Goal: Task Accomplishment & Management: Use online tool/utility

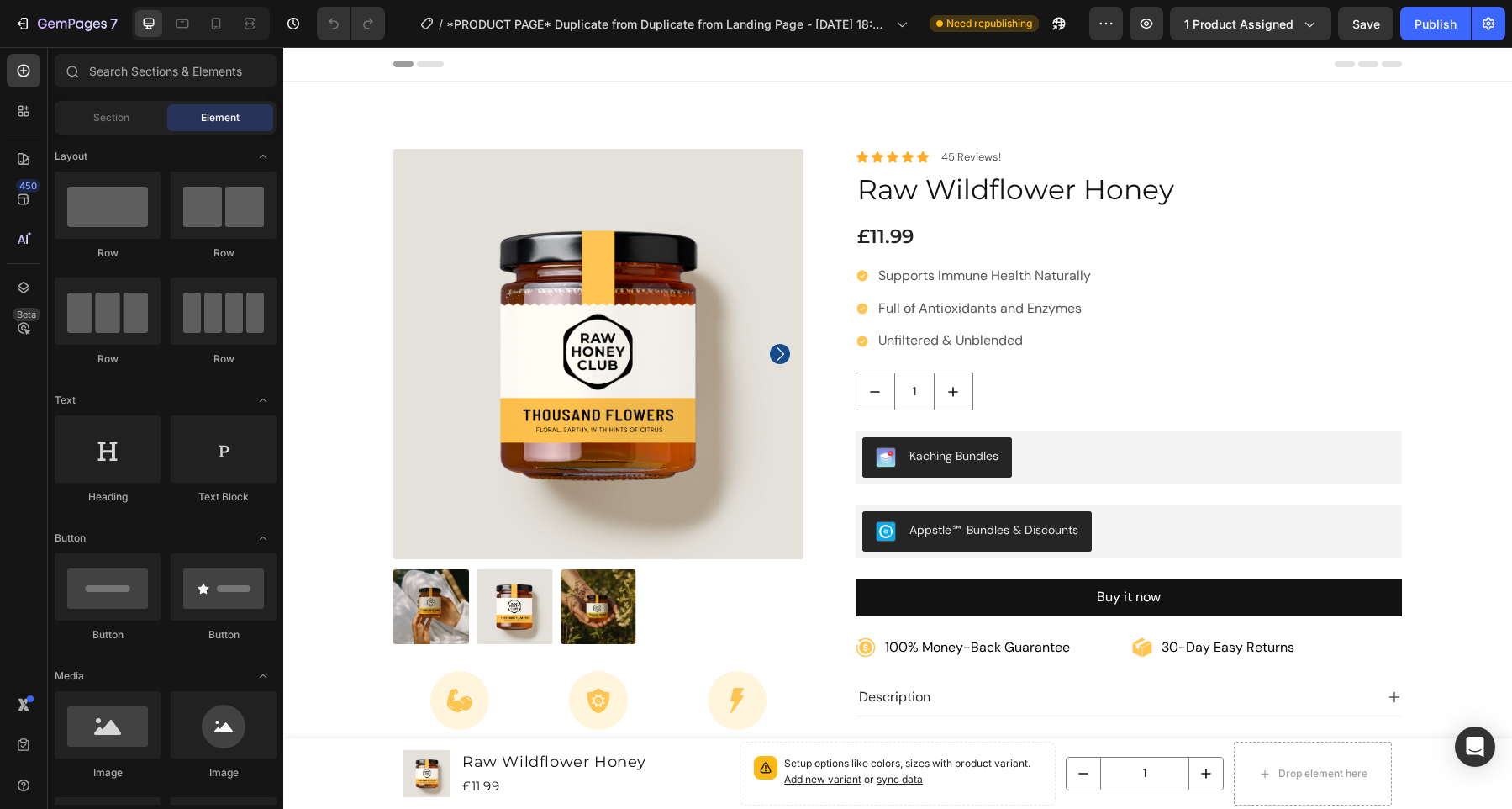
drag, startPoint x: 284, startPoint y: 47, endPoint x: 1068, endPoint y: 545, distance: 928.8
click at [1068, 545] on button "Appstle℠ Bundles & Discounts" at bounding box center [977, 531] width 230 height 41
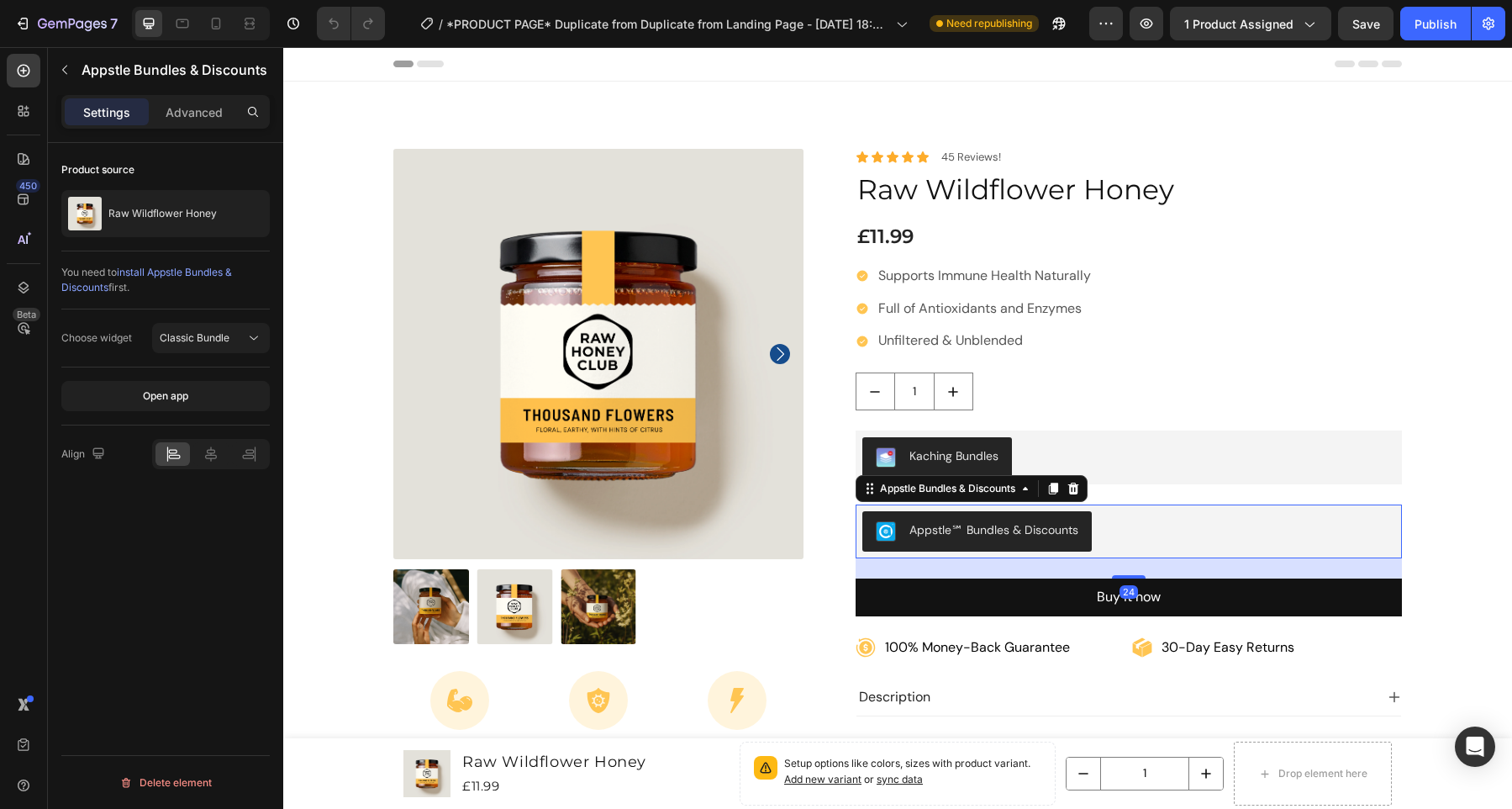
click at [1138, 540] on div "Appstle℠ Bundles & Discounts" at bounding box center [1129, 531] width 534 height 41
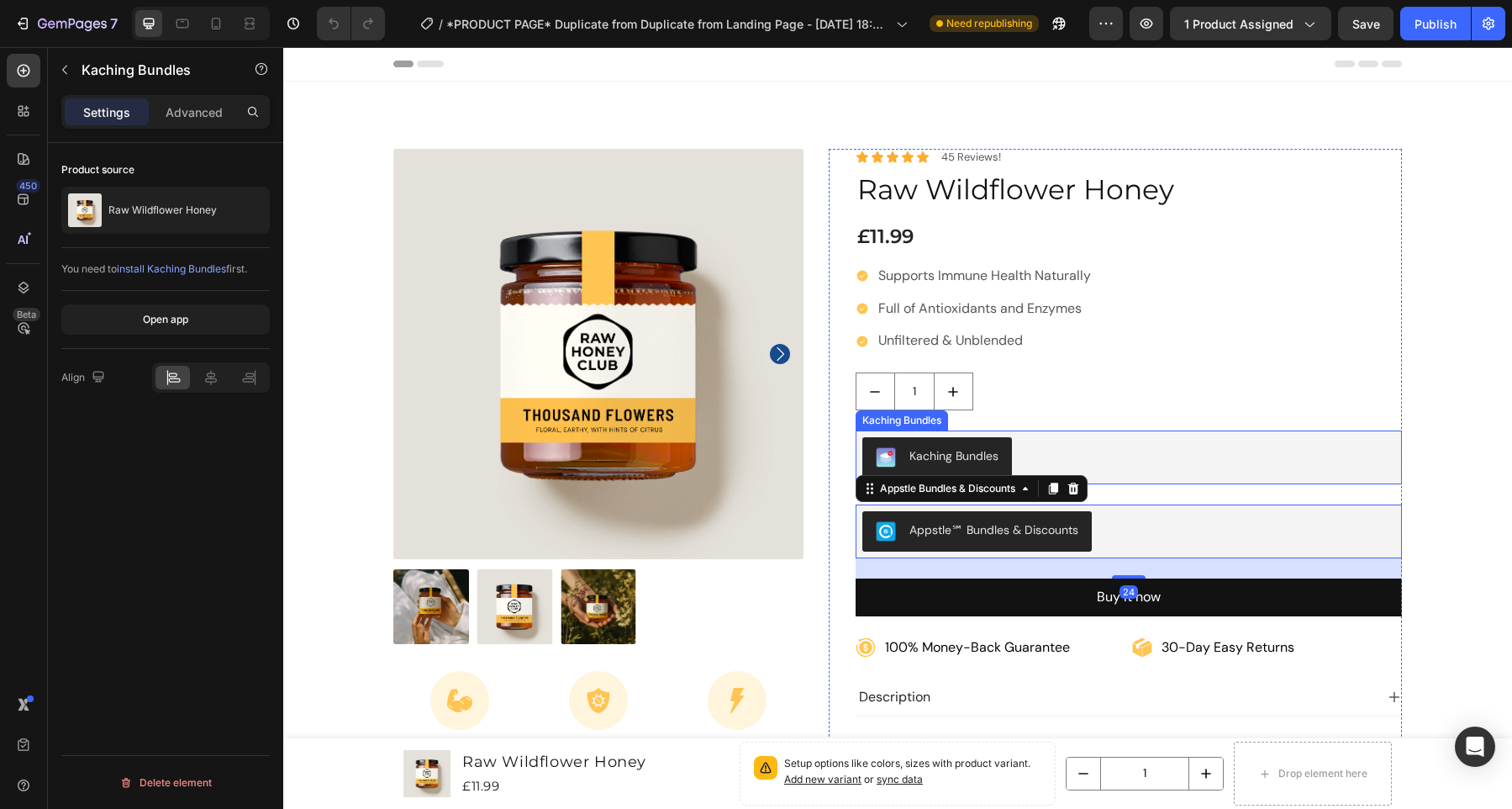
click at [1128, 482] on div "Kaching Bundles" at bounding box center [1129, 458] width 548 height 54
click at [1137, 513] on div "Appstle℠ Bundles & Discounts" at bounding box center [1129, 531] width 534 height 41
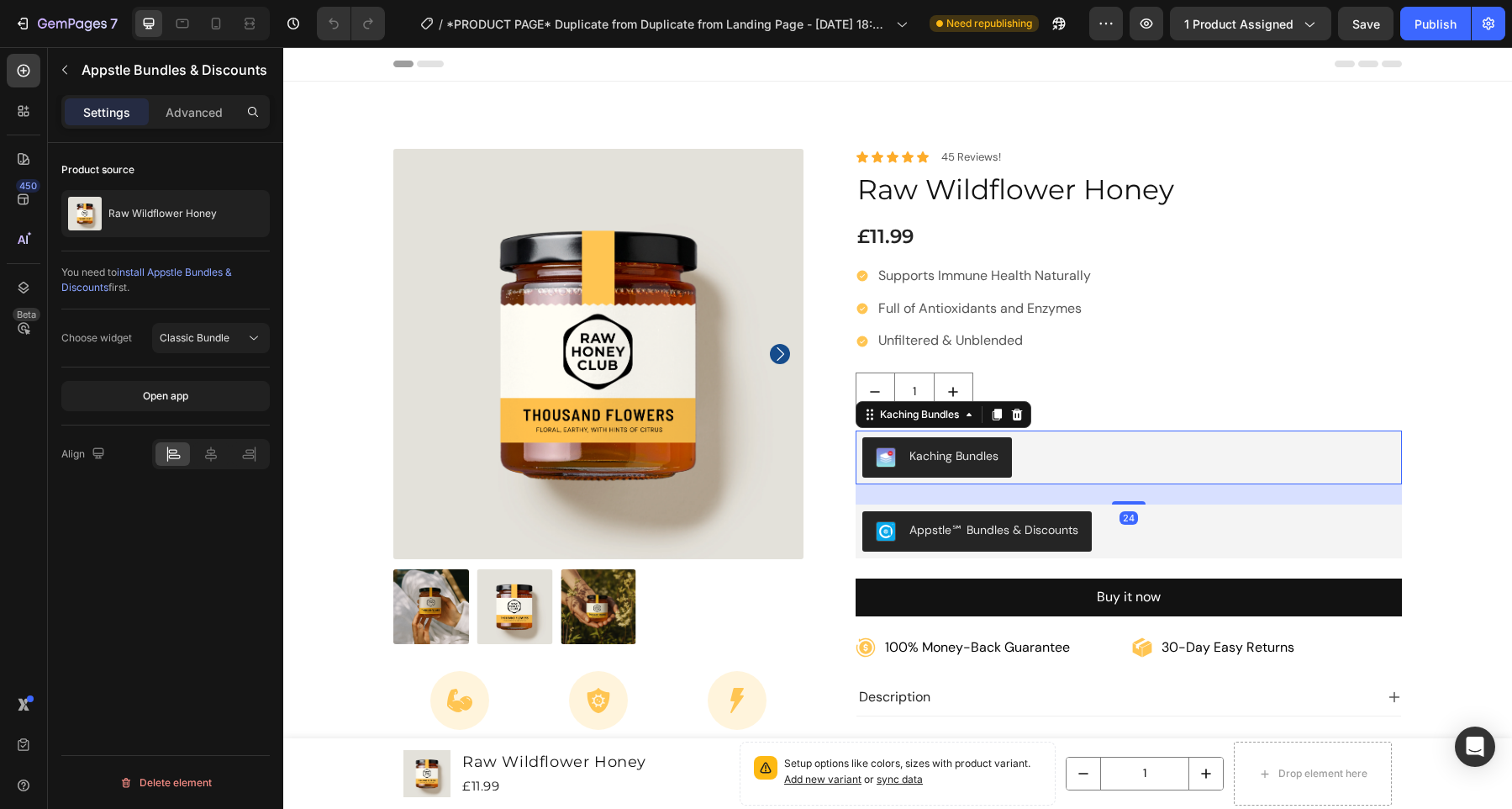
click at [1136, 453] on div "Kaching Bundles" at bounding box center [1129, 457] width 534 height 41
click at [1145, 536] on div "Appstle℠ Bundles & Discounts" at bounding box center [1129, 531] width 534 height 41
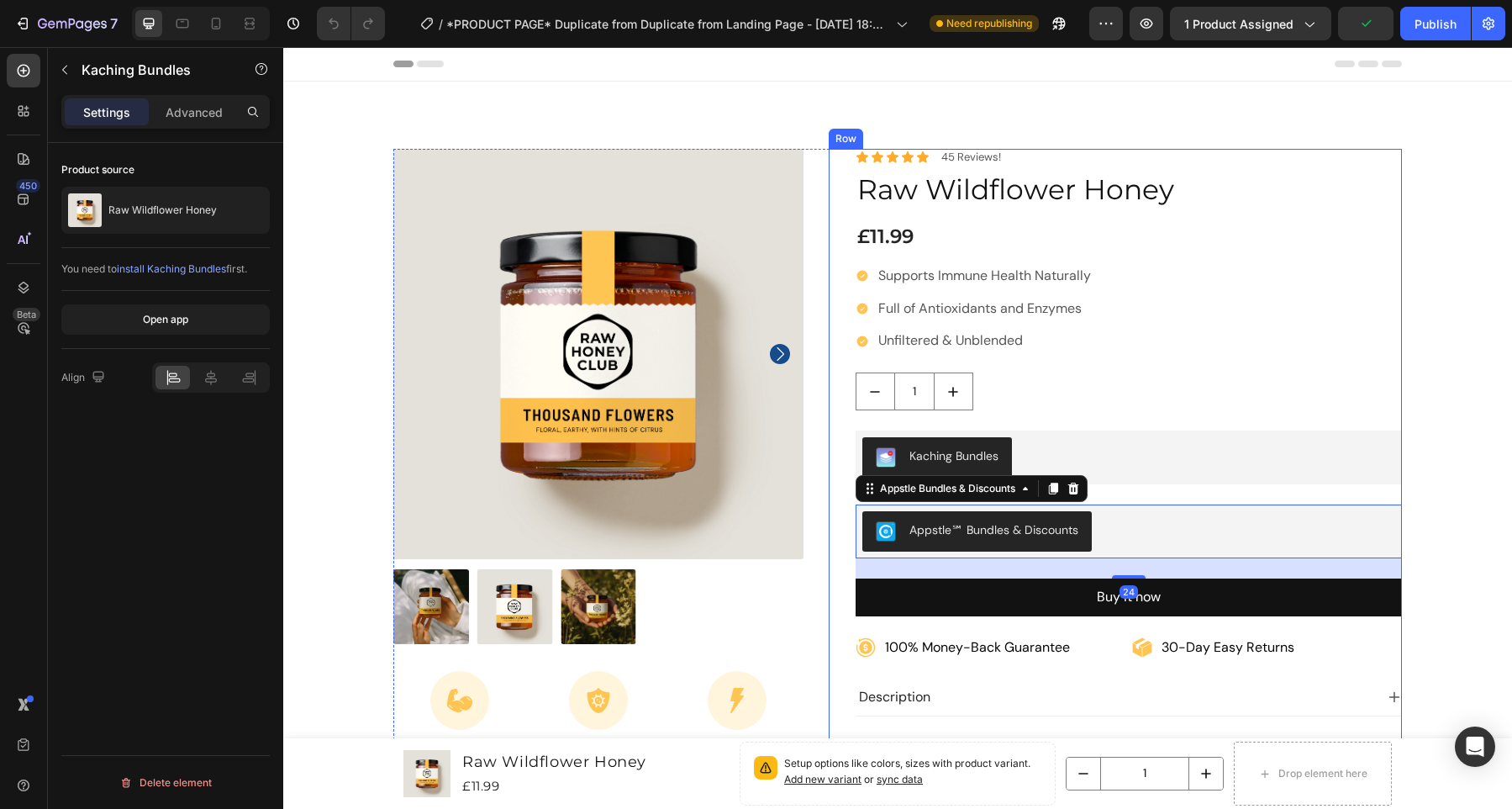
click at [1144, 470] on div "Kaching Bundles" at bounding box center [1129, 457] width 534 height 41
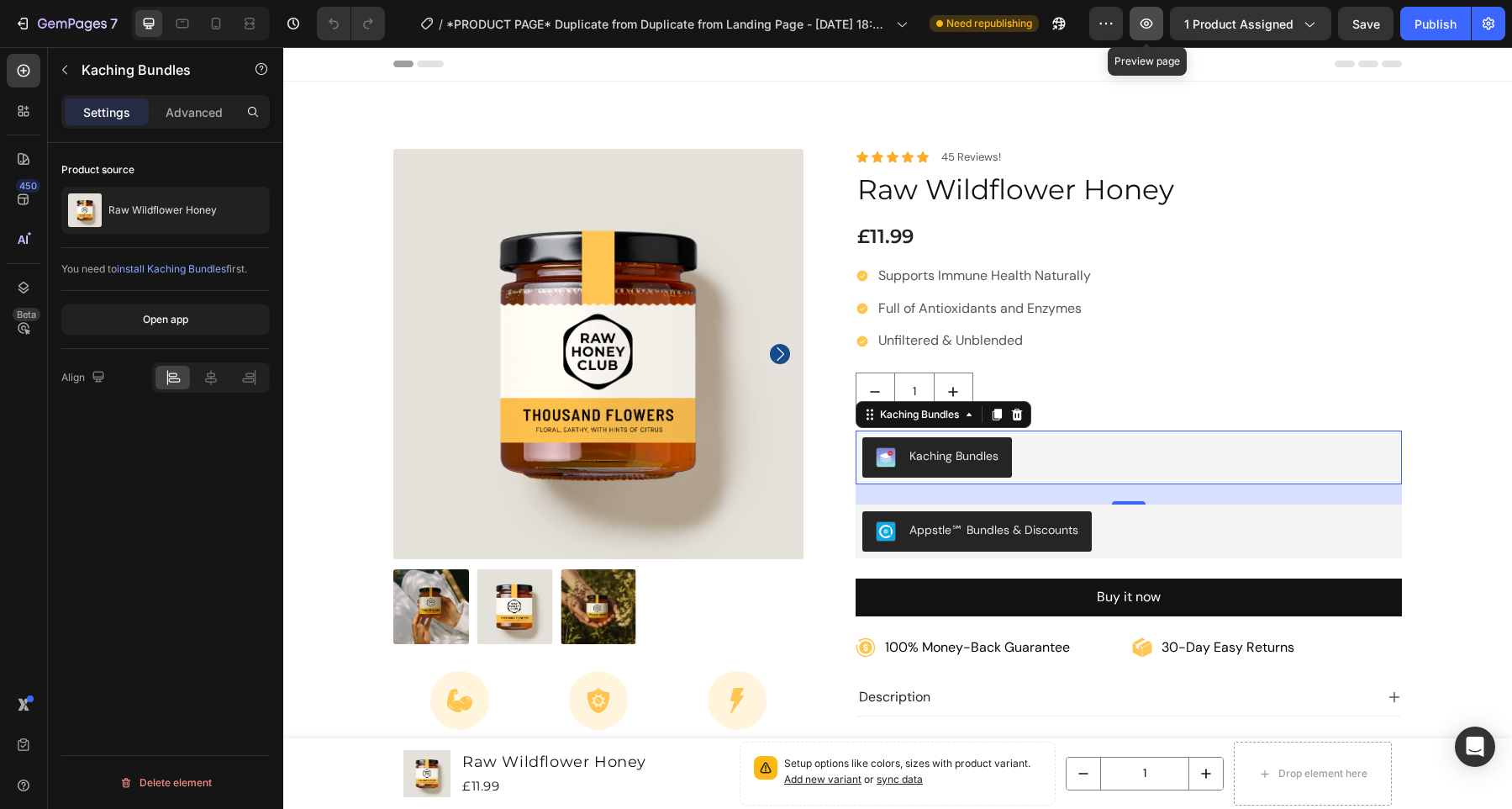
click at [1146, 21] on icon "button" at bounding box center [1146, 23] width 17 height 17
click at [1063, 388] on div "1" at bounding box center [1129, 391] width 548 height 38
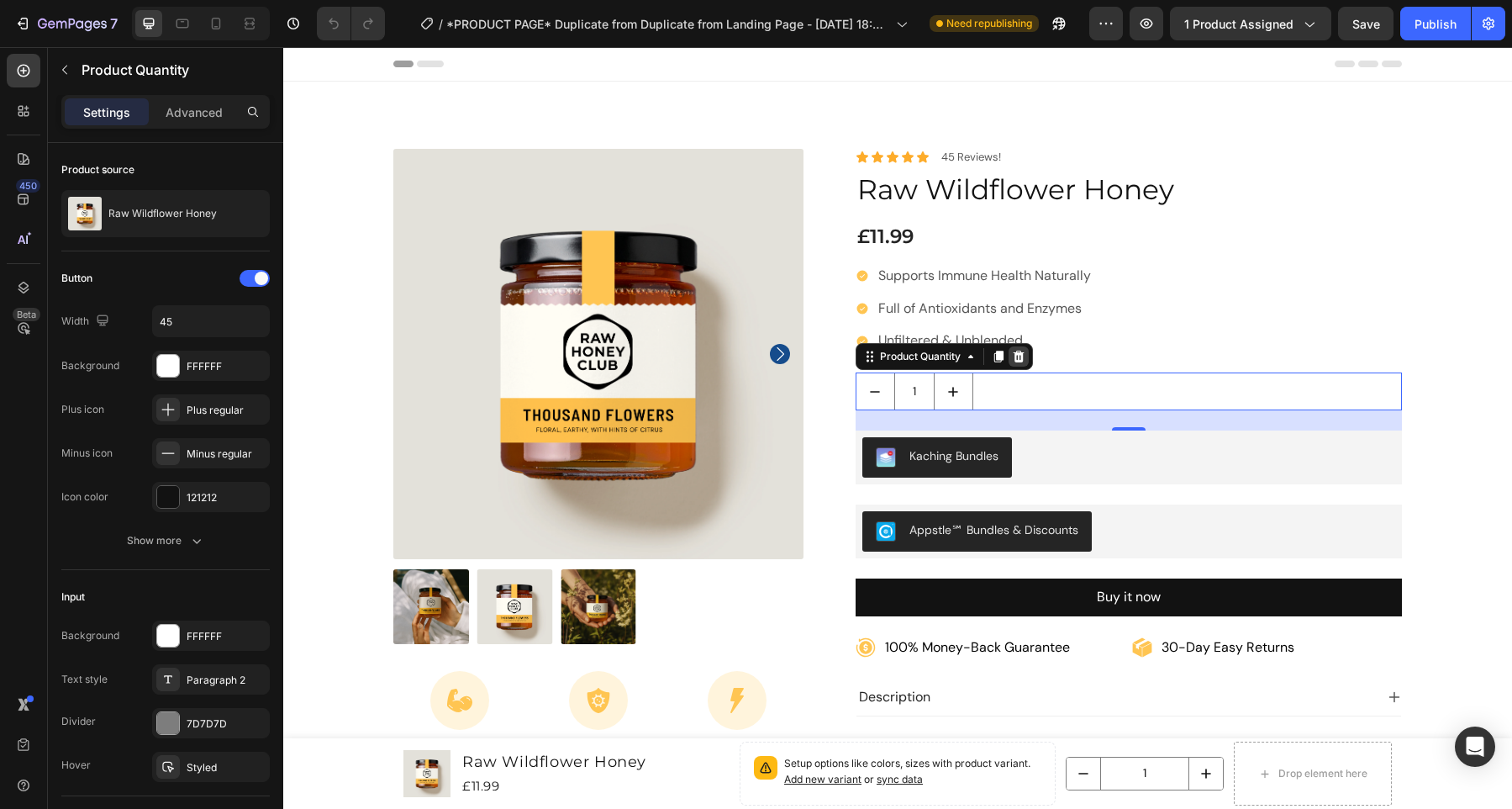
click at [1017, 360] on icon at bounding box center [1019, 356] width 14 height 14
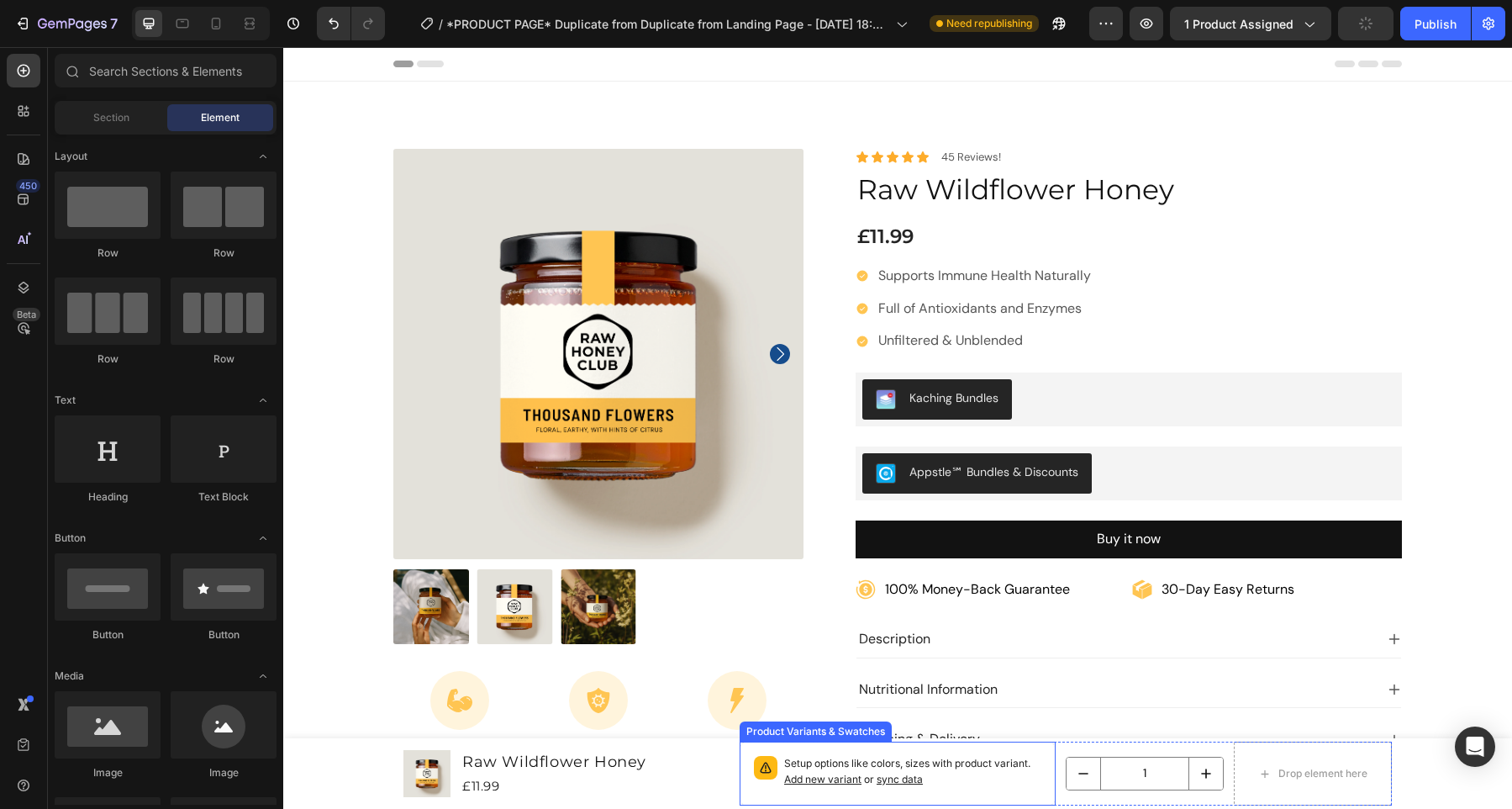
click at [954, 773] on p "Setup options like colors, sizes with product variant. Add new variant or sync …" at bounding box center [913, 771] width 258 height 32
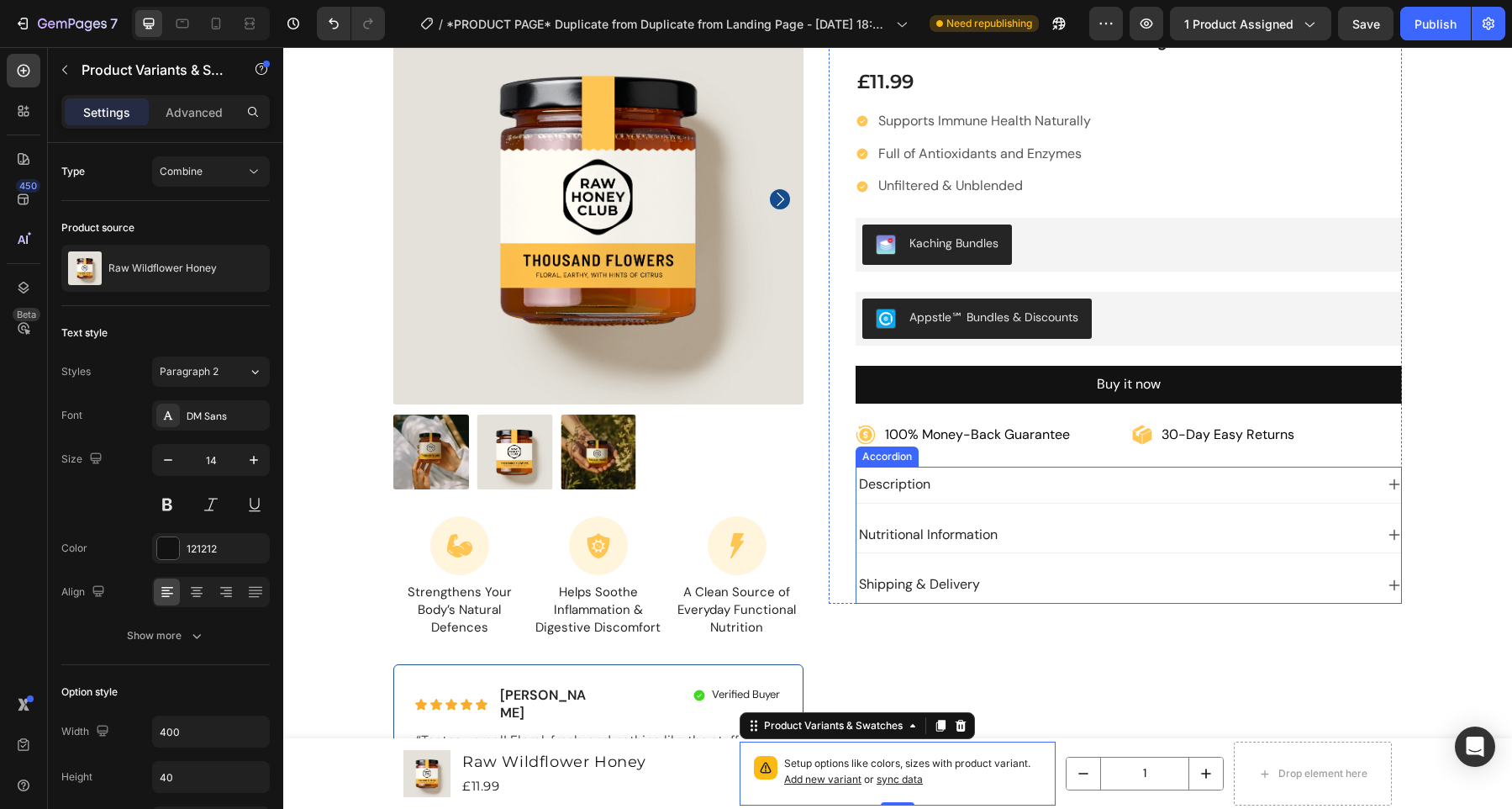
scroll to position [187, 0]
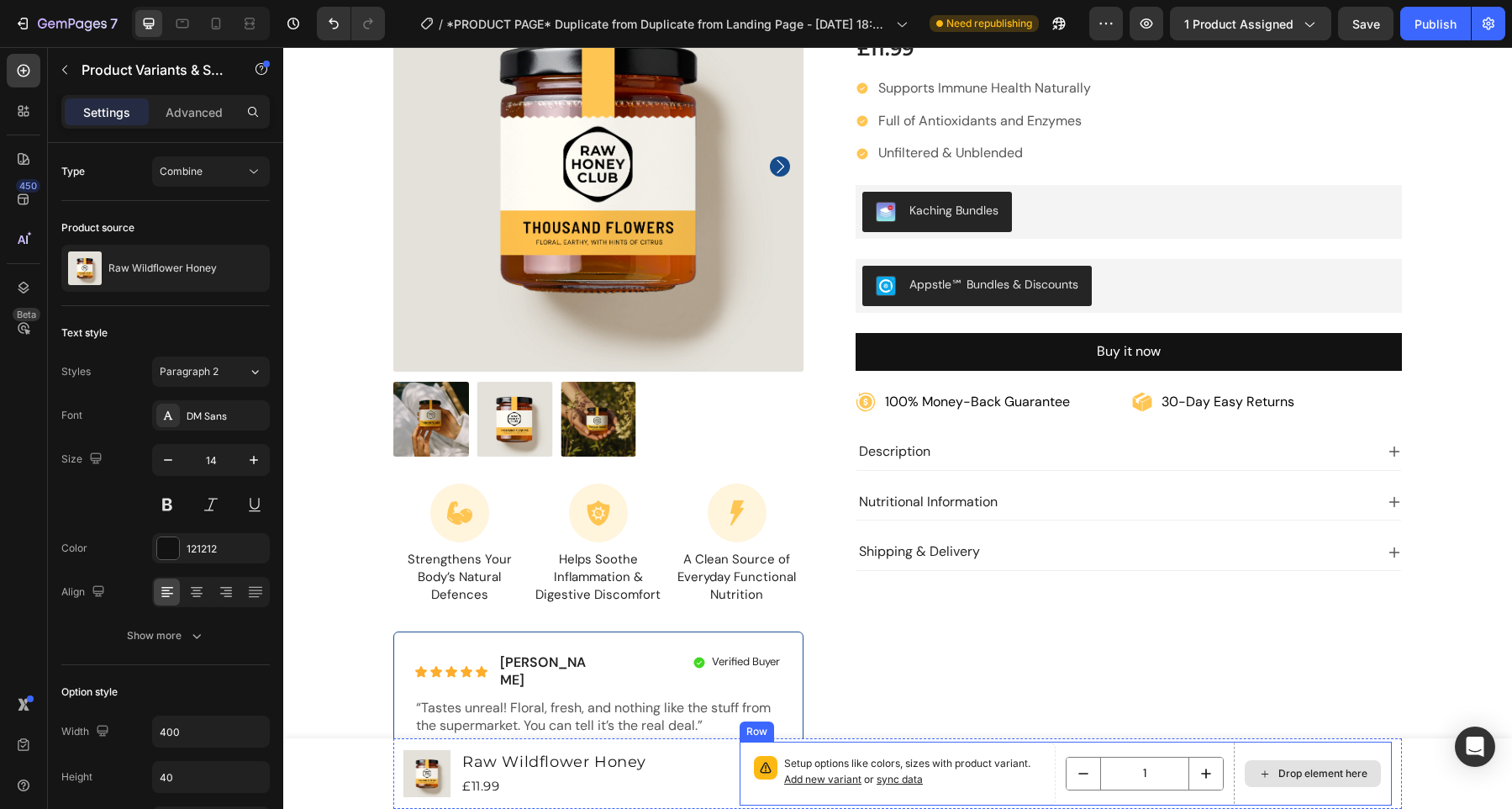
click at [1278, 785] on div "Drop element here" at bounding box center [1312, 774] width 136 height 27
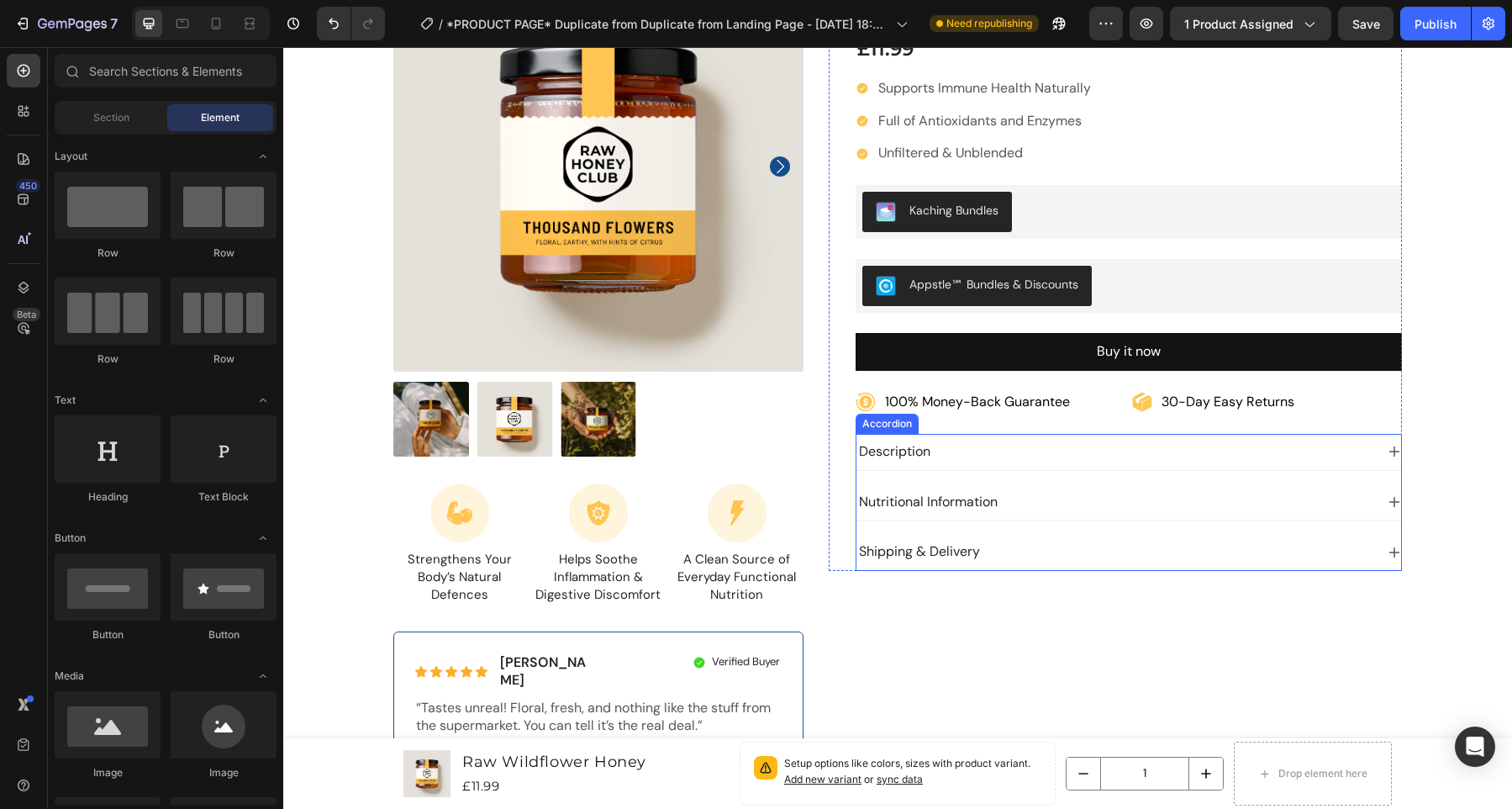
click at [1137, 549] on div "Shipping & Delivery" at bounding box center [1116, 551] width 519 height 23
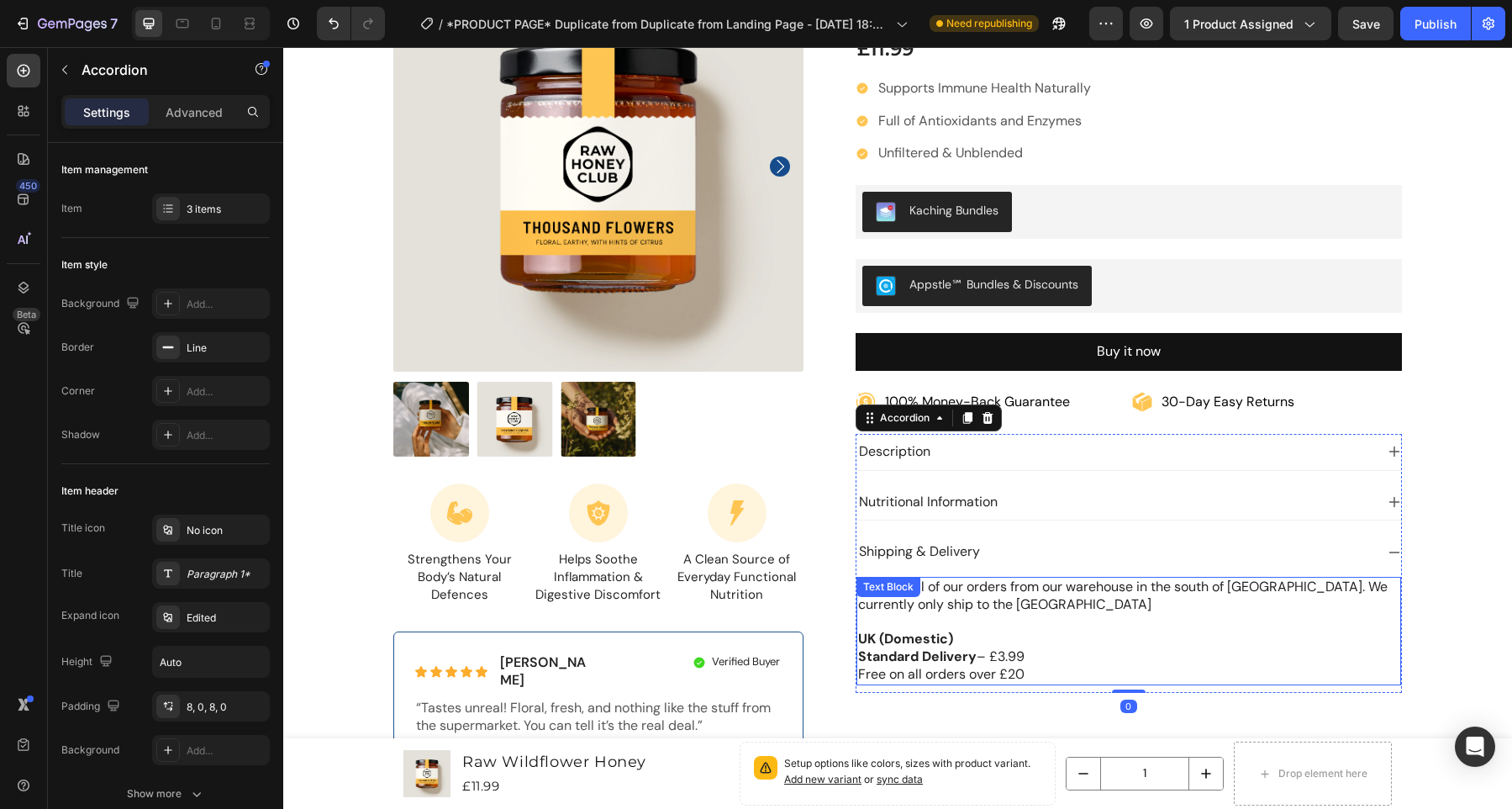
scroll to position [222, 0]
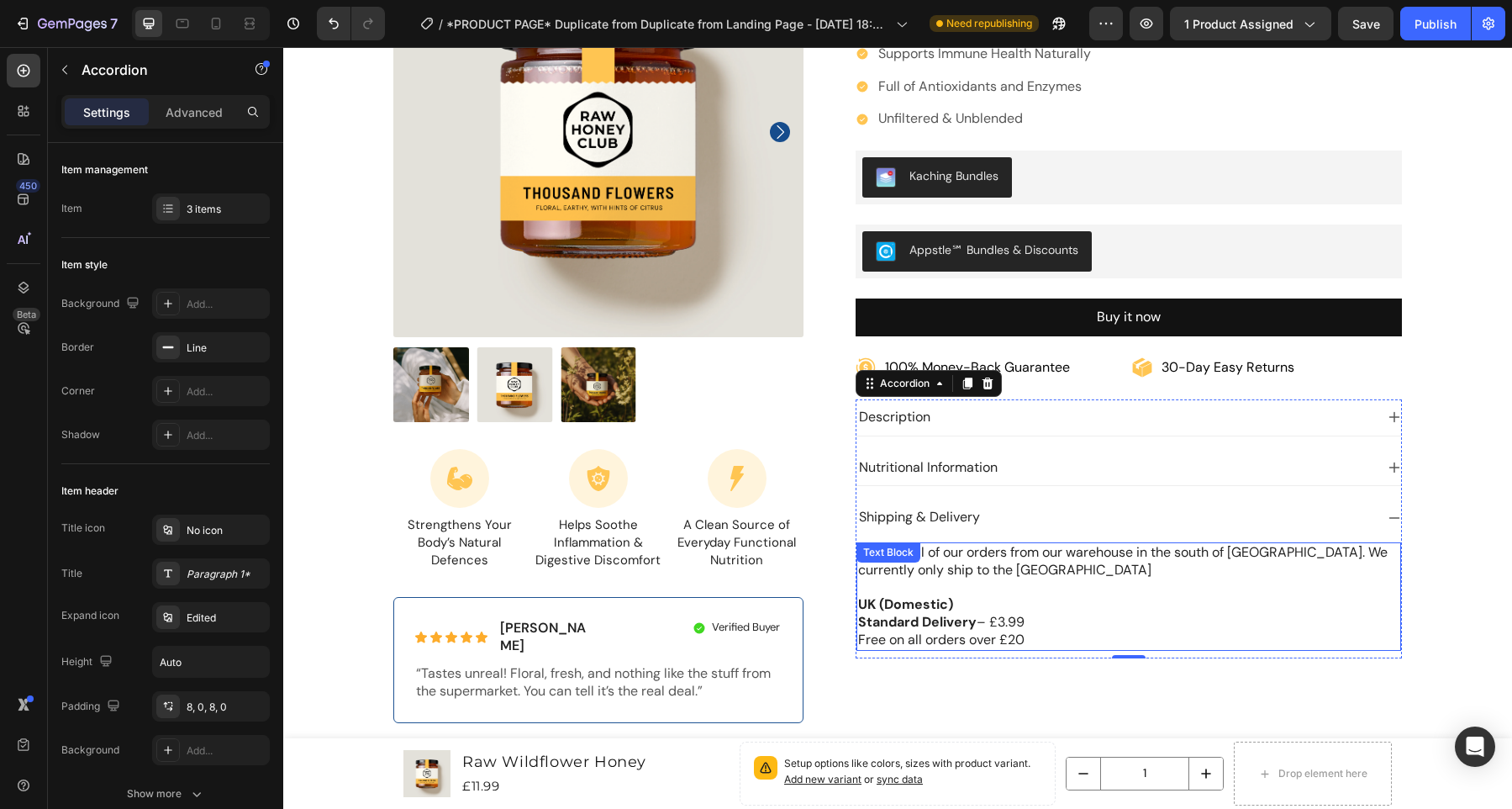
click at [1125, 650] on div "We ship all of our orders from our warehouse in the south of England. We curren…" at bounding box center [1129, 596] width 546 height 108
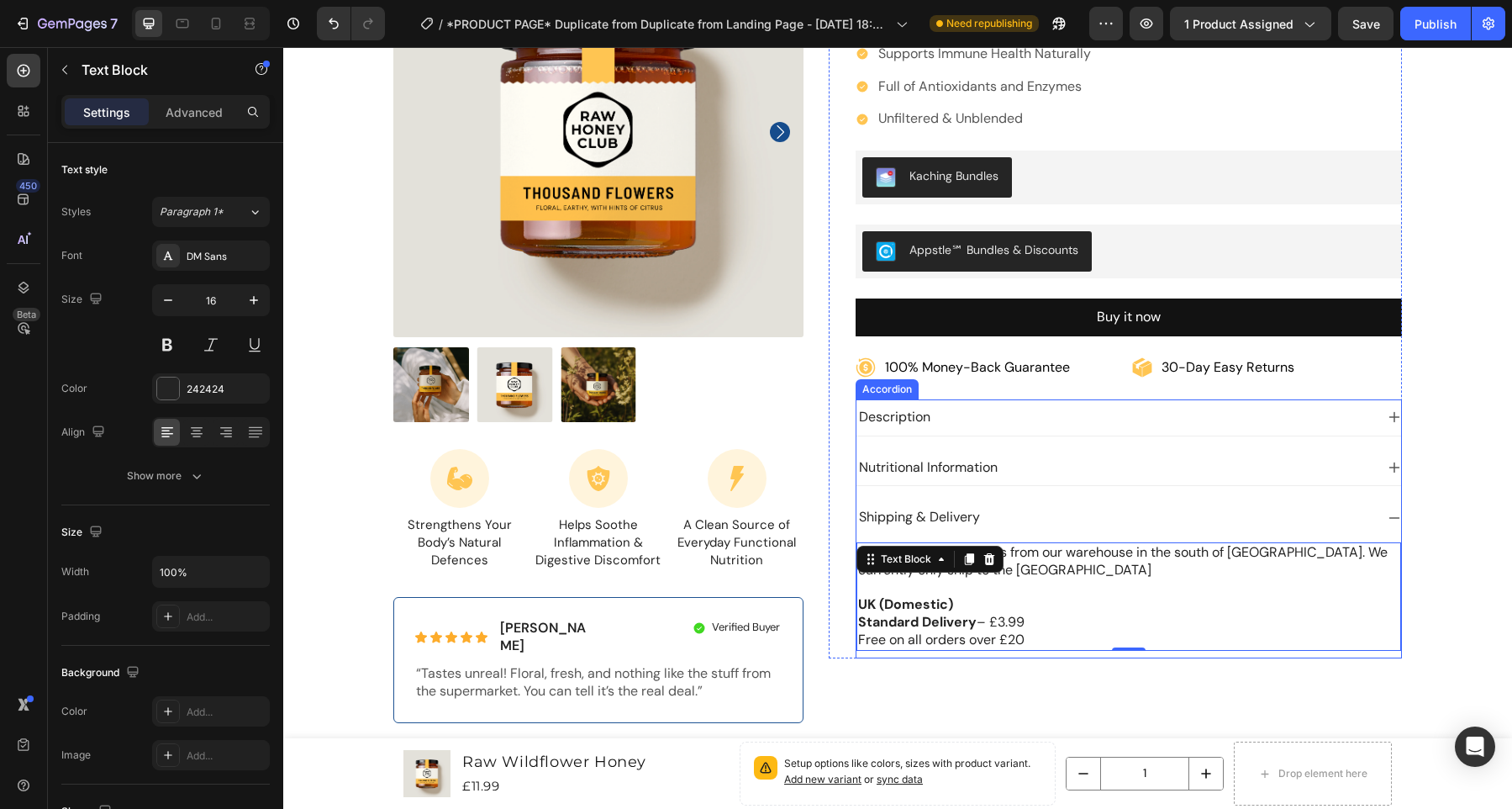
click at [1124, 652] on div "We ship all of our orders from our warehouse in the south of England. We curren…" at bounding box center [1129, 596] width 546 height 122
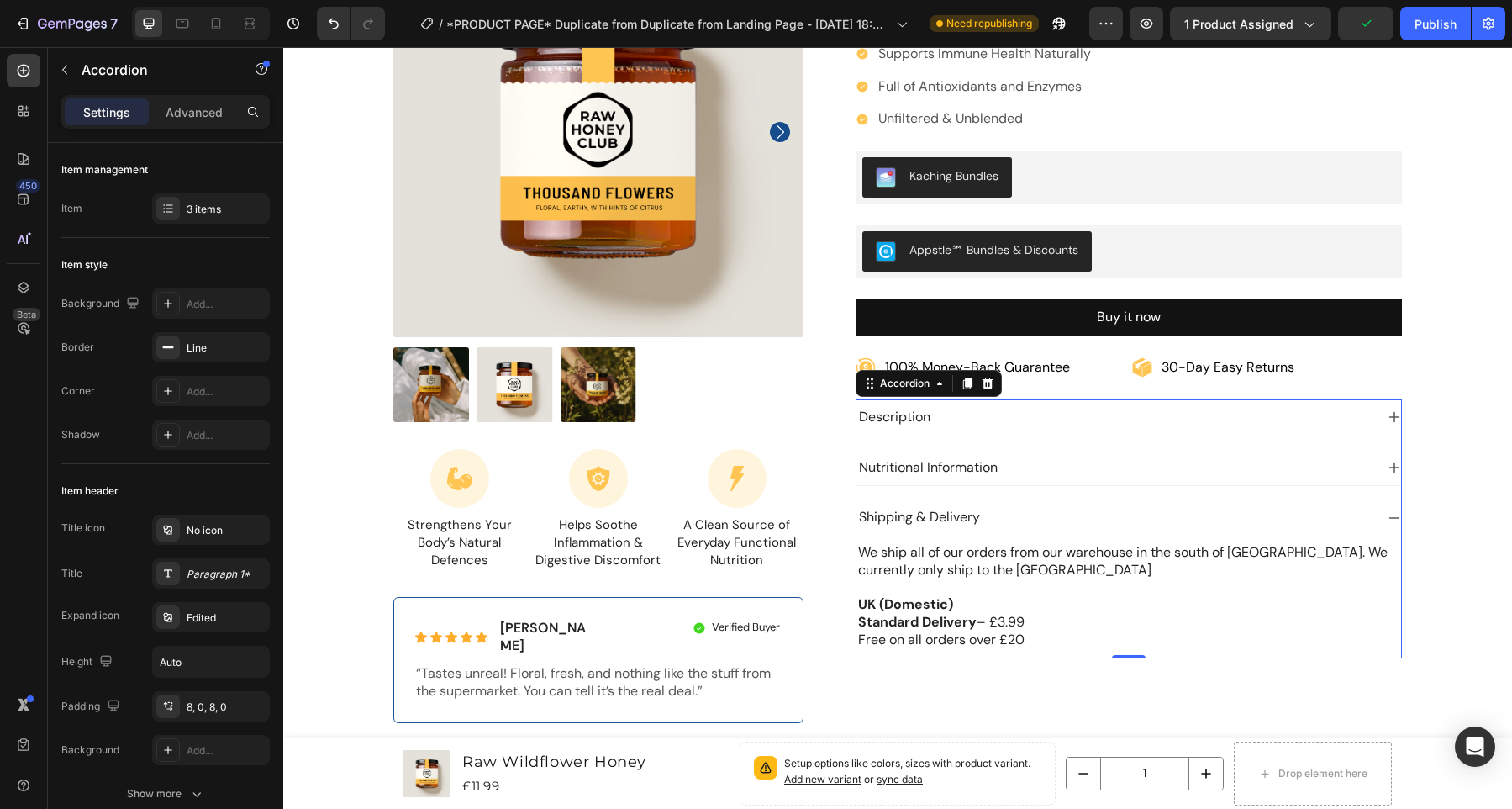
click at [1388, 520] on icon at bounding box center [1394, 517] width 14 height 14
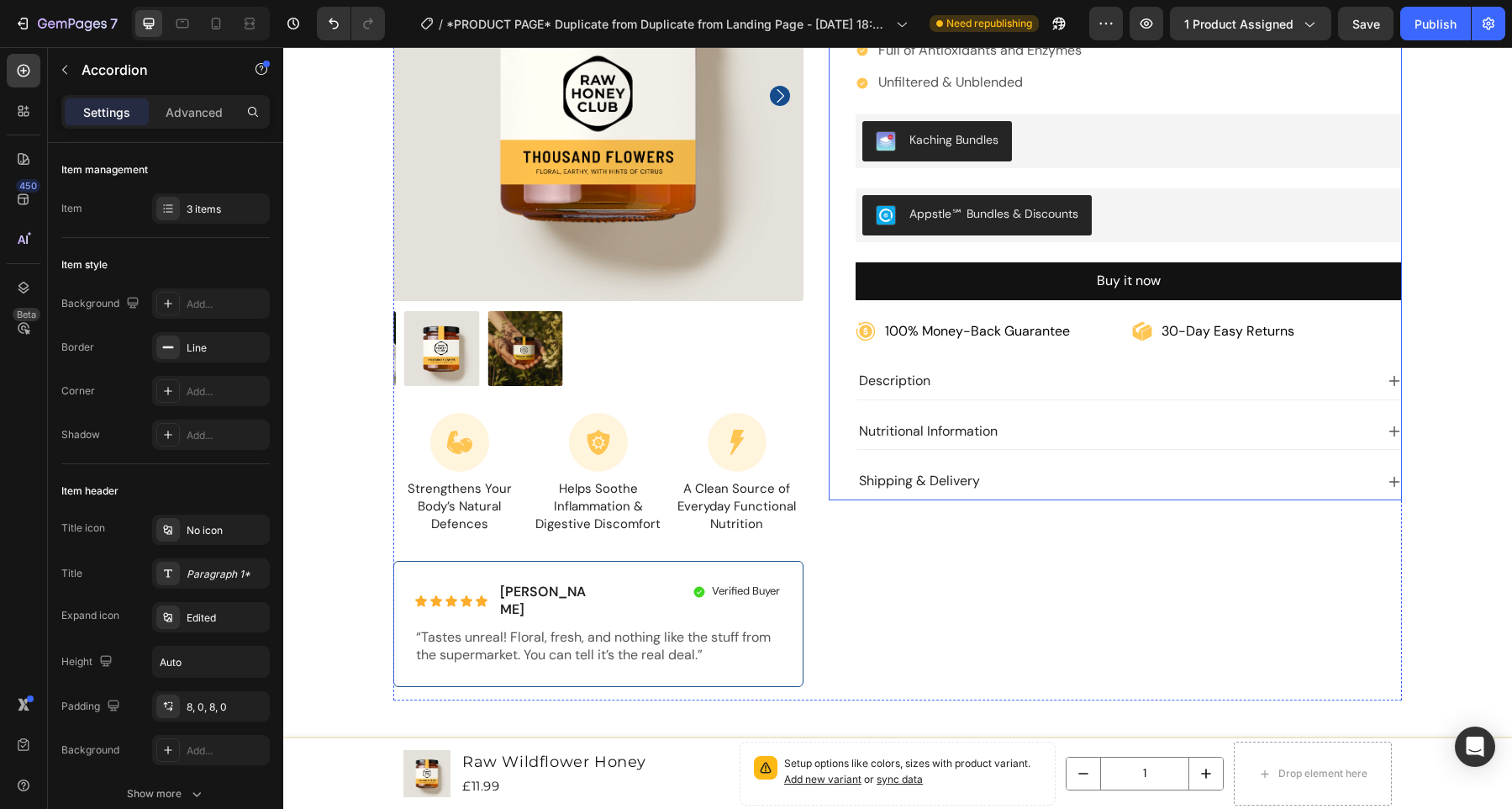
scroll to position [0, 0]
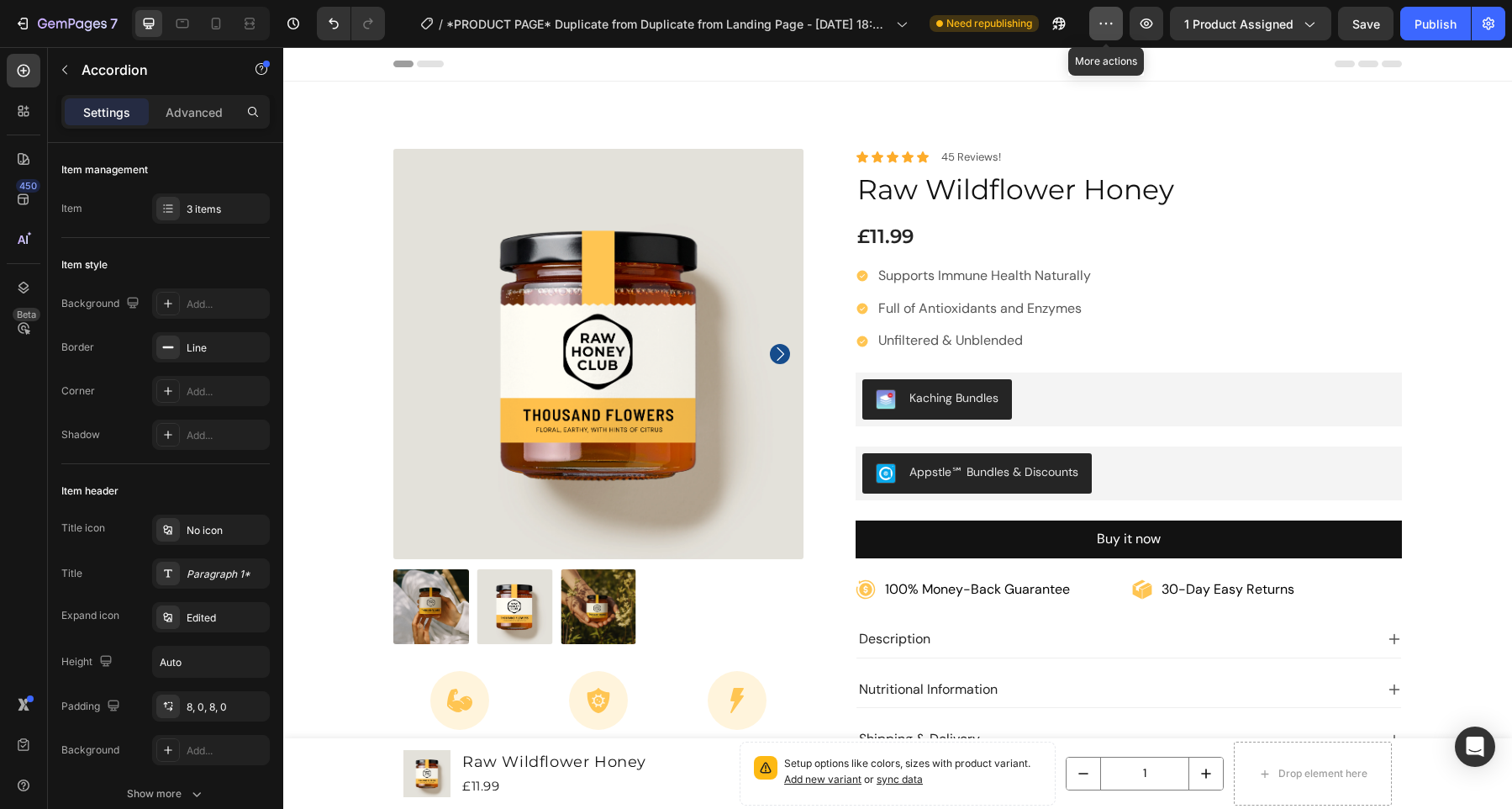
click at [1112, 34] on button "button" at bounding box center [1106, 23] width 33 height 33
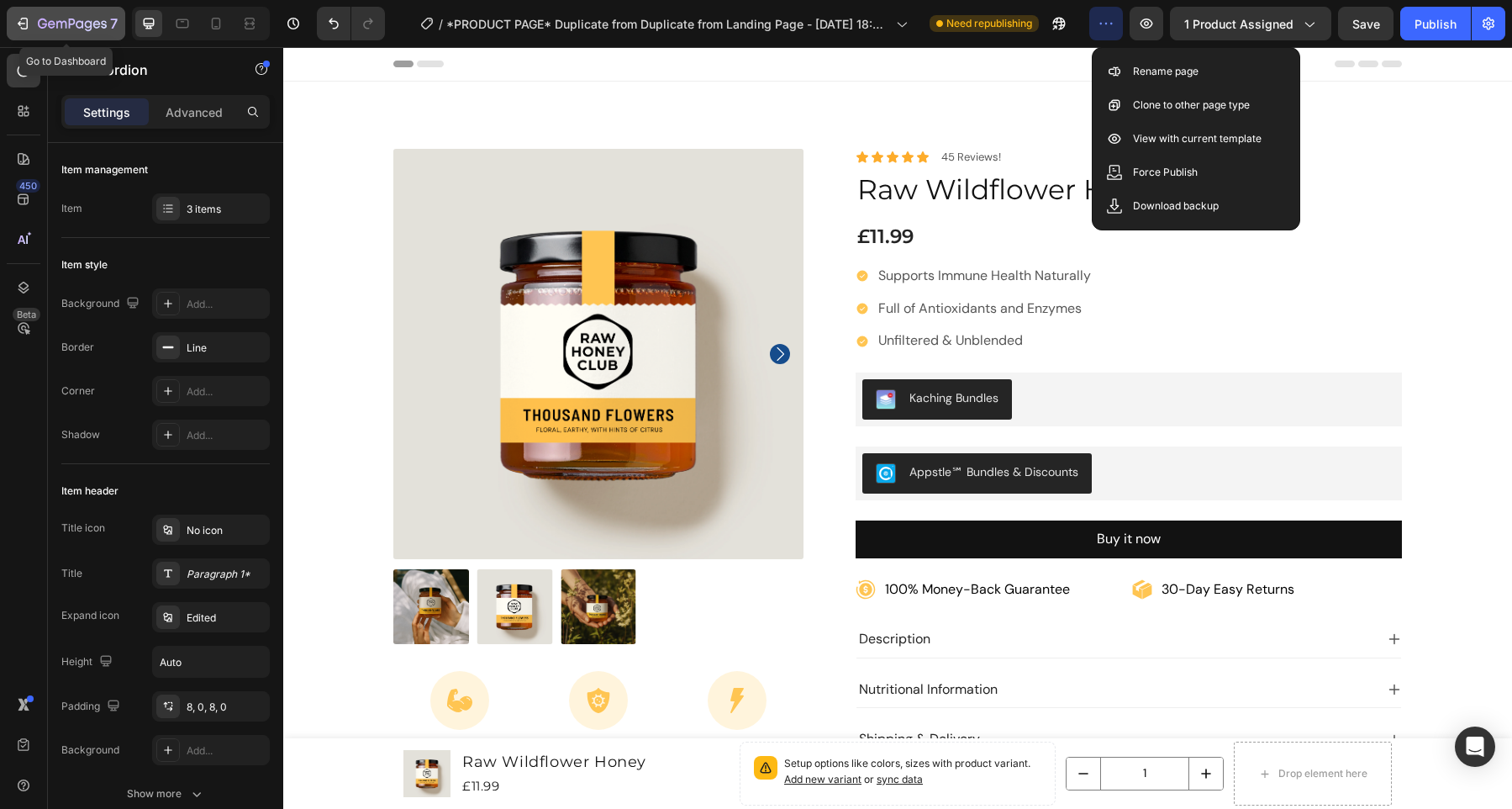
click at [59, 21] on icon "button" at bounding box center [61, 24] width 10 height 7
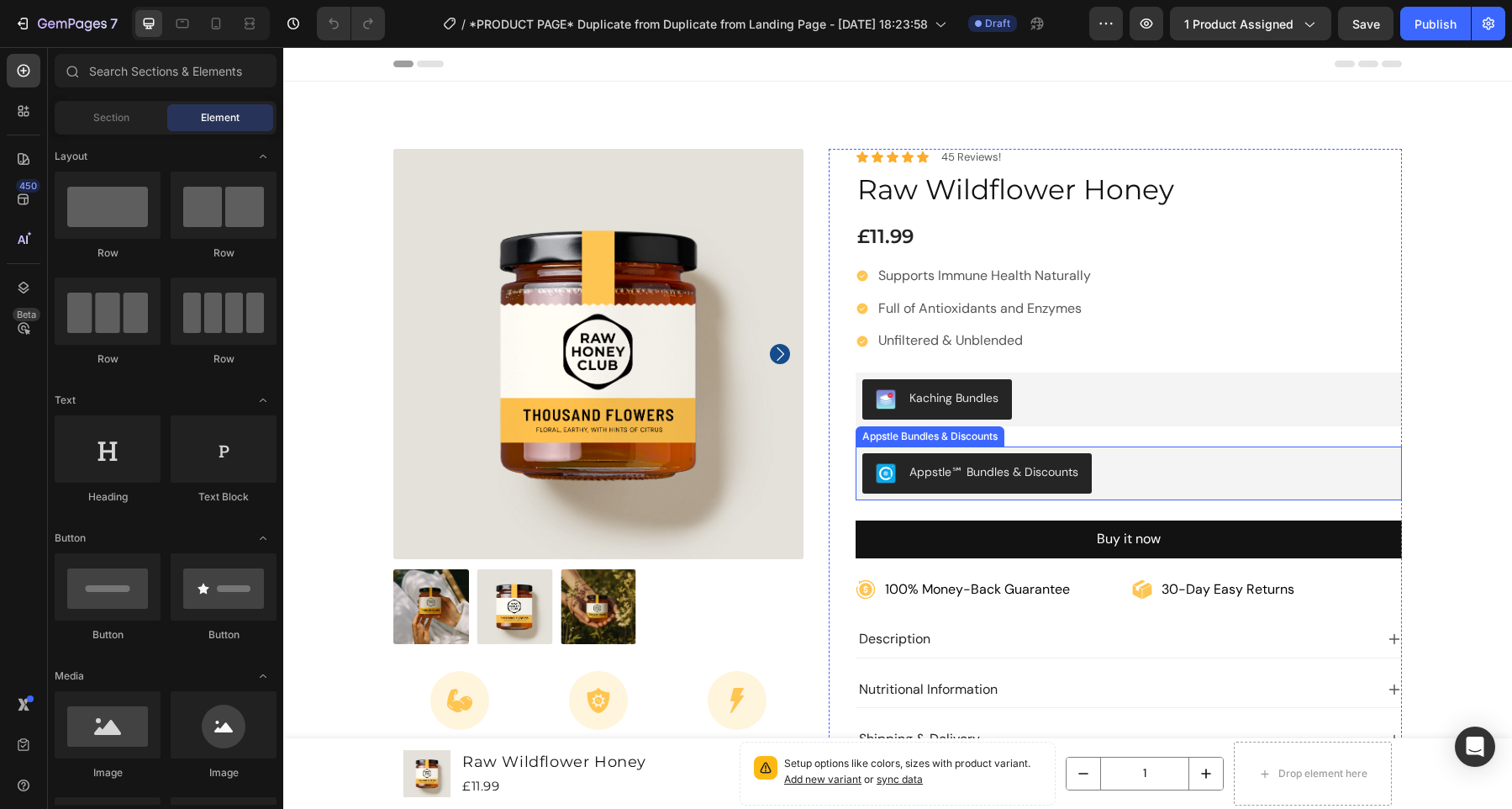
click at [1090, 454] on div "Appstle℠ Bundles & Discounts" at bounding box center [1129, 473] width 534 height 41
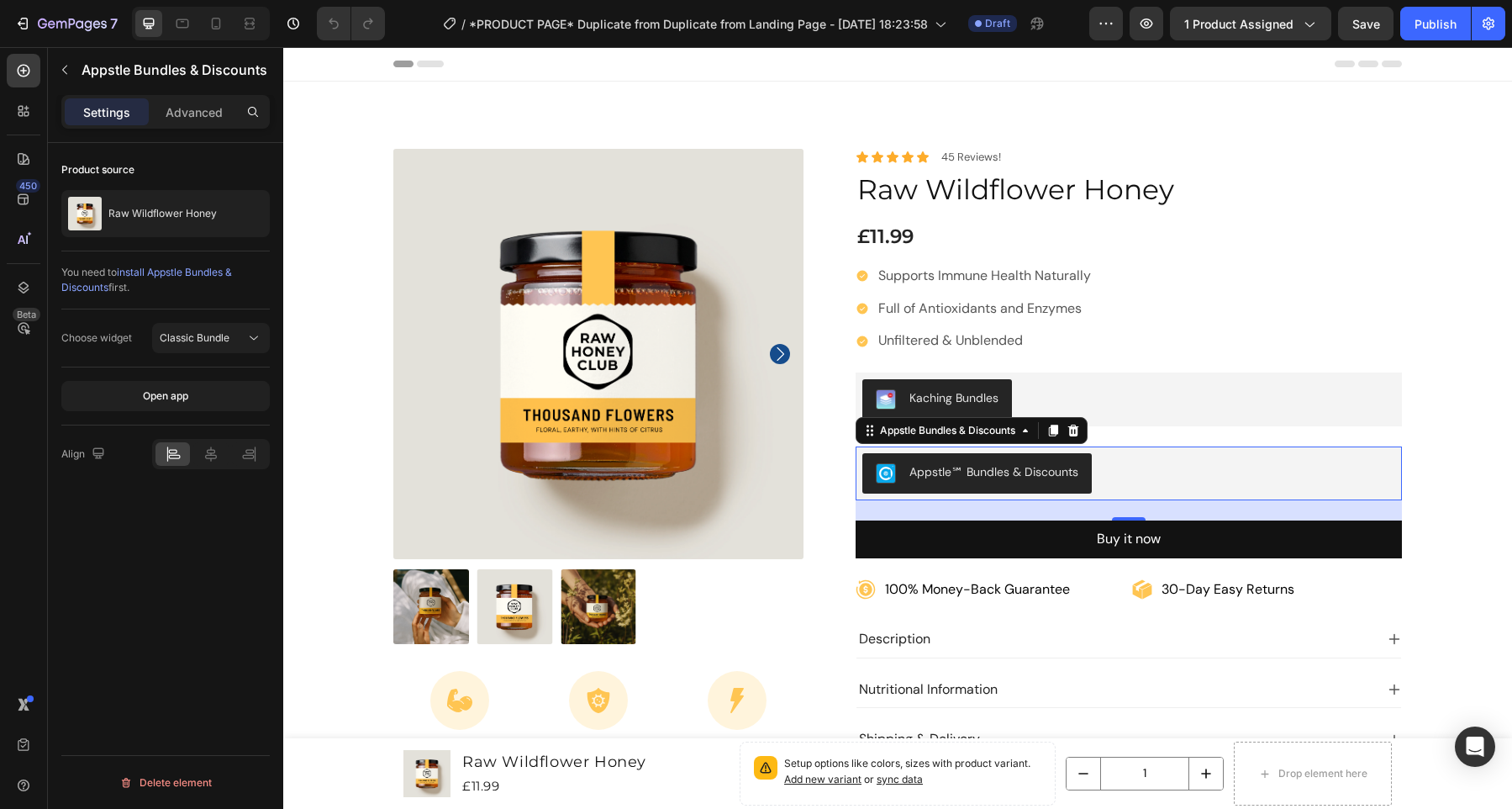
click at [181, 271] on span "install Appstle Bundles & Discounts" at bounding box center [146, 279] width 170 height 28
click at [1445, 23] on div "Publish" at bounding box center [1435, 24] width 42 height 18
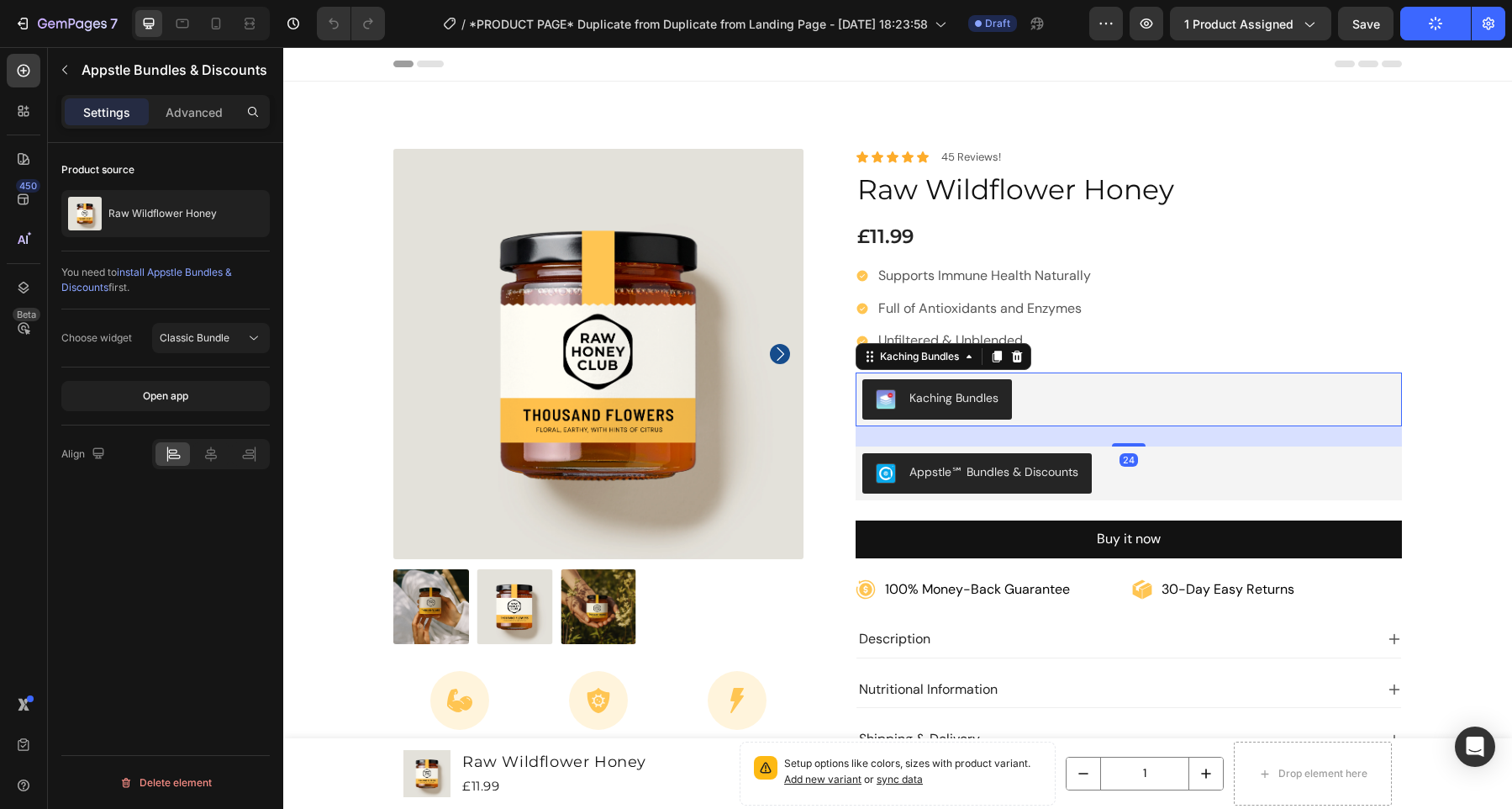
click at [1275, 390] on div "Kaching Bundles" at bounding box center [1129, 399] width 534 height 41
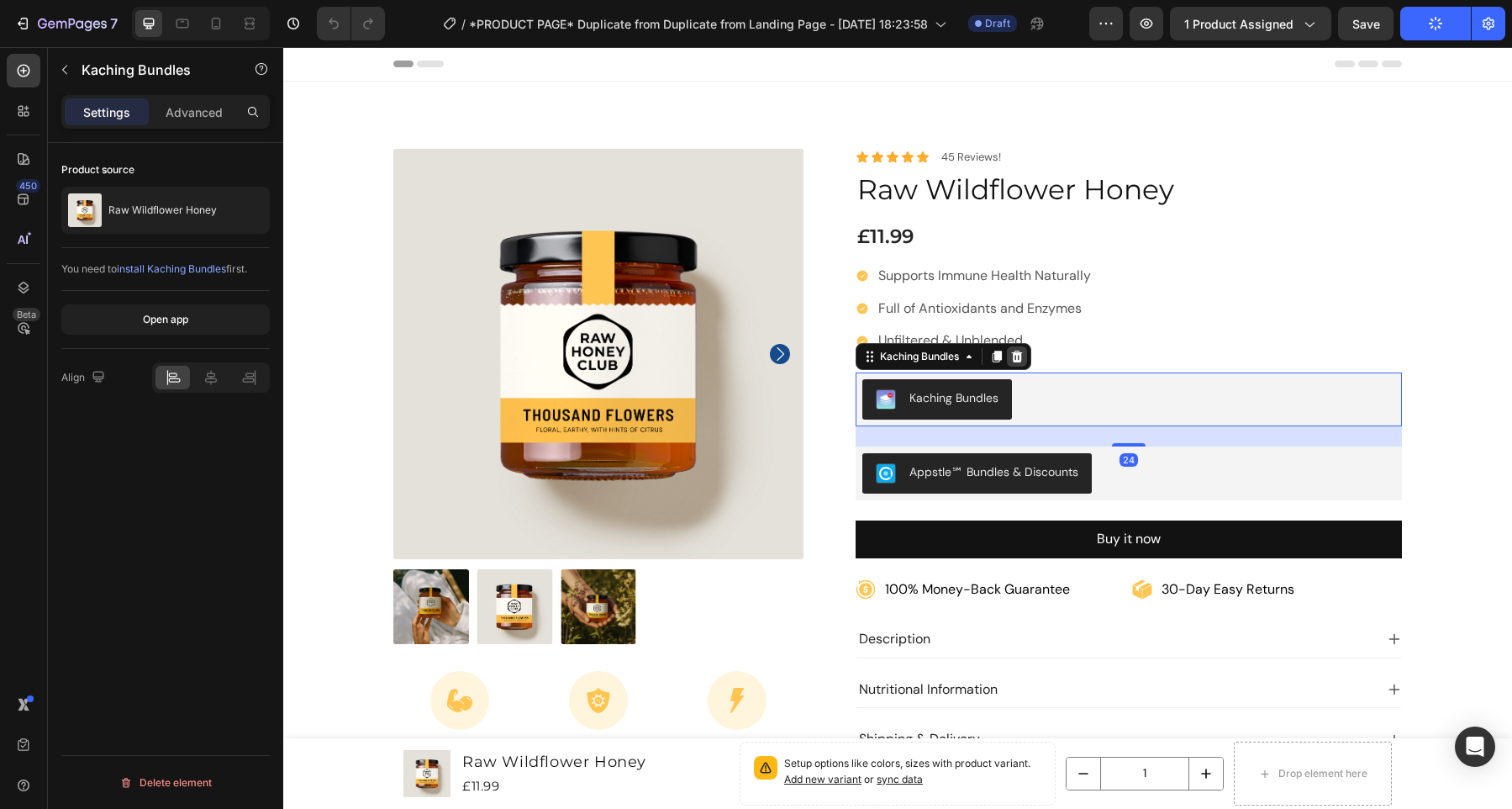
click at [1013, 357] on icon at bounding box center [1017, 356] width 11 height 12
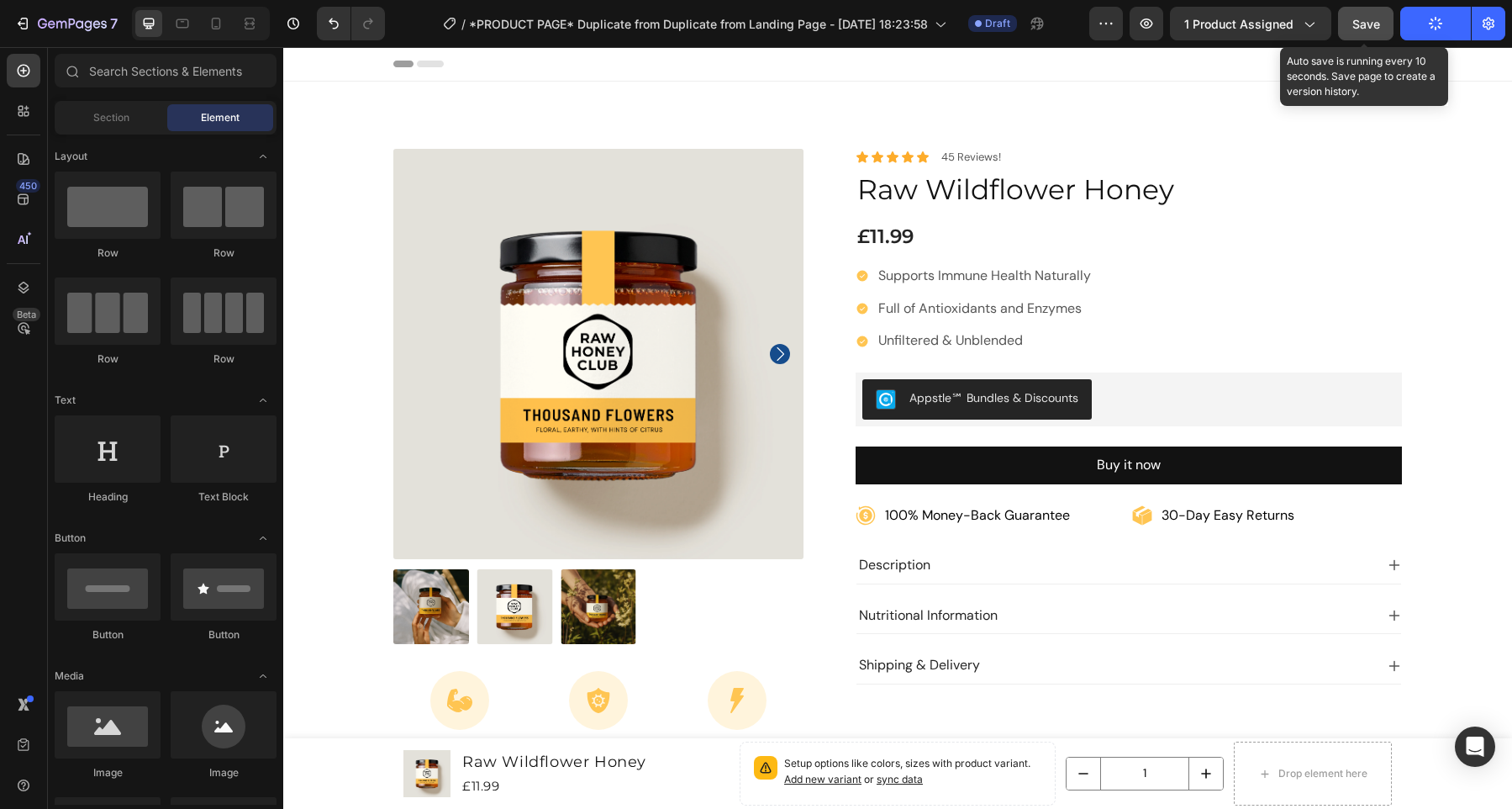
click at [1375, 13] on button "Save" at bounding box center [1366, 23] width 56 height 33
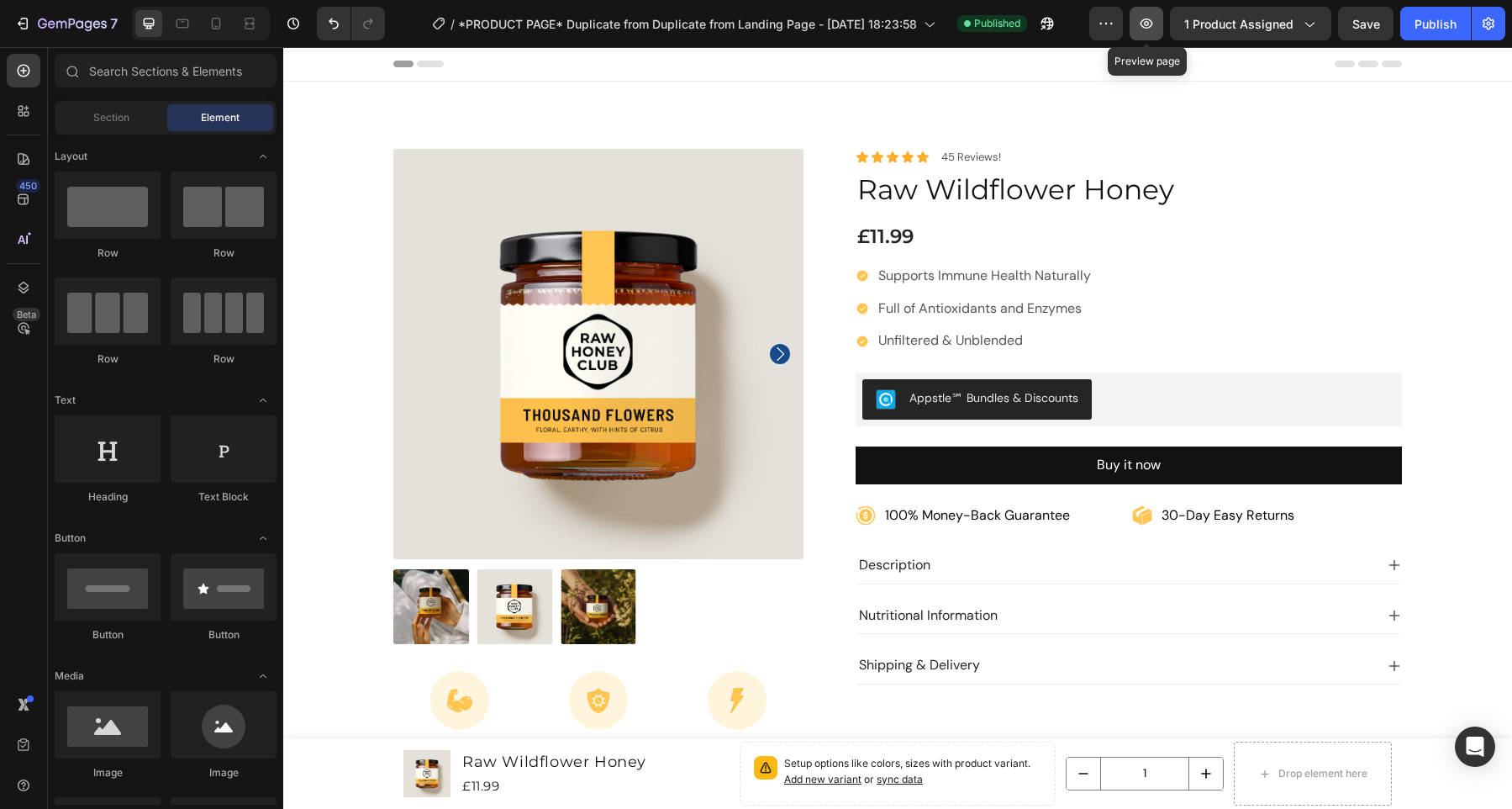
click at [1146, 22] on icon "button" at bounding box center [1146, 23] width 5 height 5
click at [23, 105] on icon at bounding box center [23, 111] width 17 height 17
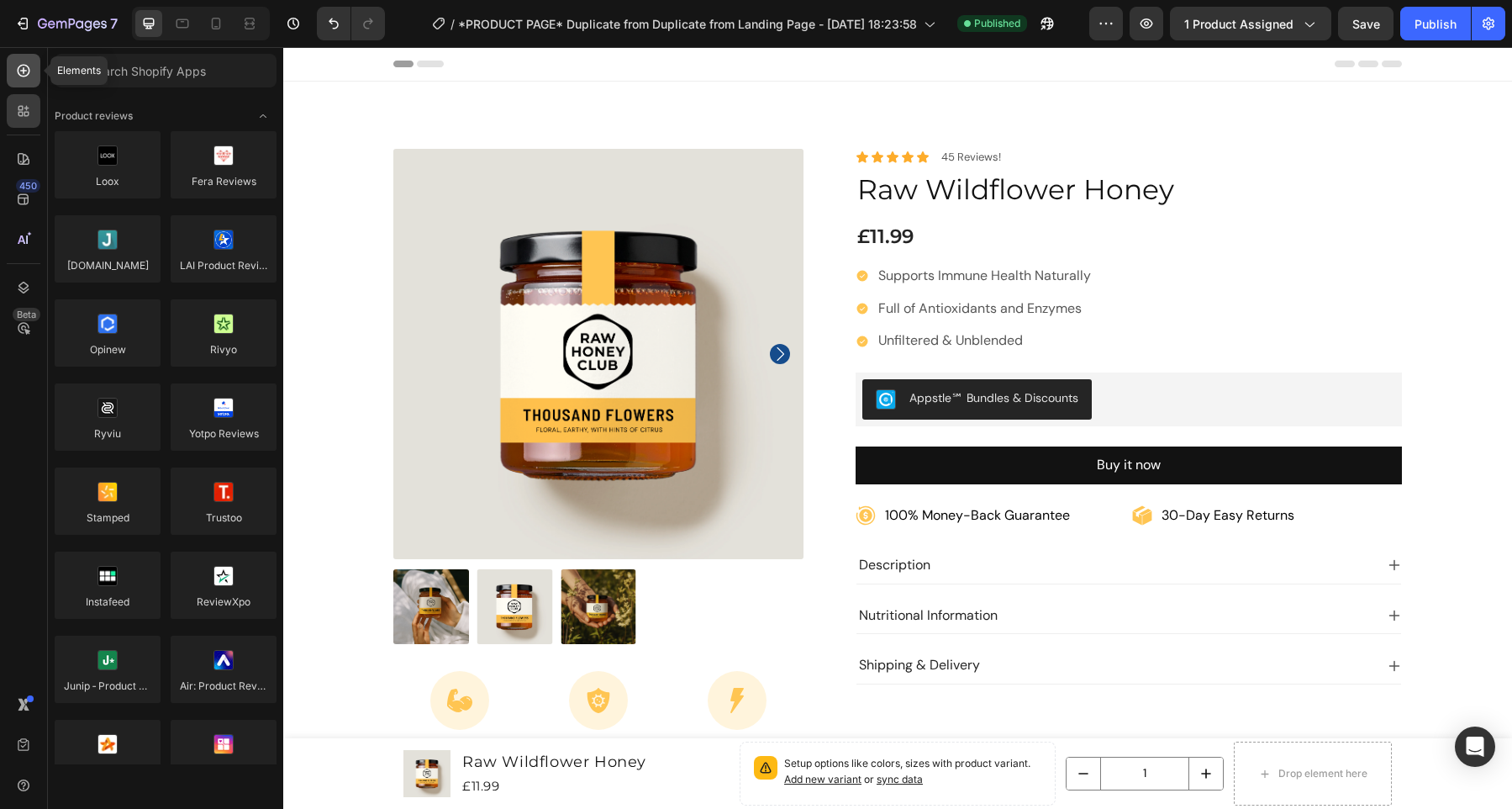
click at [23, 66] on icon at bounding box center [23, 70] width 17 height 17
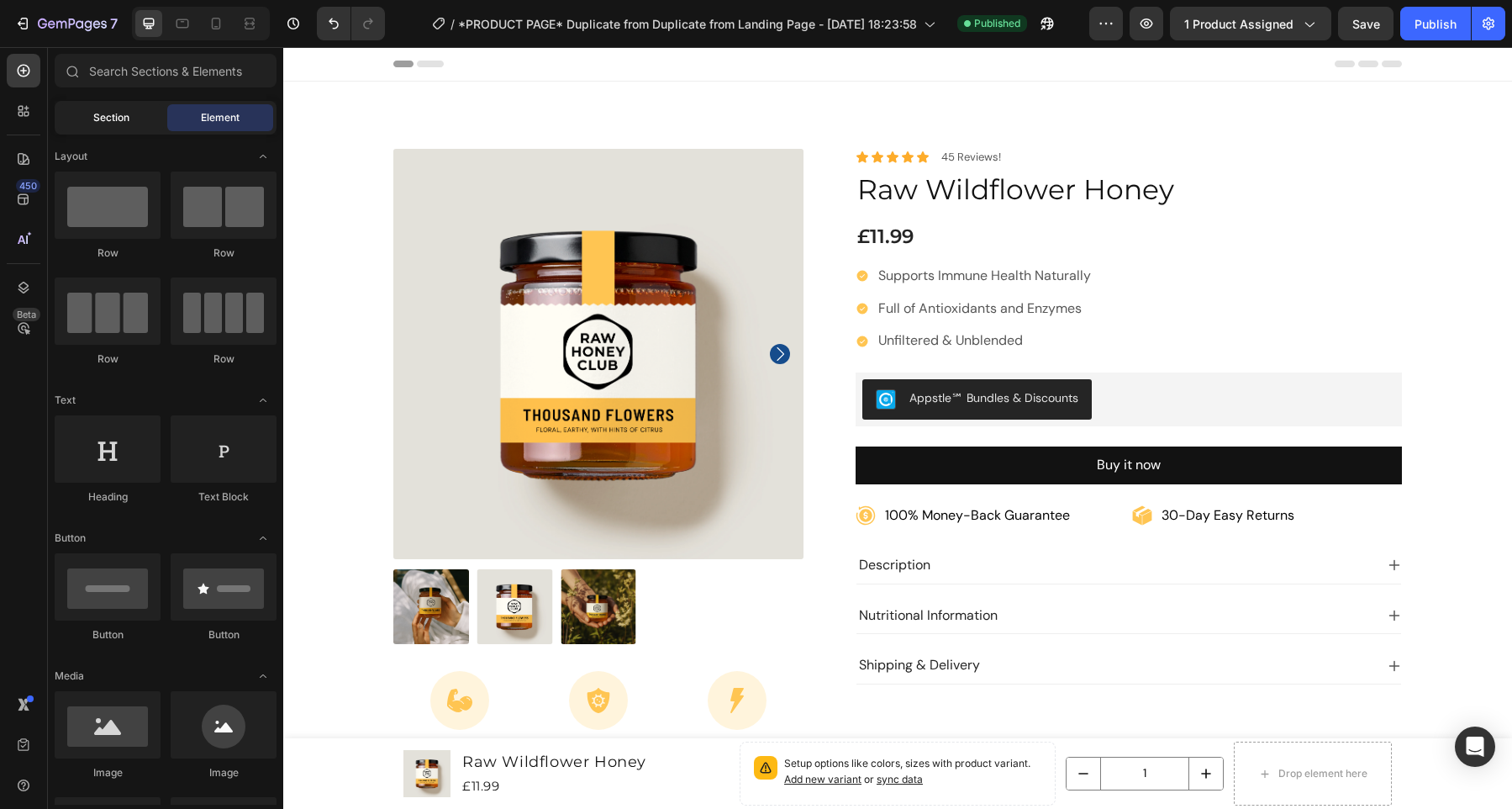
click at [104, 114] on span "Section" at bounding box center [112, 117] width 36 height 15
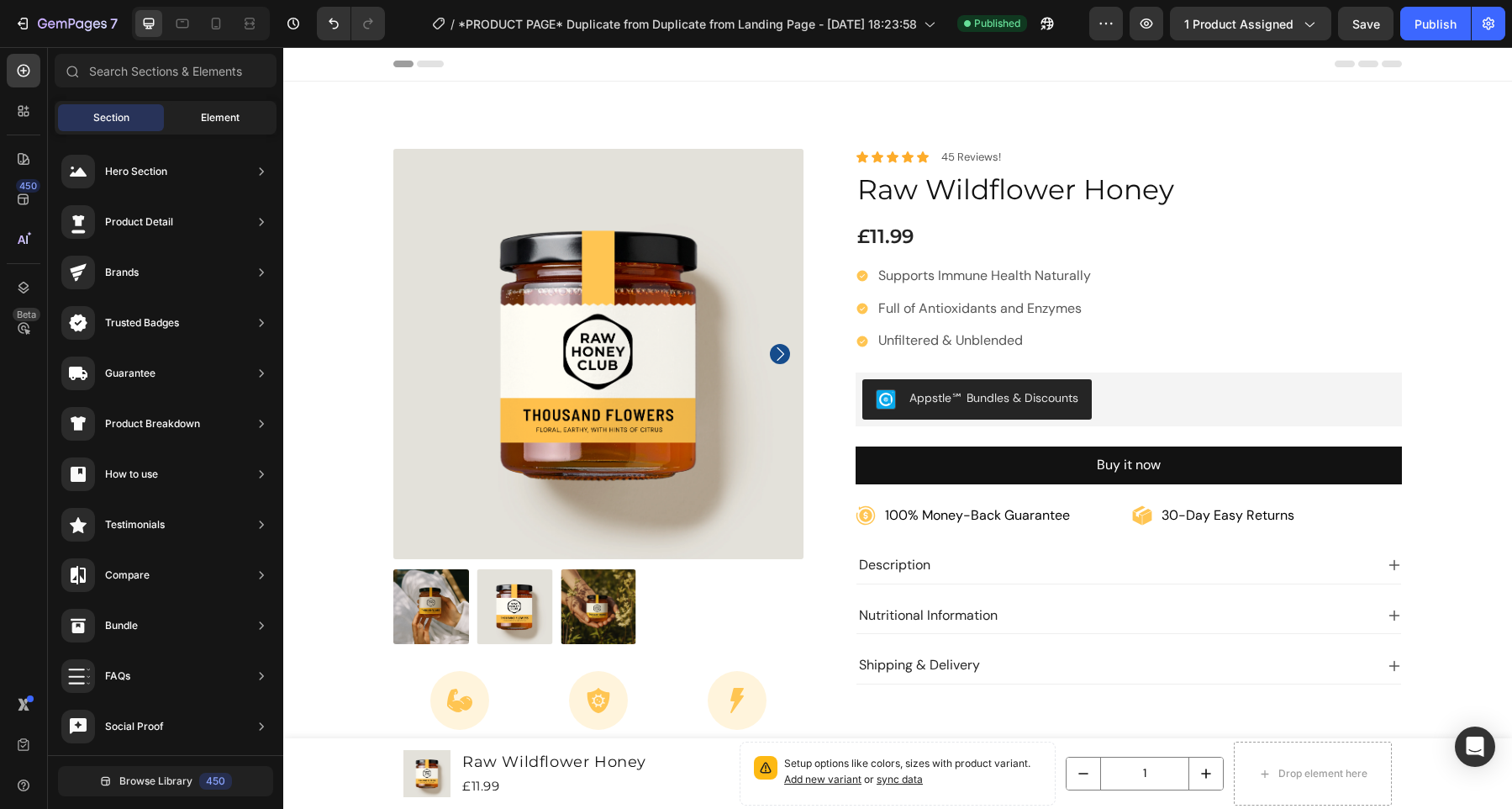
click at [211, 113] on span "Element" at bounding box center [220, 117] width 39 height 15
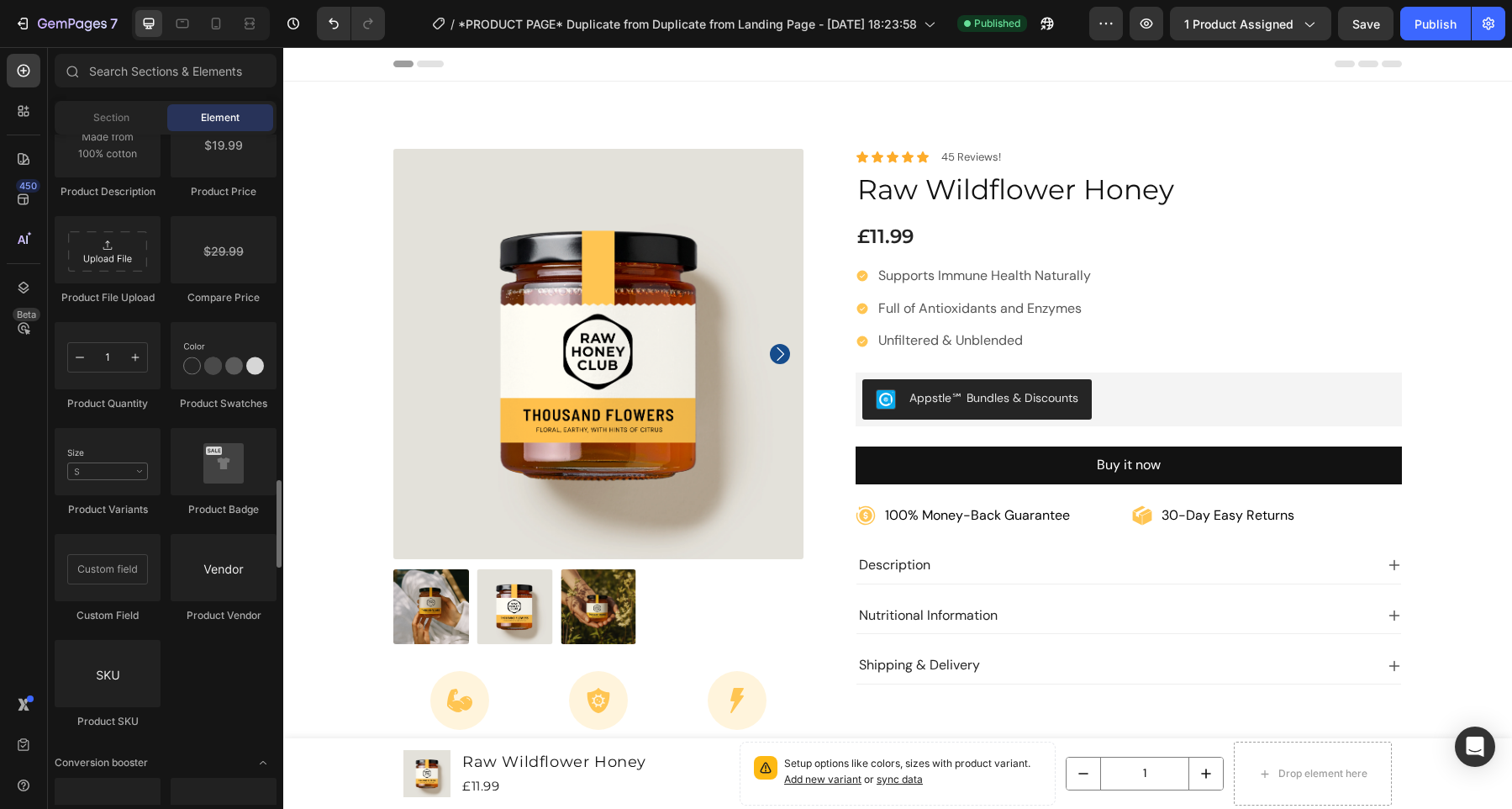
scroll to position [2742, 0]
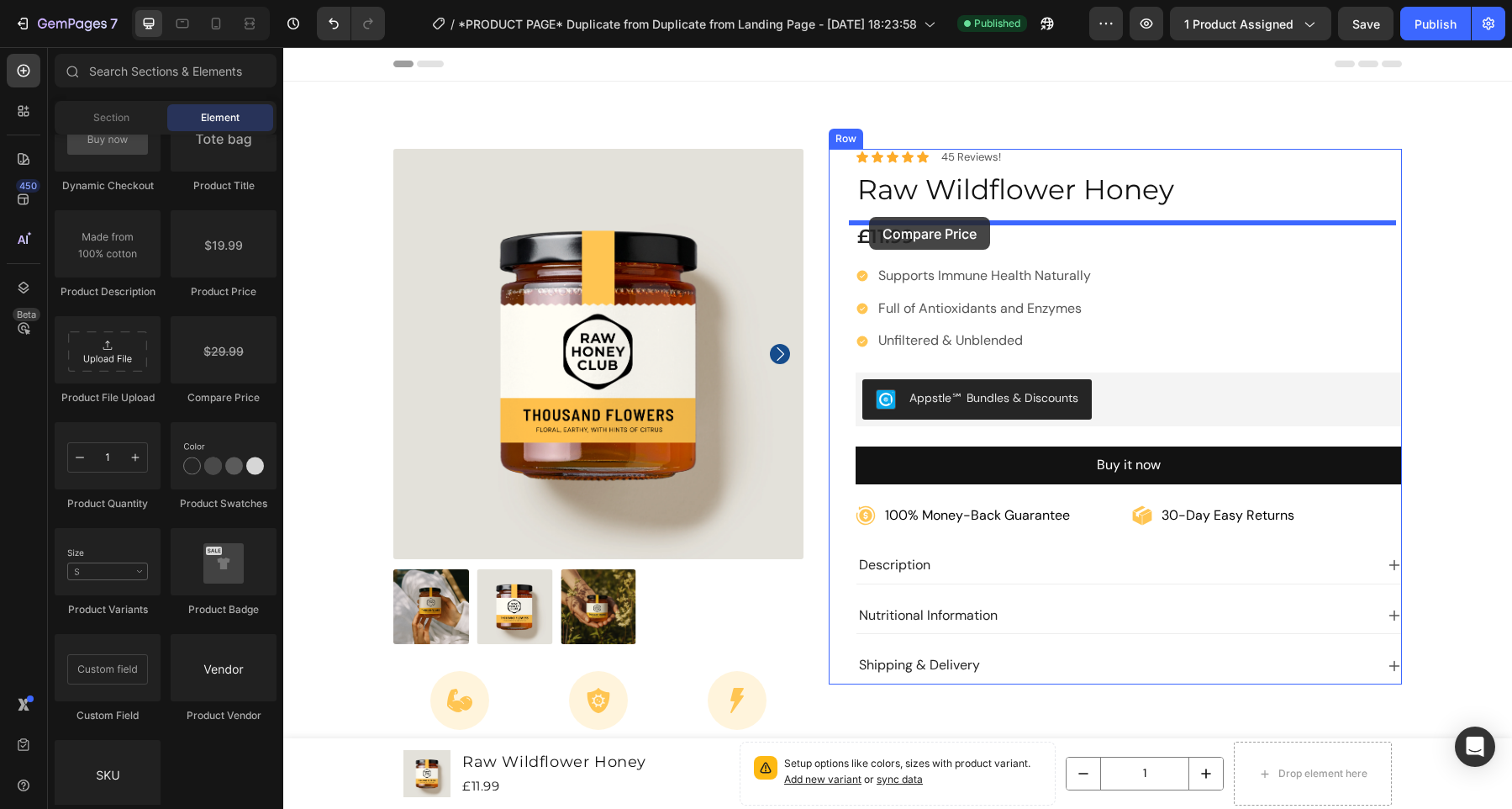
drag, startPoint x: 503, startPoint y: 406, endPoint x: 869, endPoint y: 217, distance: 411.9
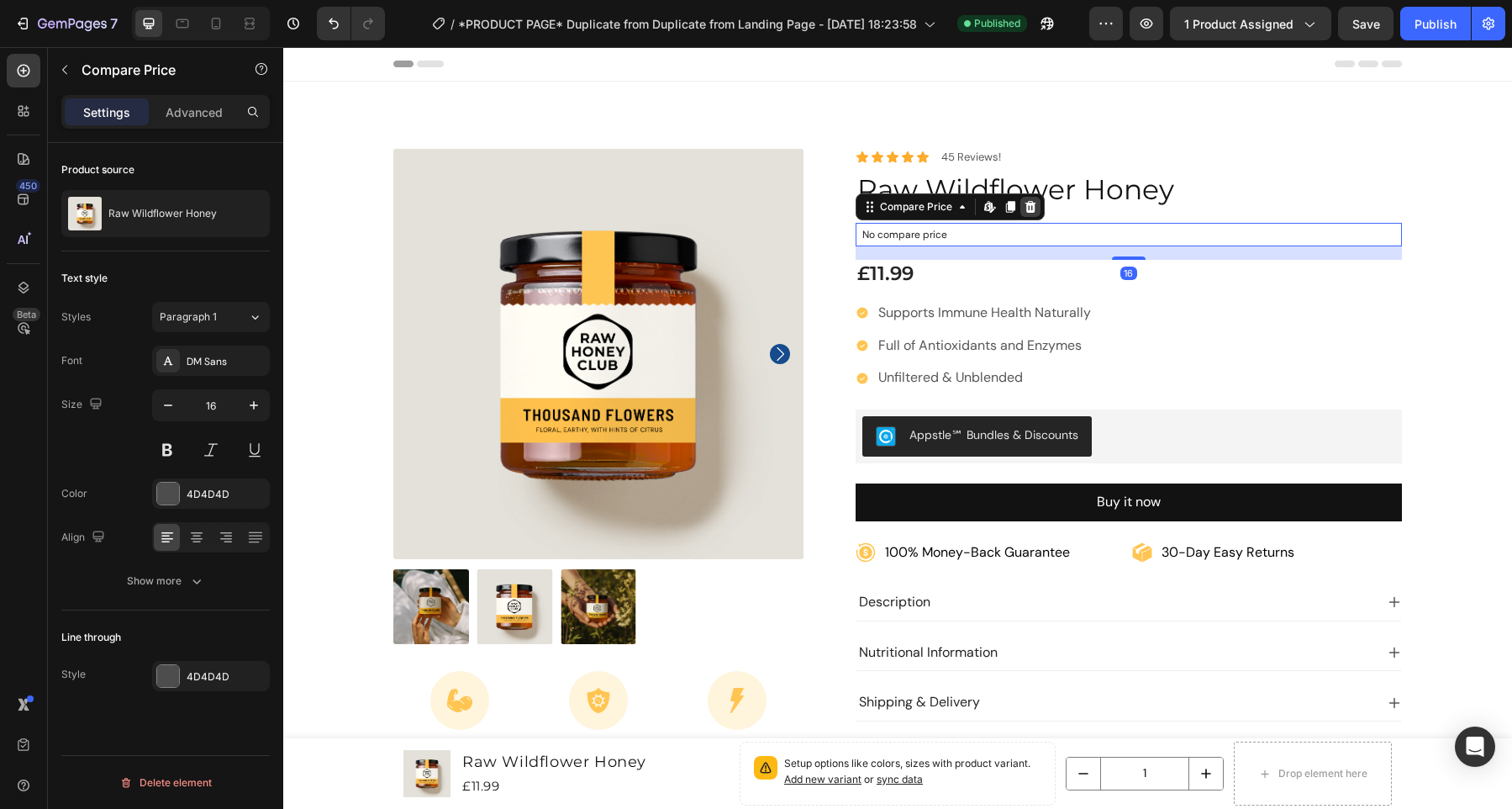
click at [1024, 201] on icon at bounding box center [1030, 206] width 14 height 14
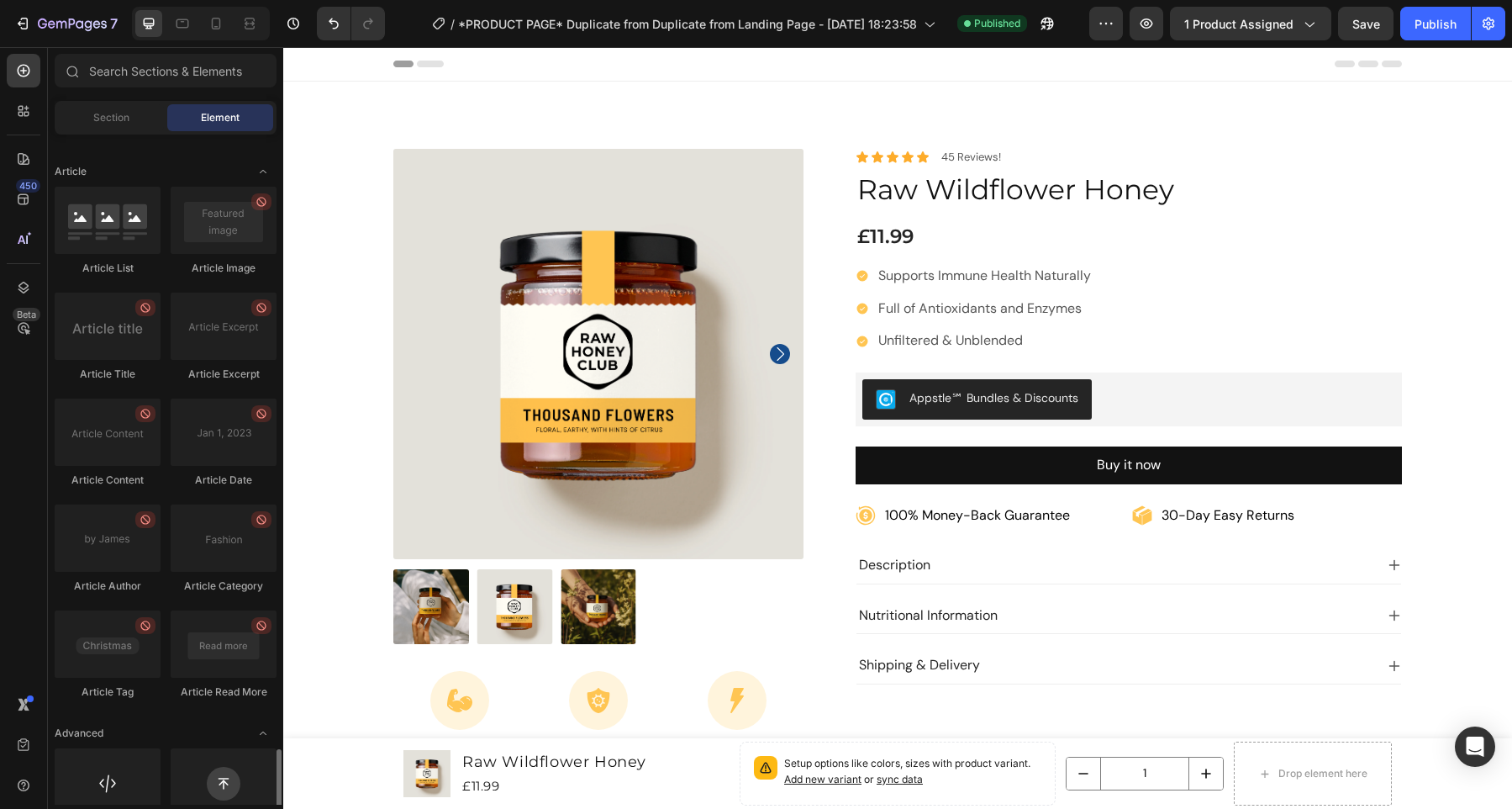
scroll to position [4423, 0]
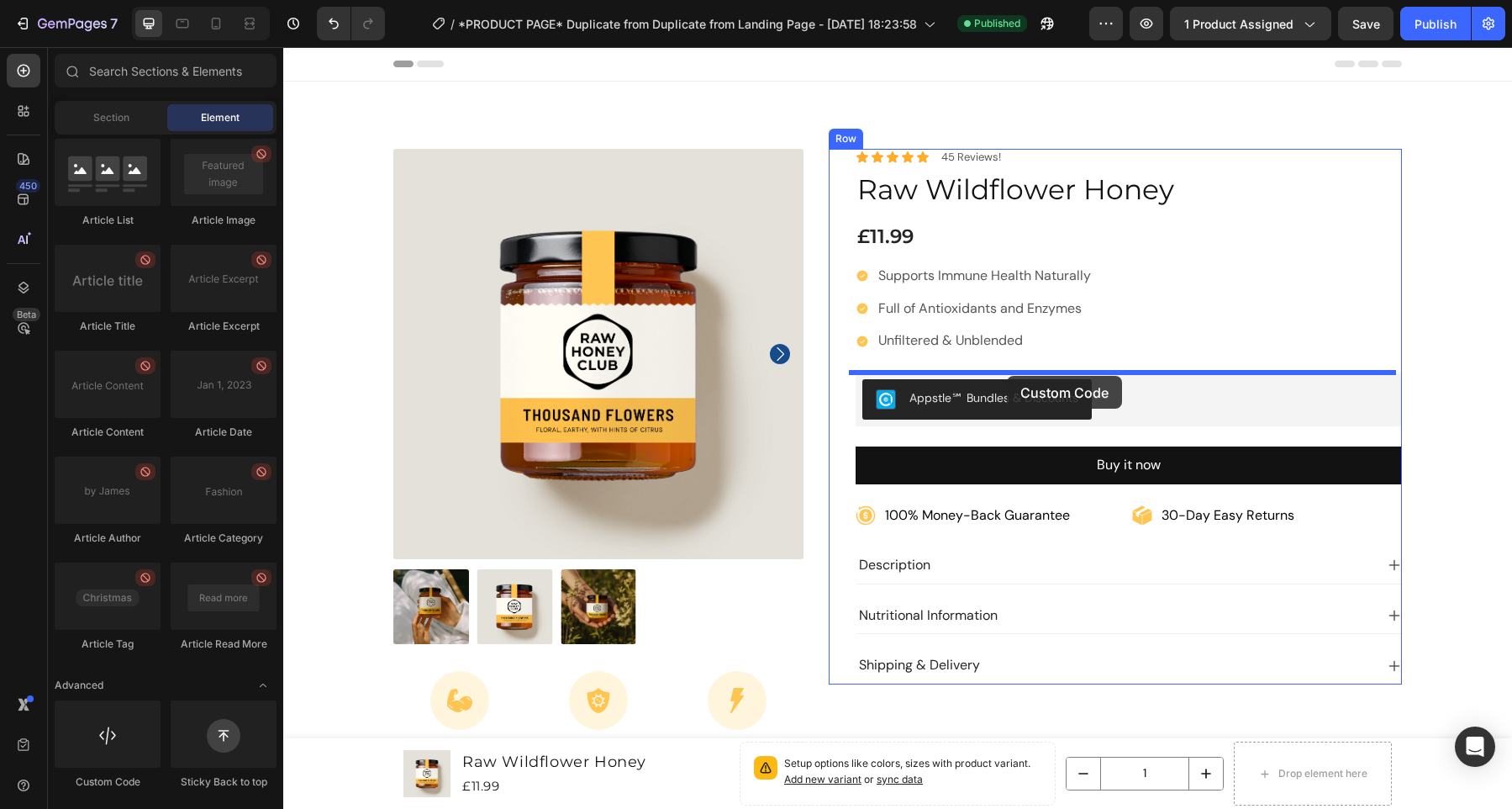
drag, startPoint x: 379, startPoint y: 795, endPoint x: 1007, endPoint y: 376, distance: 754.9
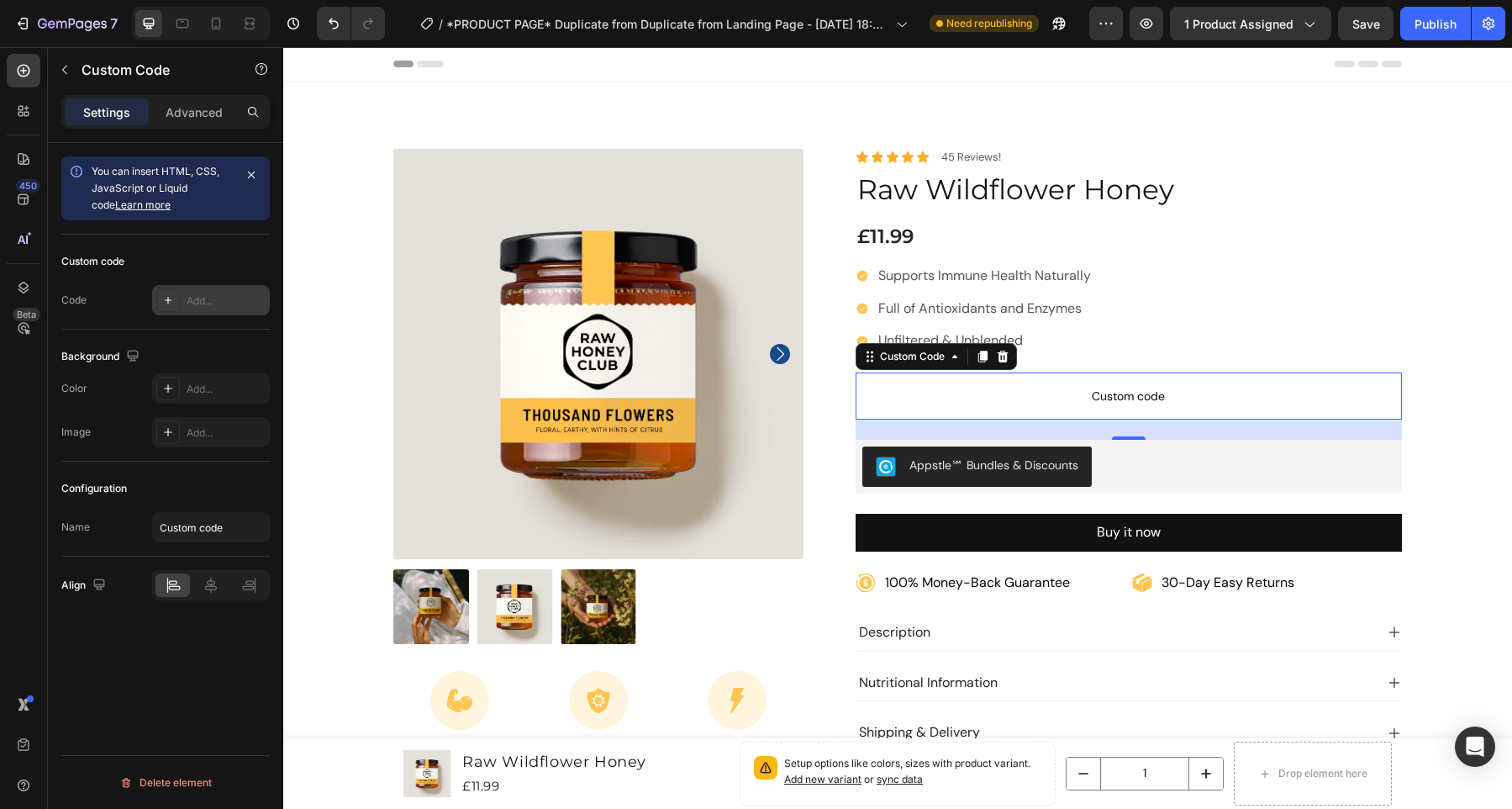
click at [213, 295] on div "Add..." at bounding box center [226, 301] width 79 height 15
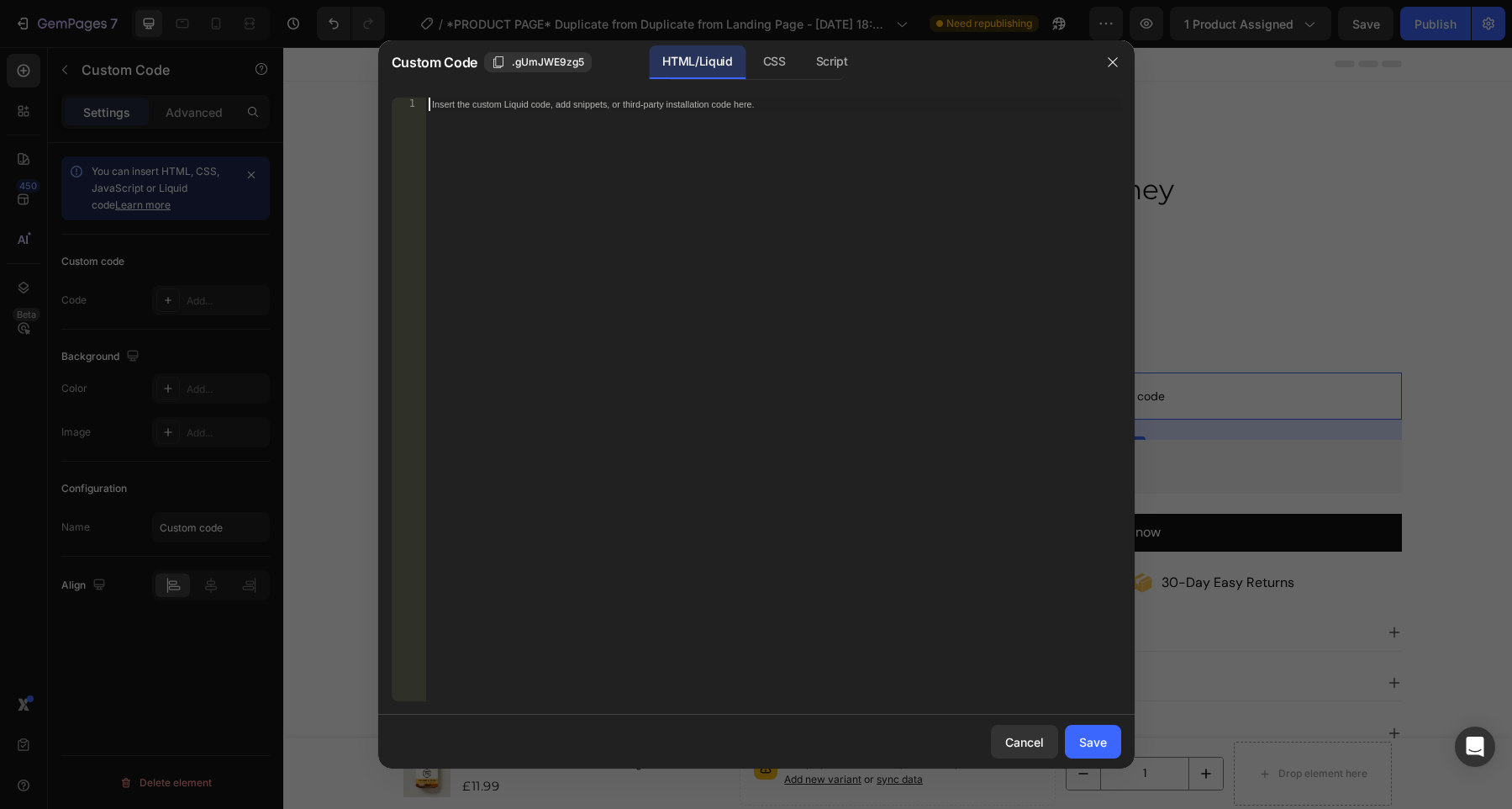
click at [637, 208] on div "Insert the custom Liquid code, add snippets, or third-party installation code h…" at bounding box center [773, 413] width 696 height 631
paste textarea "<div class="ab-volume-discount-container" id="volumeDiscountContainer"></div>"
type textarea "<div class="ab-volume-discount-container" id="volumeDiscountContainer"></div>"
click at [1100, 743] on div "Save" at bounding box center [1092, 742] width 28 height 18
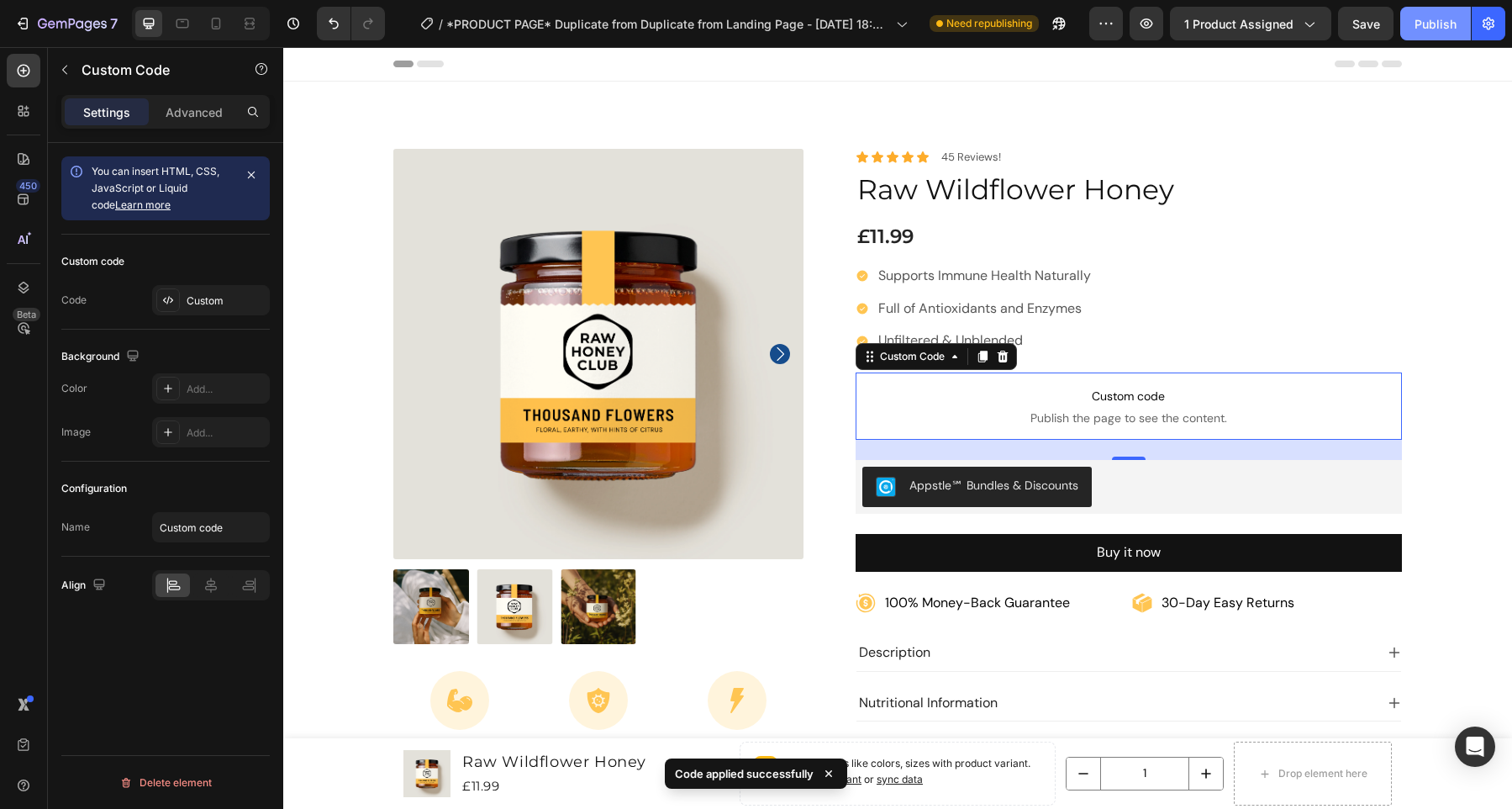
click at [1435, 23] on div "Publish" at bounding box center [1435, 24] width 42 height 18
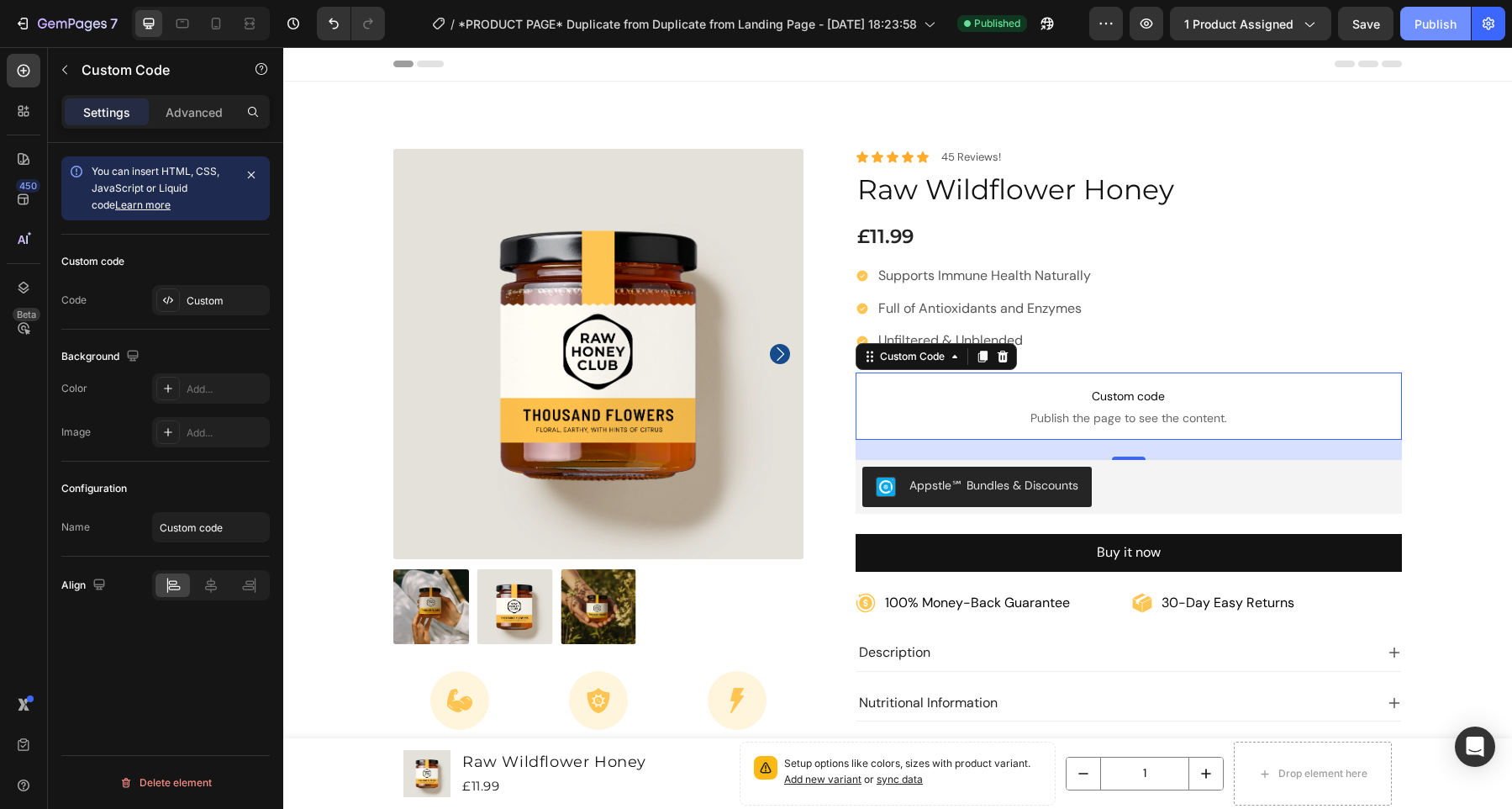
click at [1440, 23] on div "Publish" at bounding box center [1435, 24] width 42 height 18
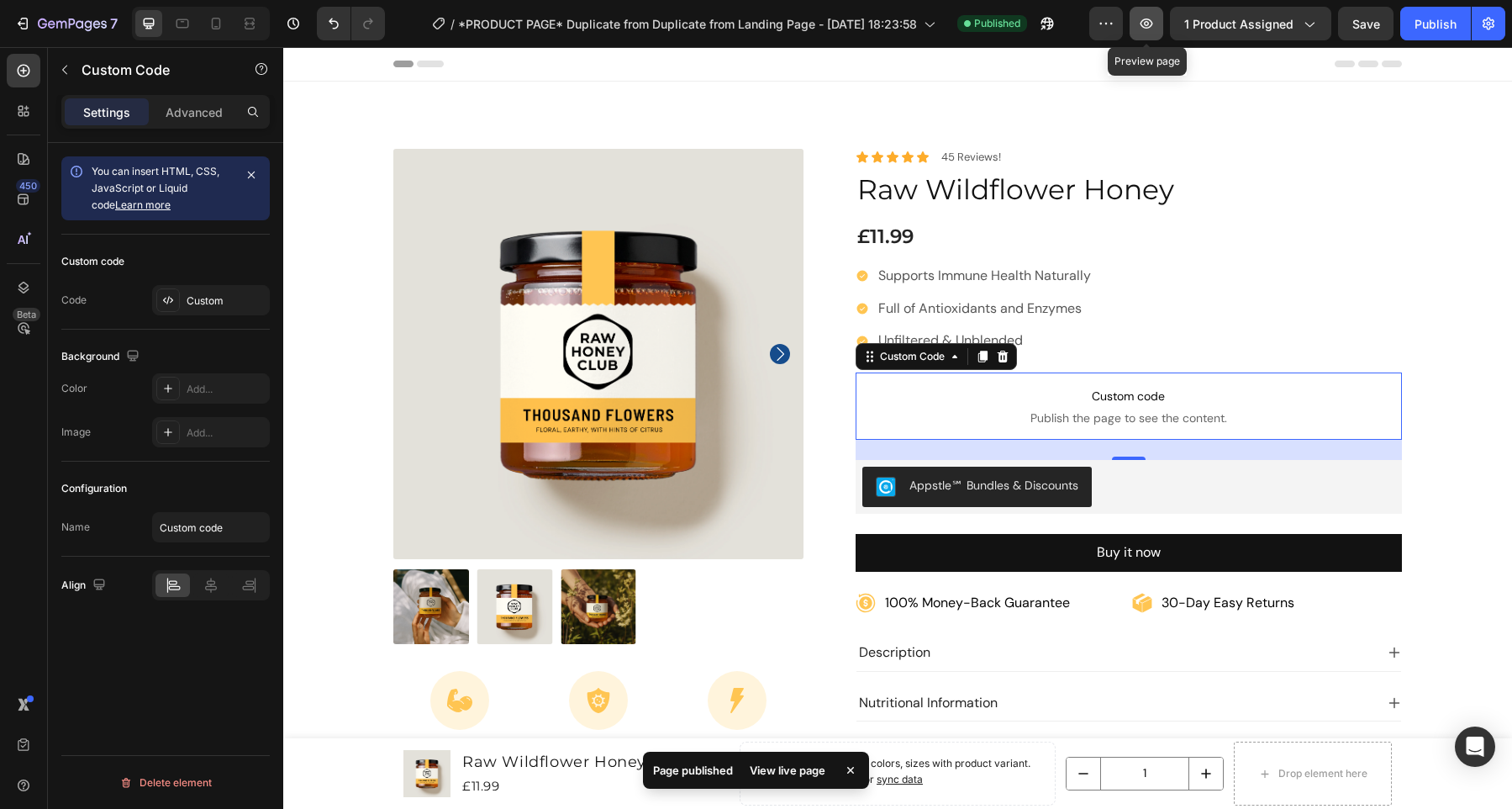
click at [1154, 17] on icon "button" at bounding box center [1146, 23] width 17 height 17
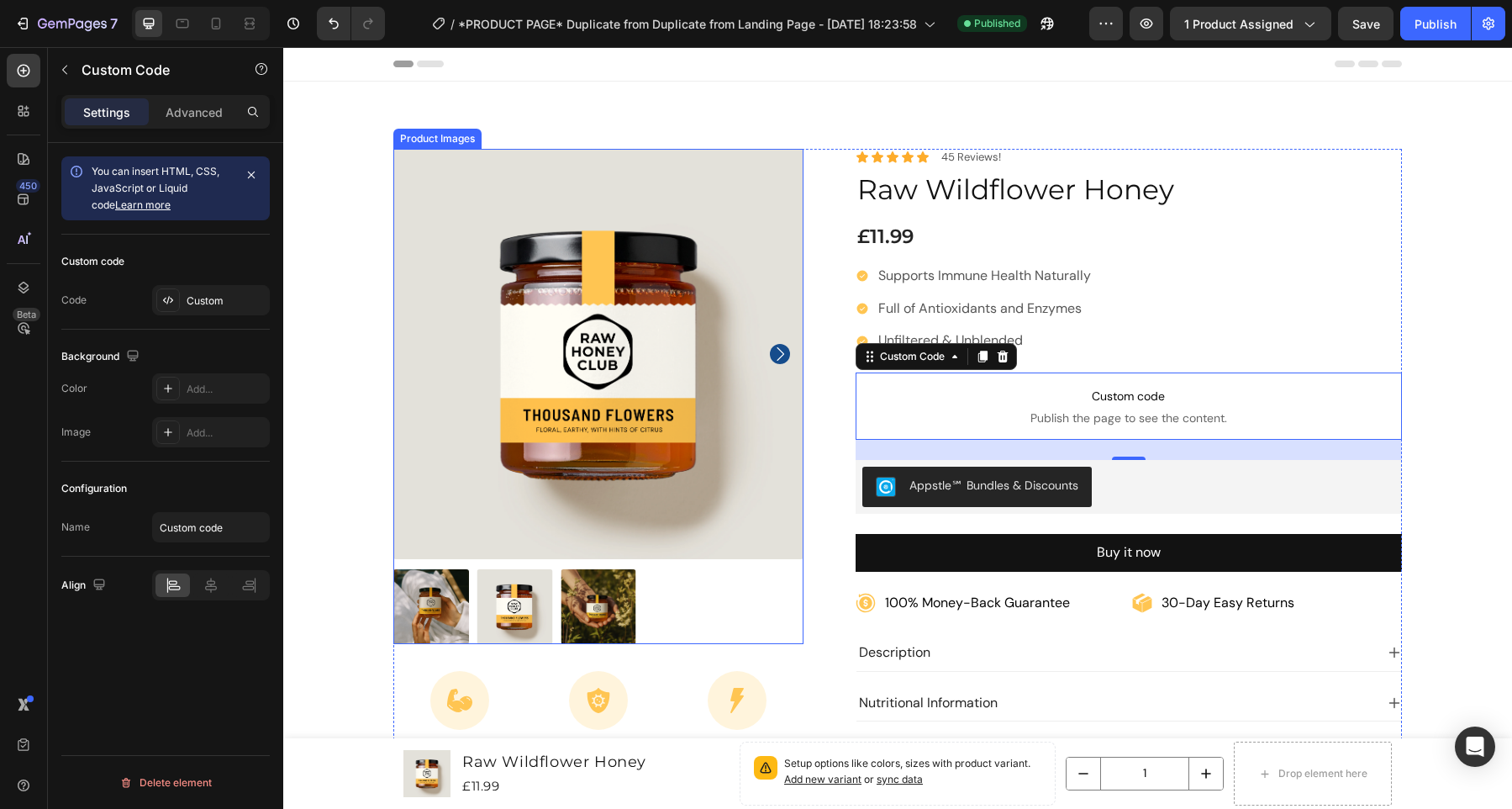
click at [770, 353] on icon "Carousel Next Arrow" at bounding box center [780, 354] width 20 height 20
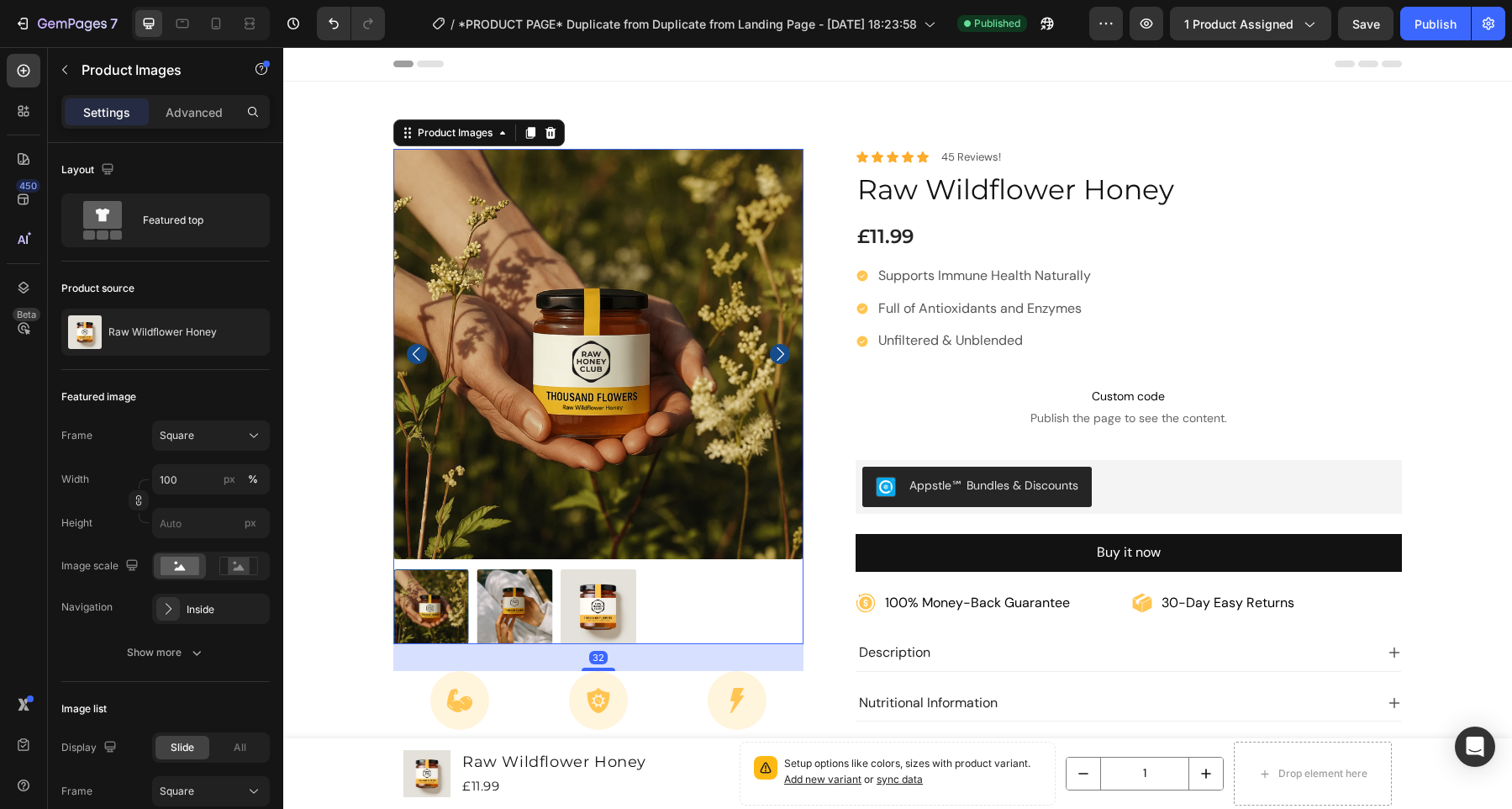
click at [744, 432] on img at bounding box center [598, 353] width 410 height 410
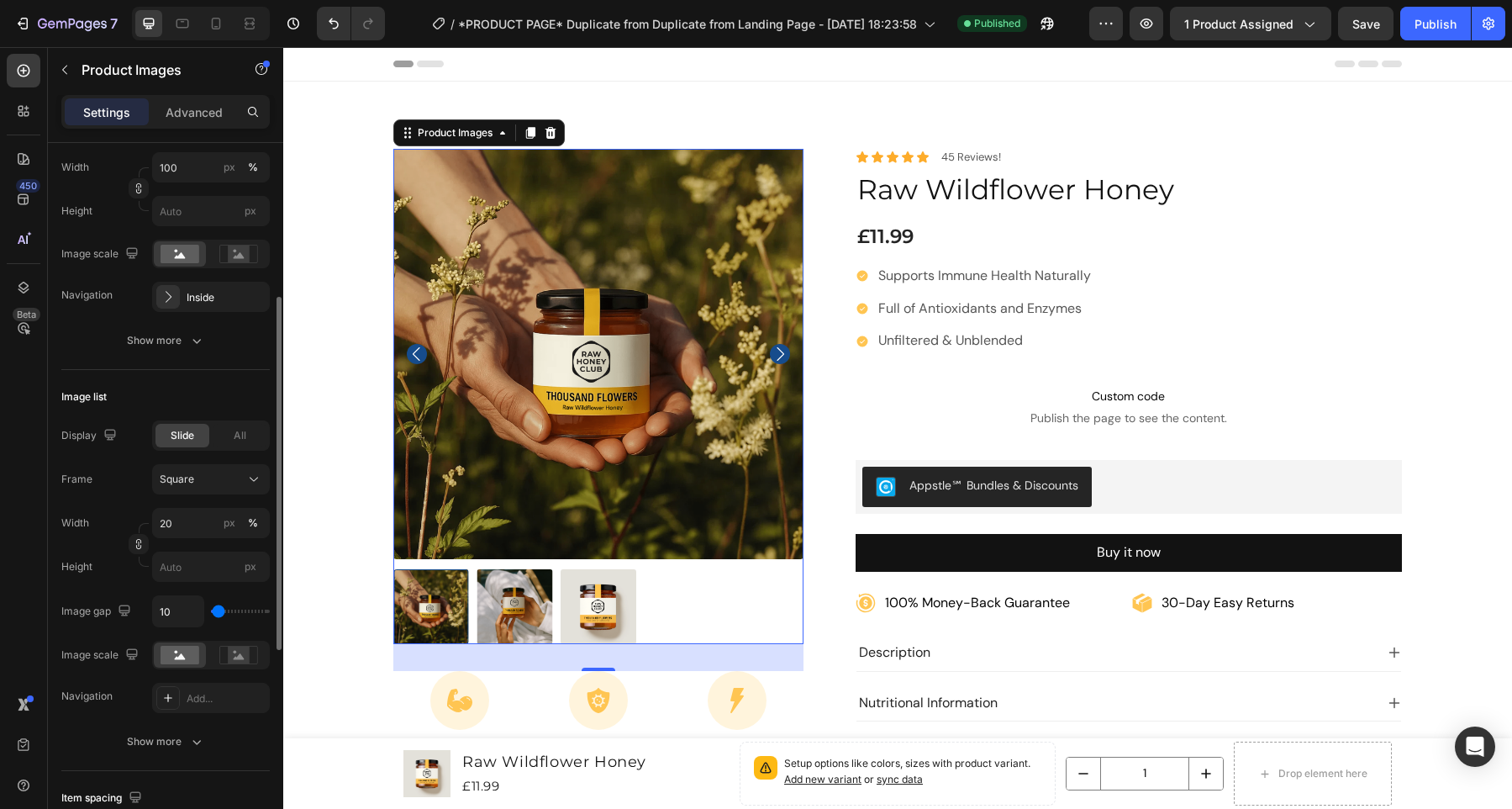
scroll to position [315, 0]
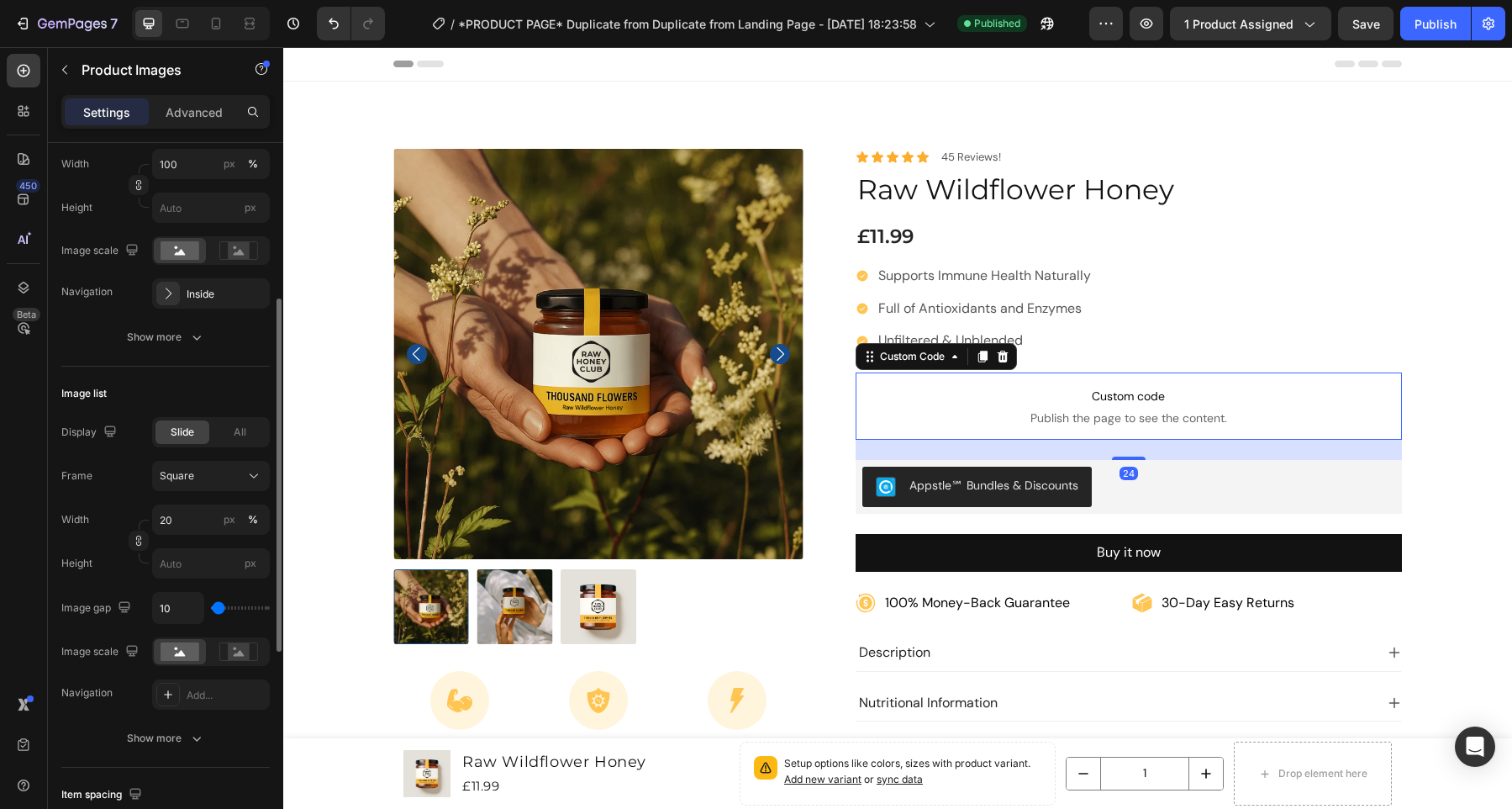
click at [1026, 410] on span "Publish the page to see the content." at bounding box center [1129, 418] width 548 height 17
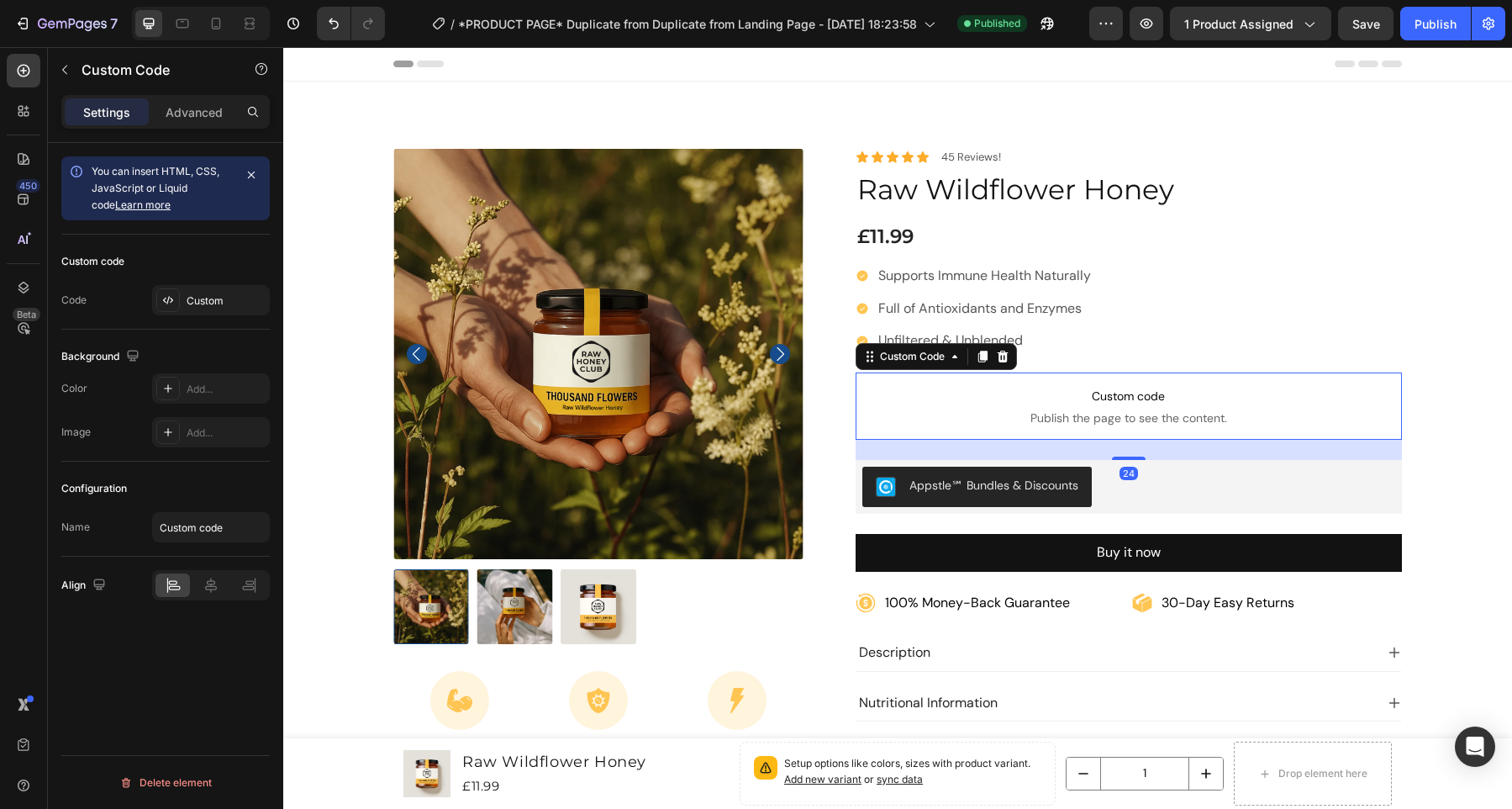
scroll to position [0, 0]
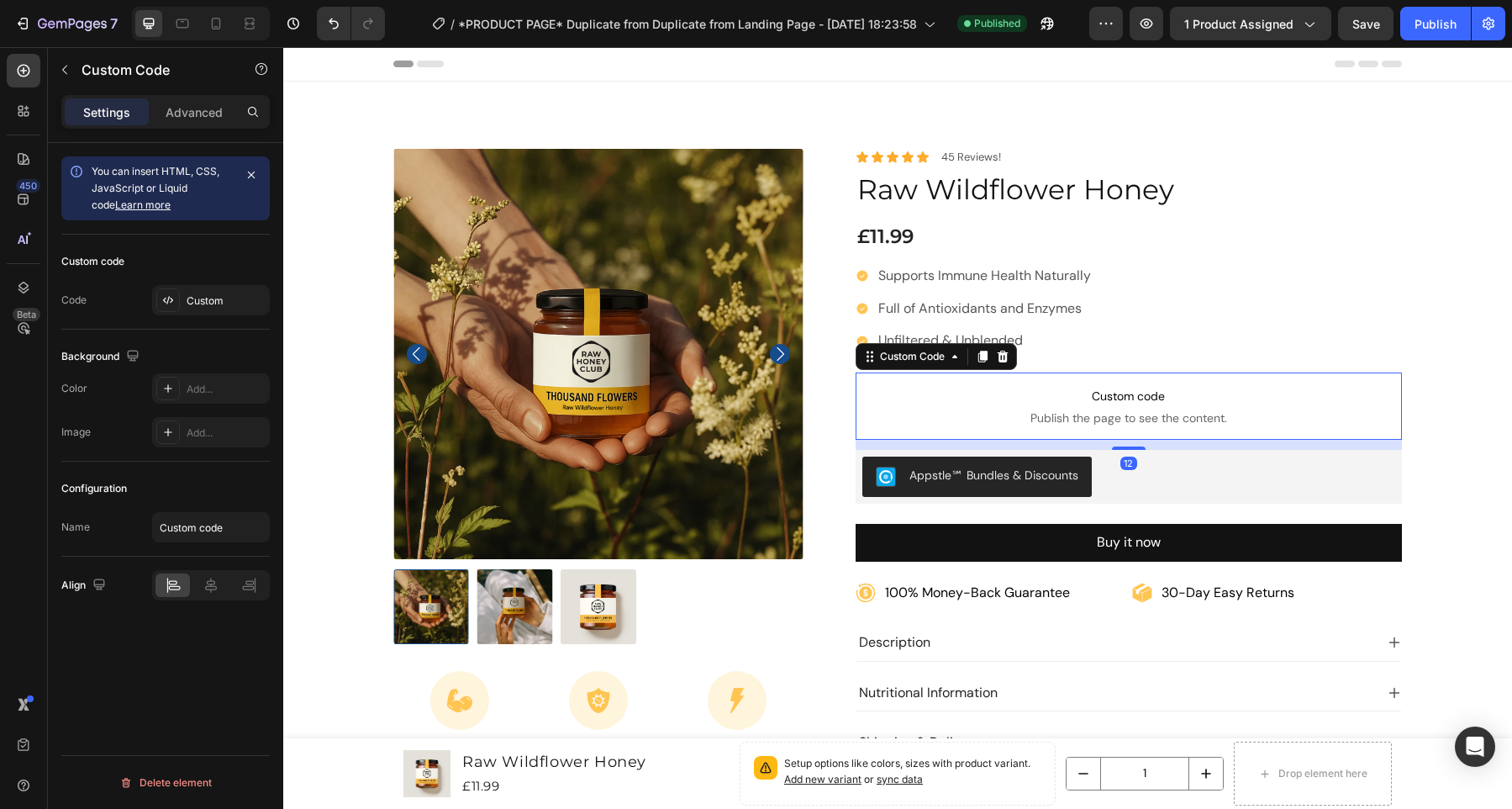
drag, startPoint x: 1120, startPoint y: 455, endPoint x: 1120, endPoint y: 477, distance: 22.0
click at [1121, 447] on div at bounding box center [1128, 449] width 33 height 4
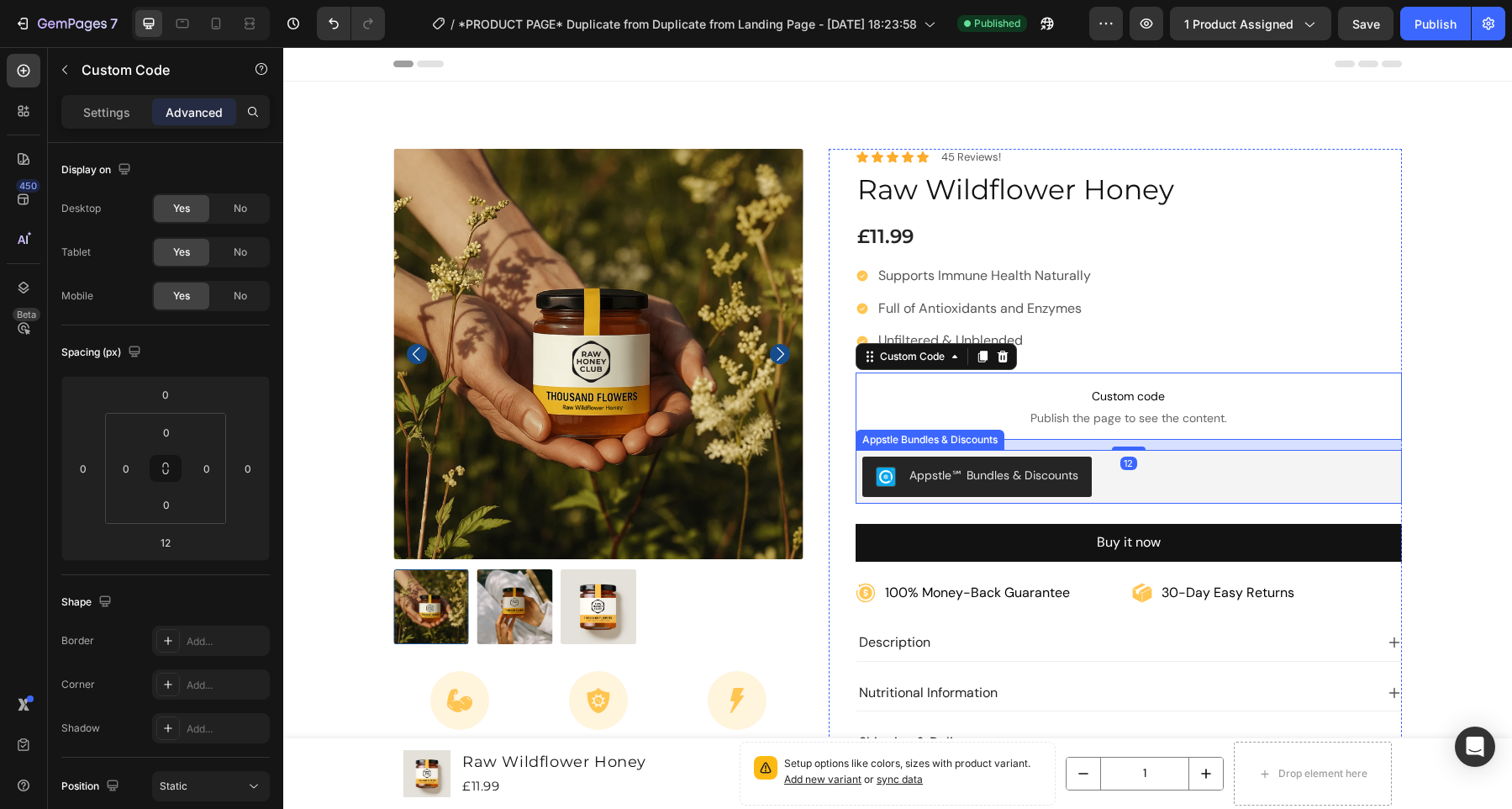
click at [1362, 470] on div "Appstle℠ Bundles & Discounts" at bounding box center [1129, 477] width 534 height 41
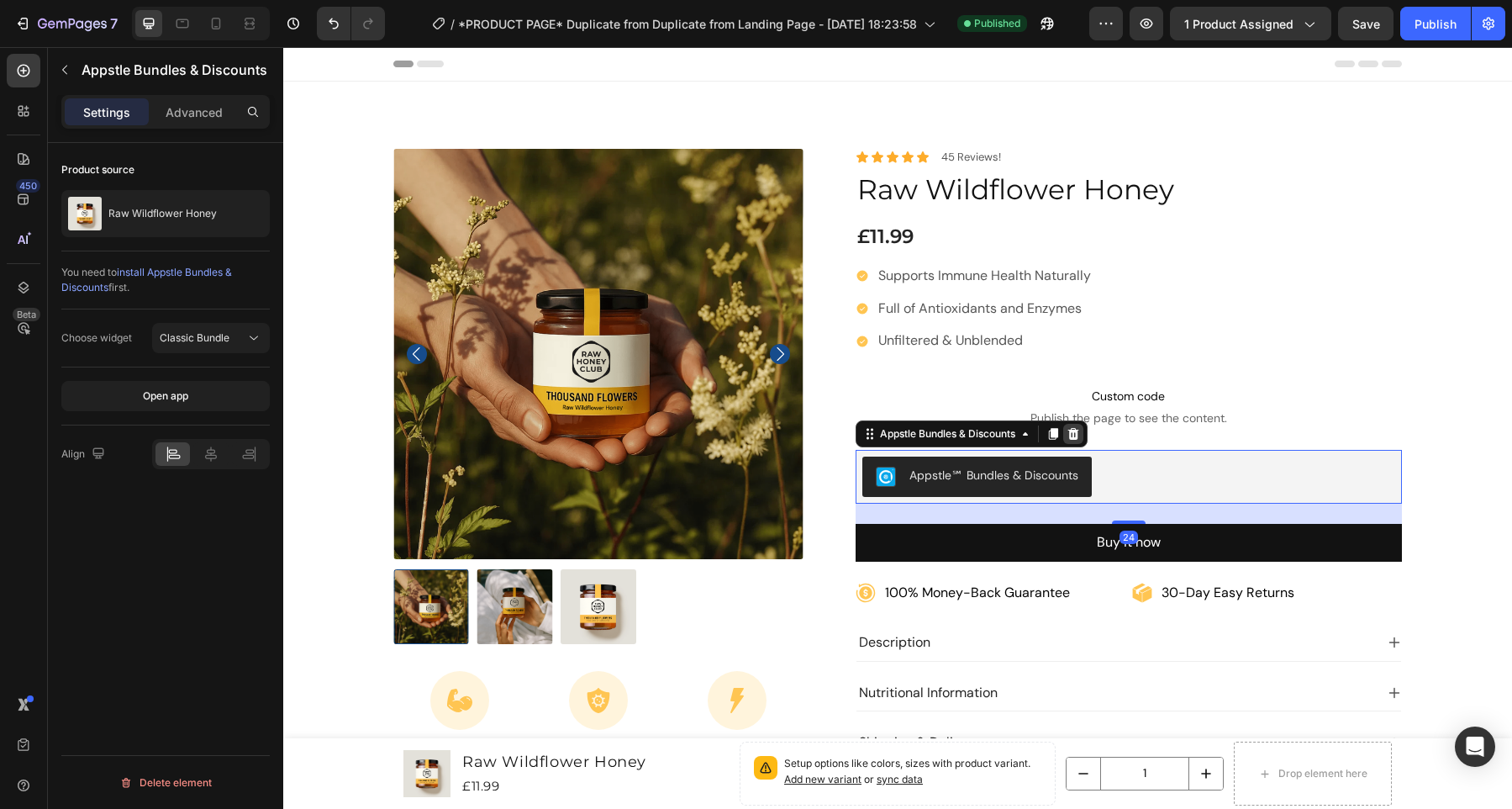
click at [1073, 430] on icon at bounding box center [1073, 433] width 11 height 12
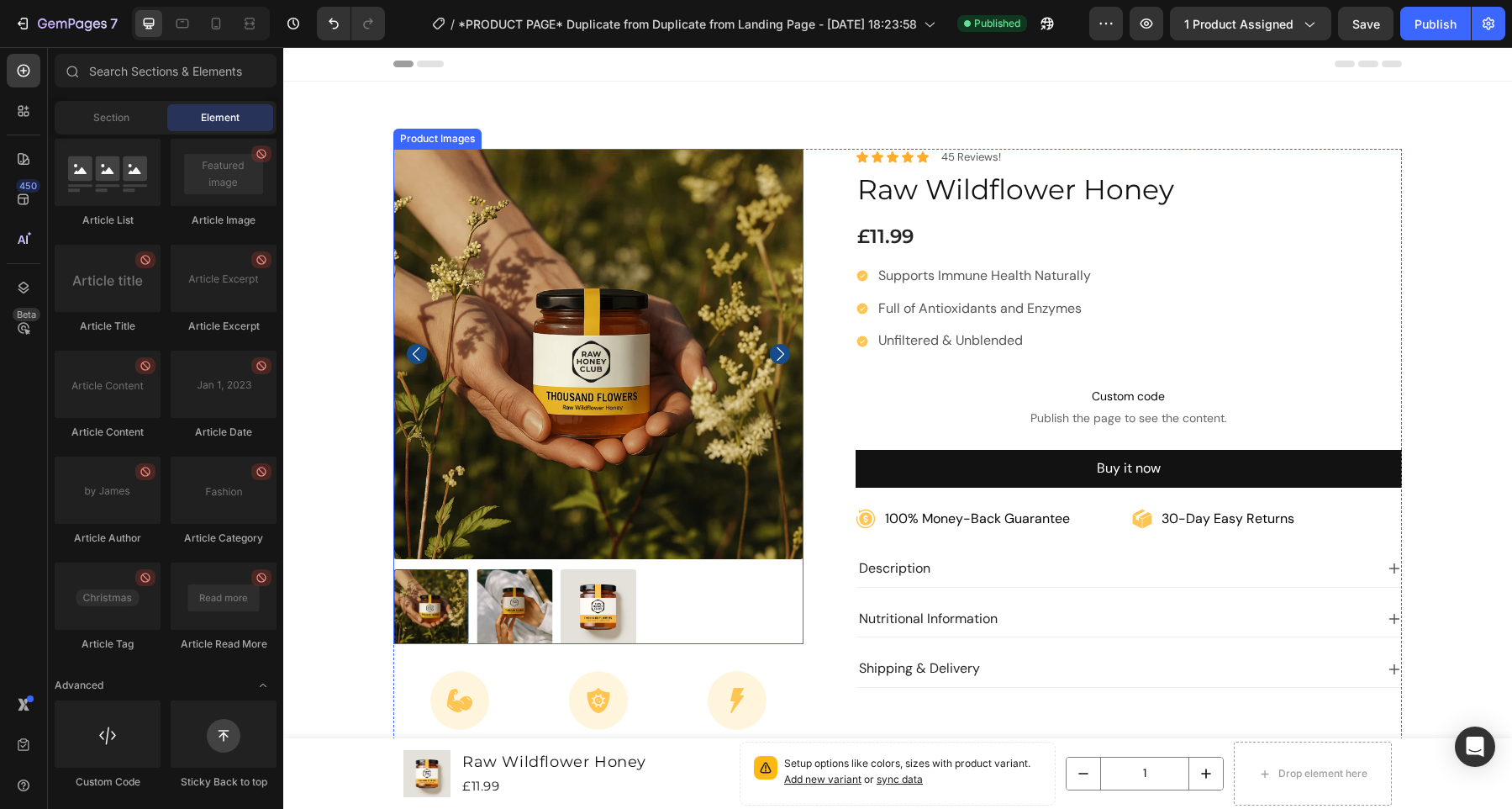
click at [725, 387] on img at bounding box center [598, 353] width 410 height 410
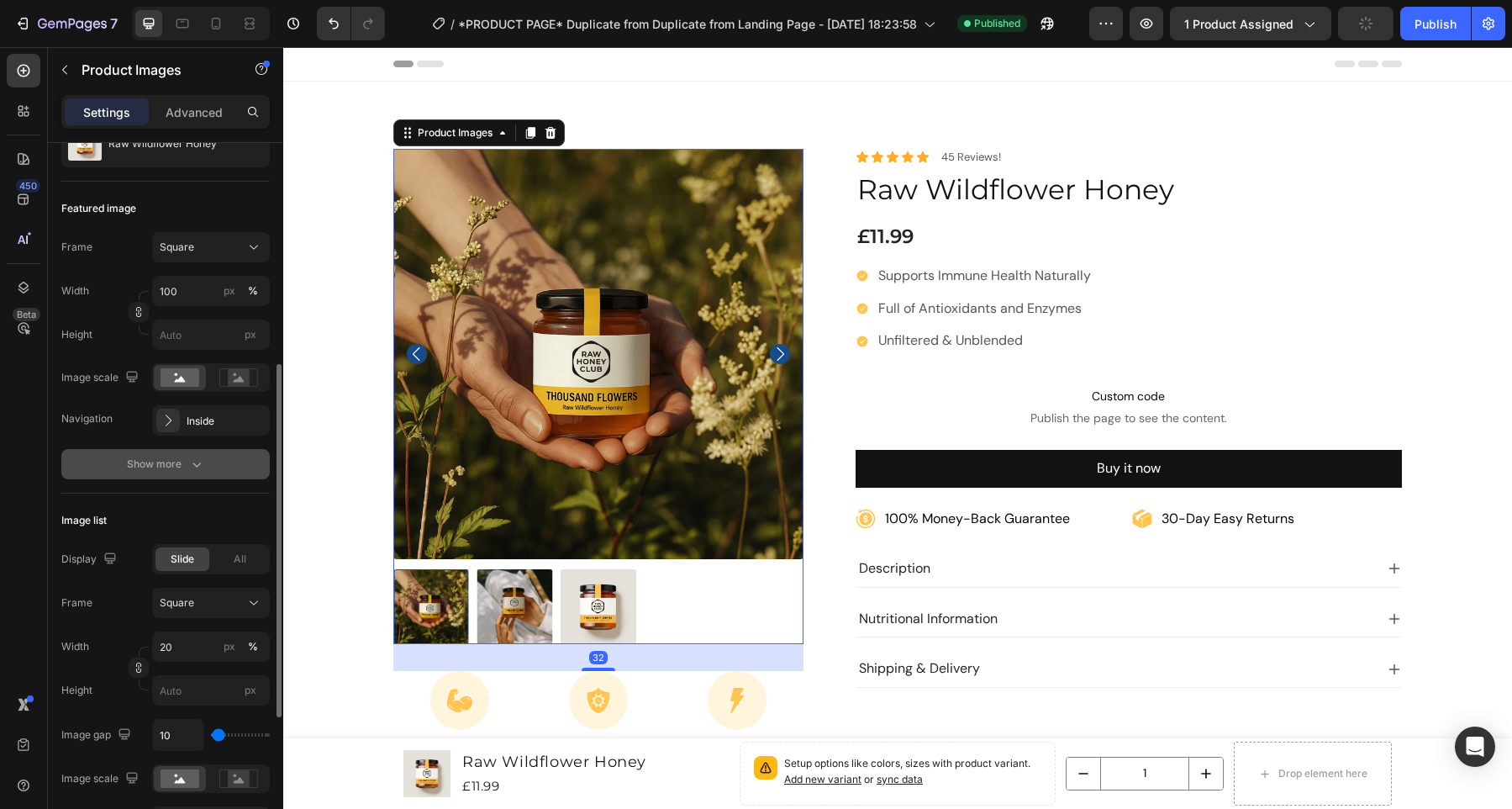
scroll to position [274, 0]
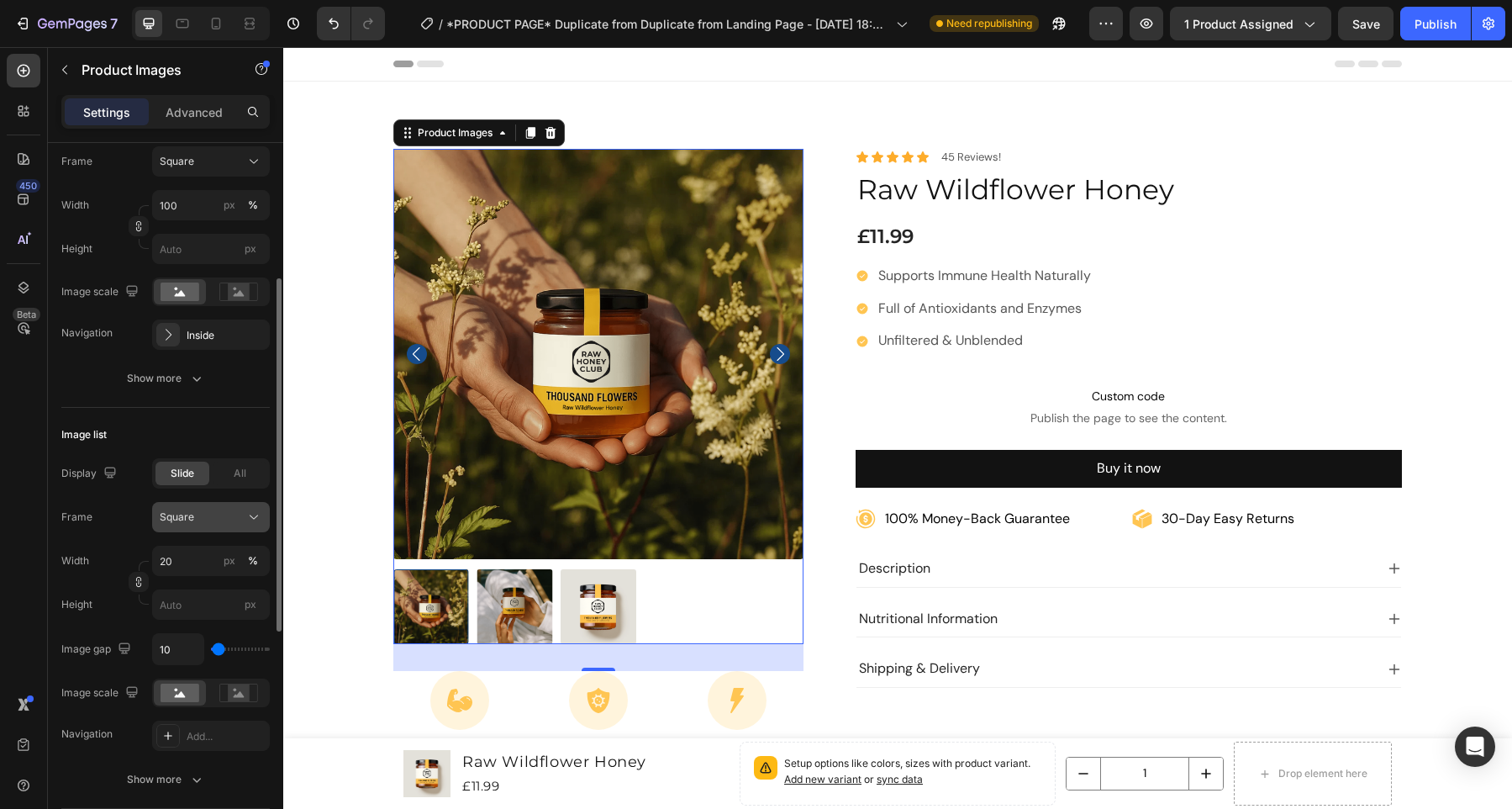
click at [247, 515] on icon at bounding box center [254, 517] width 17 height 17
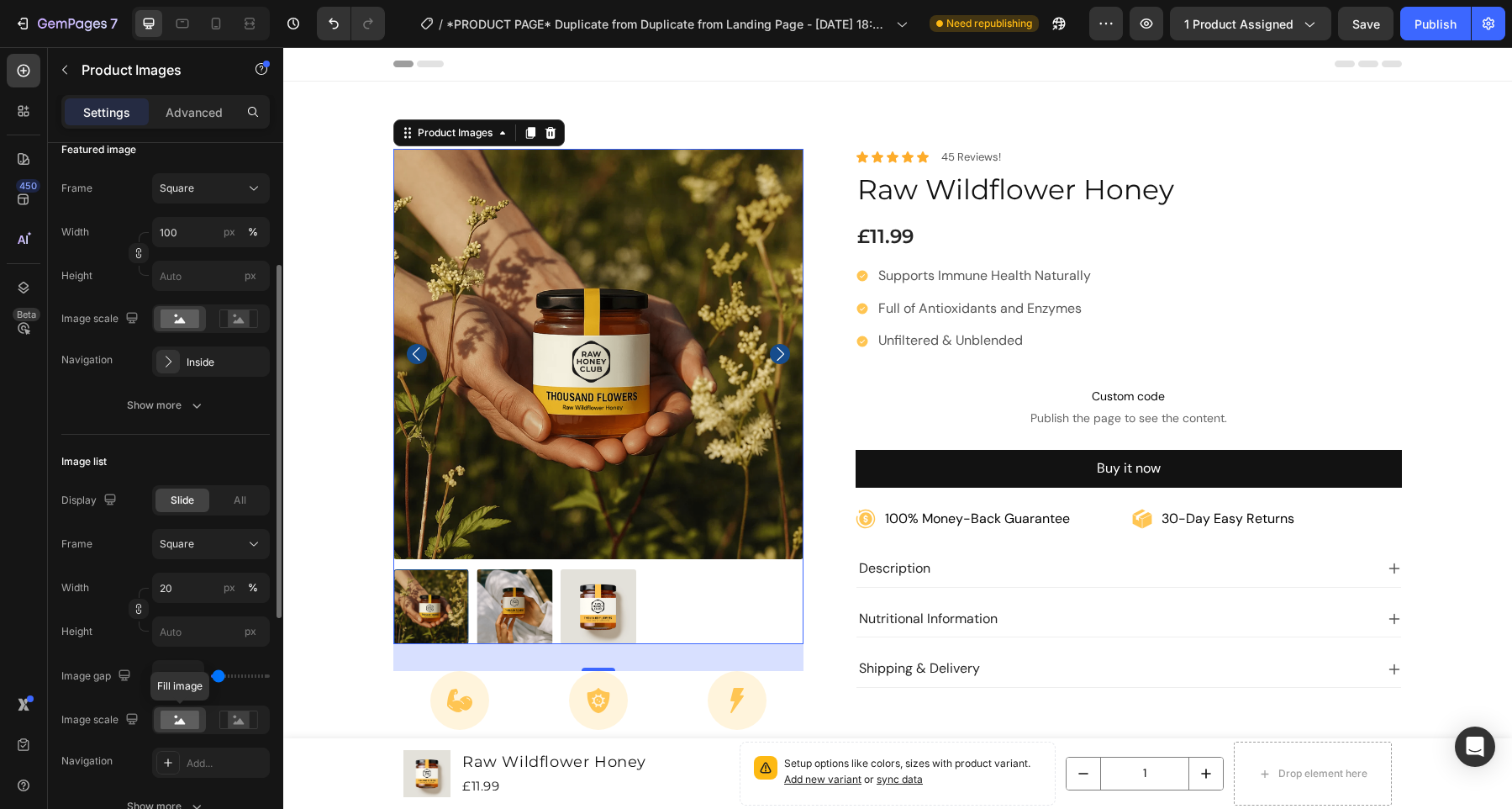
scroll to position [0, 0]
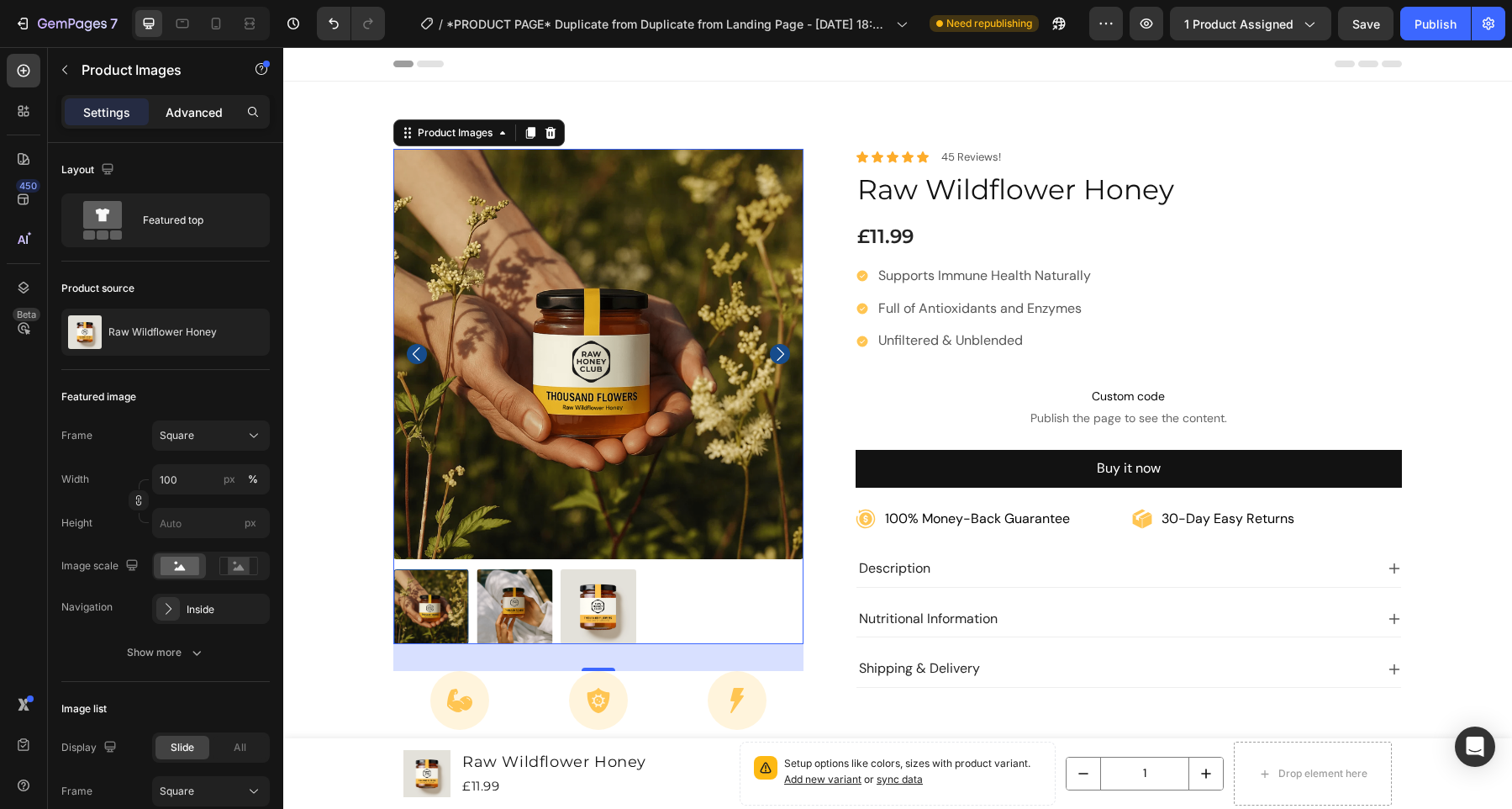
click at [195, 116] on p "Advanced" at bounding box center [194, 113] width 57 height 18
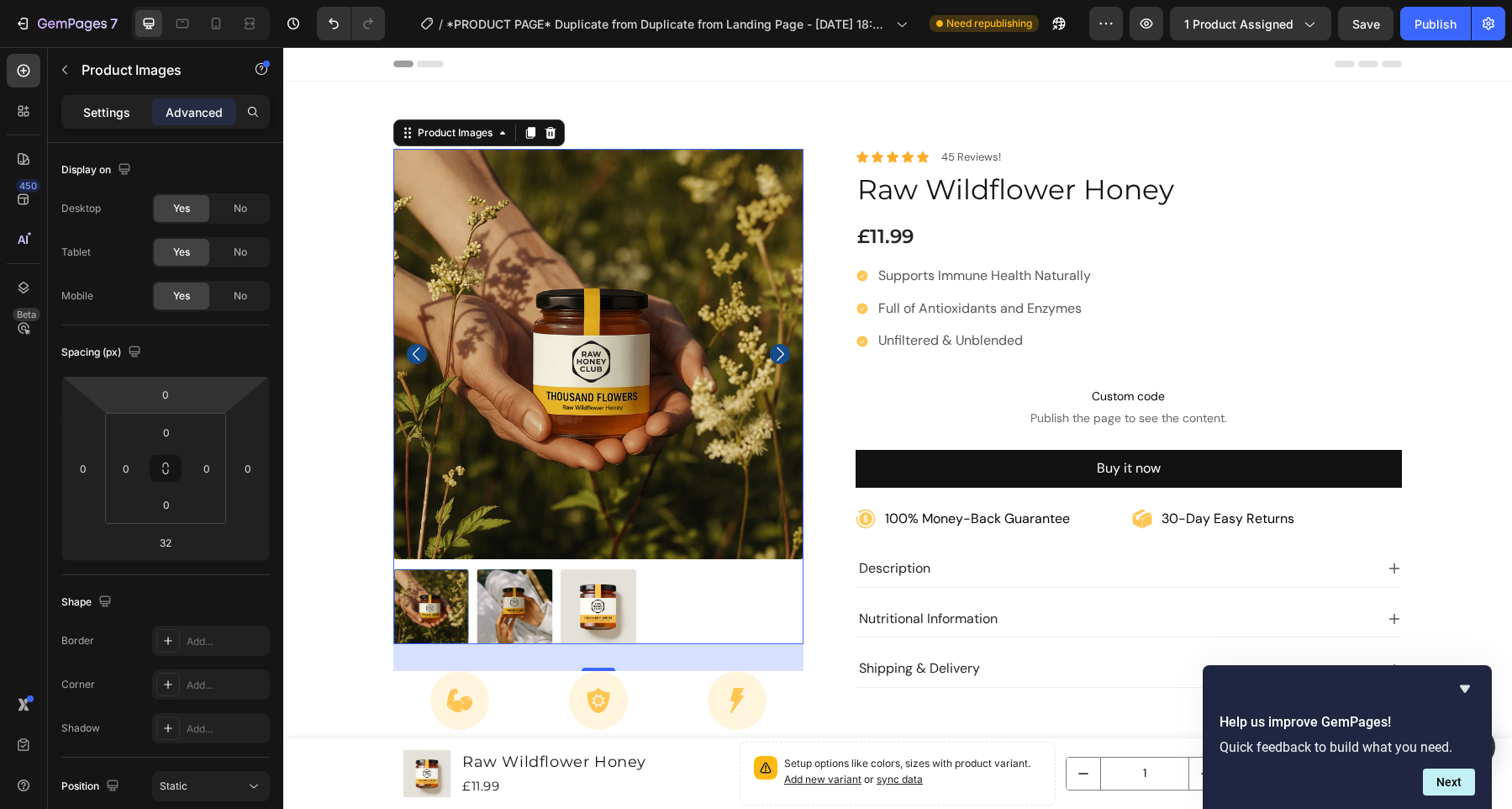
click at [115, 112] on p "Settings" at bounding box center [106, 113] width 47 height 18
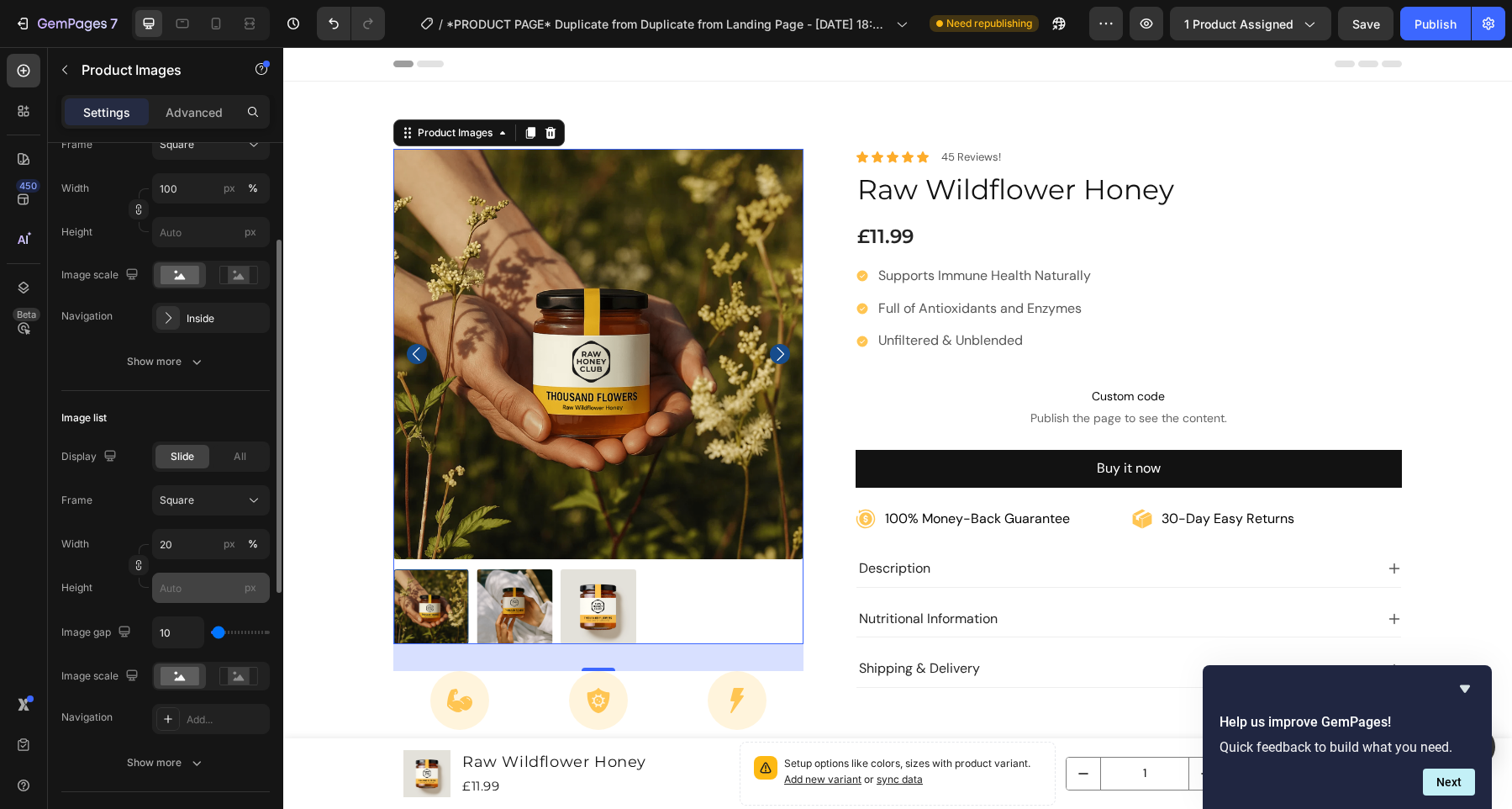
scroll to position [216, 0]
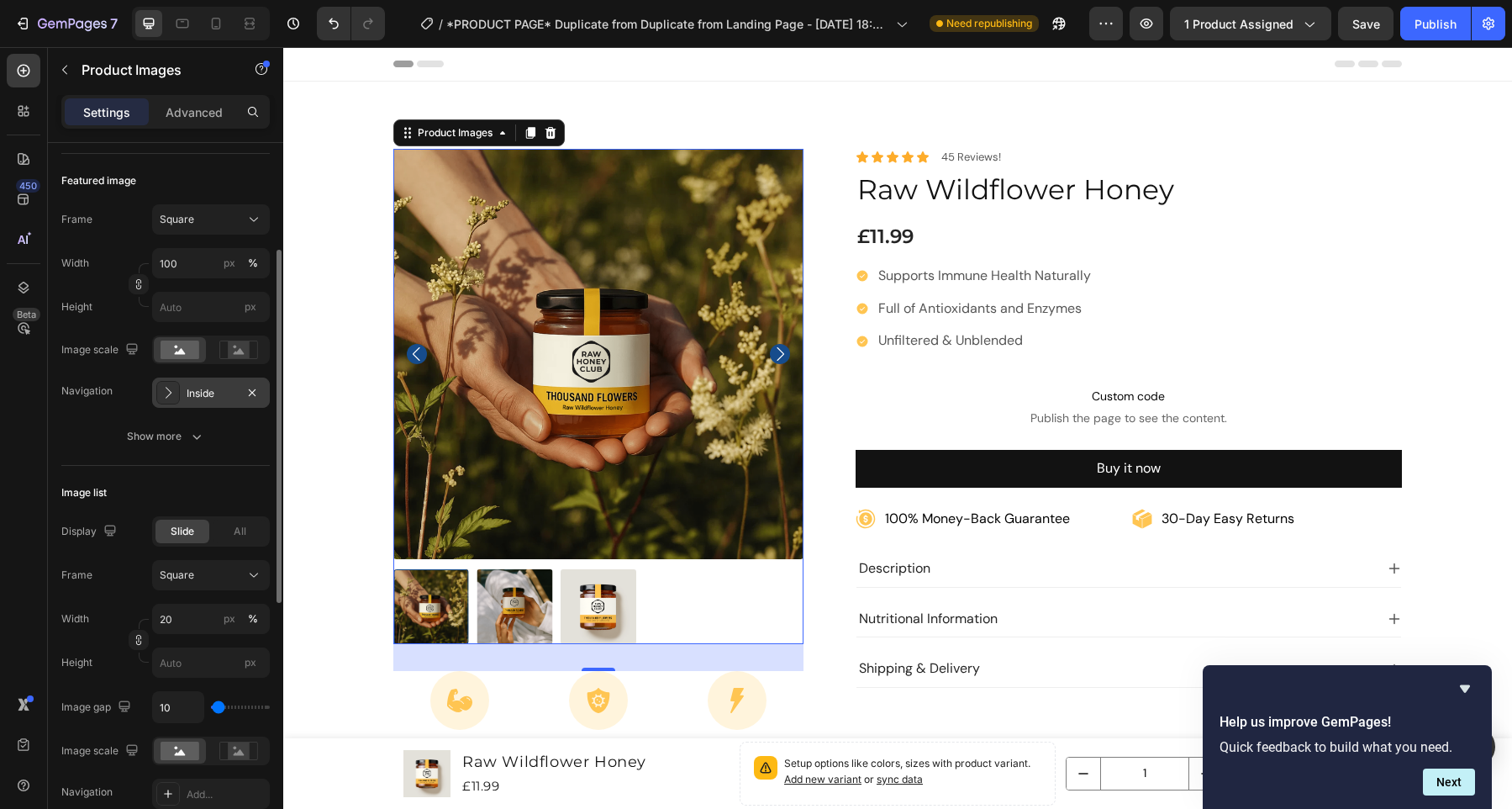
click at [216, 388] on div "Inside" at bounding box center [211, 393] width 49 height 15
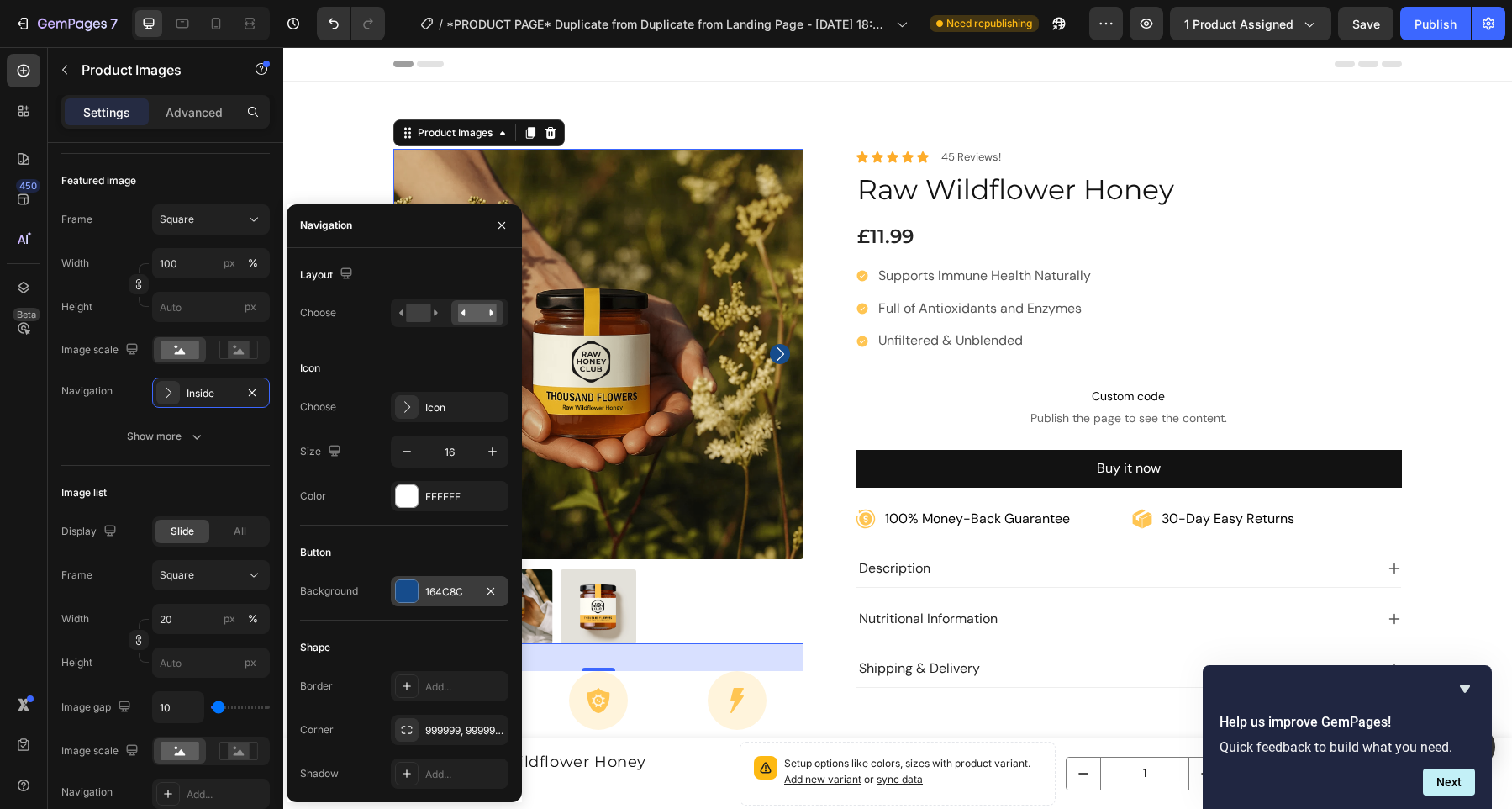
click at [411, 604] on div "164C8C" at bounding box center [449, 591] width 118 height 31
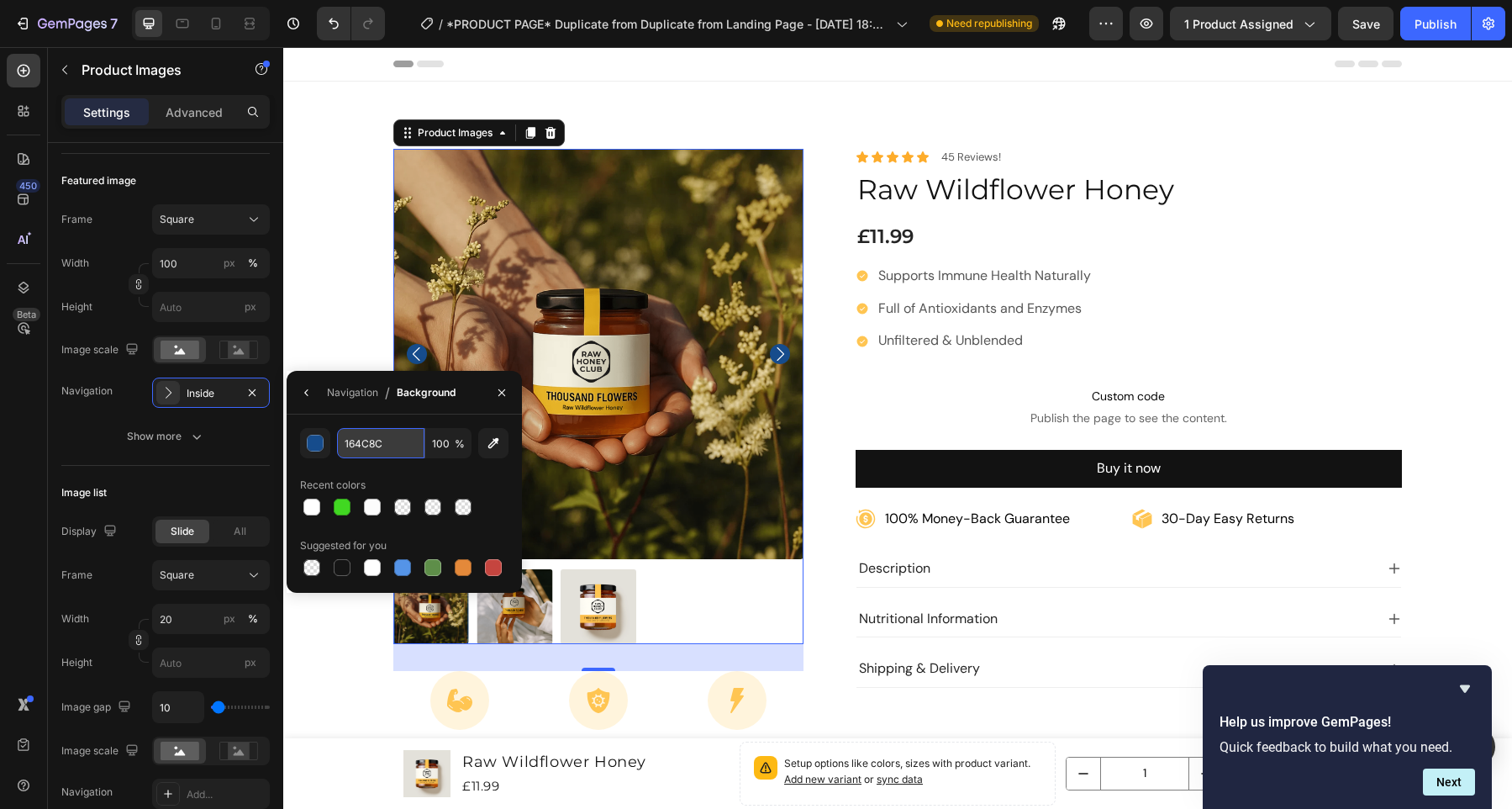
click at [370, 439] on input "164C8C" at bounding box center [380, 443] width 87 height 31
paste input "FFC552"
type input "FFC552"
click at [348, 389] on div "Navigation" at bounding box center [352, 392] width 51 height 15
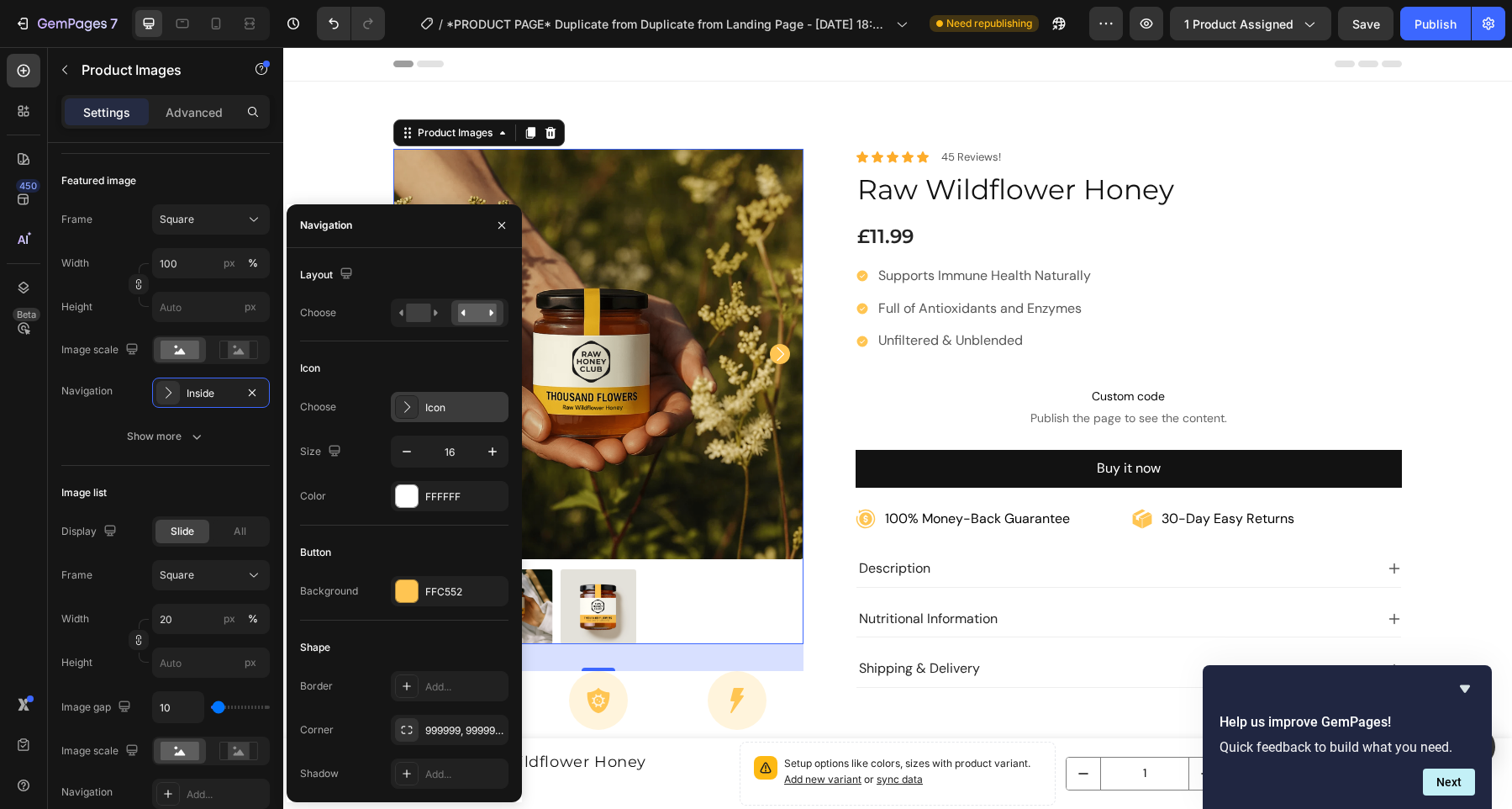
click at [409, 402] on icon at bounding box center [406, 406] width 17 height 17
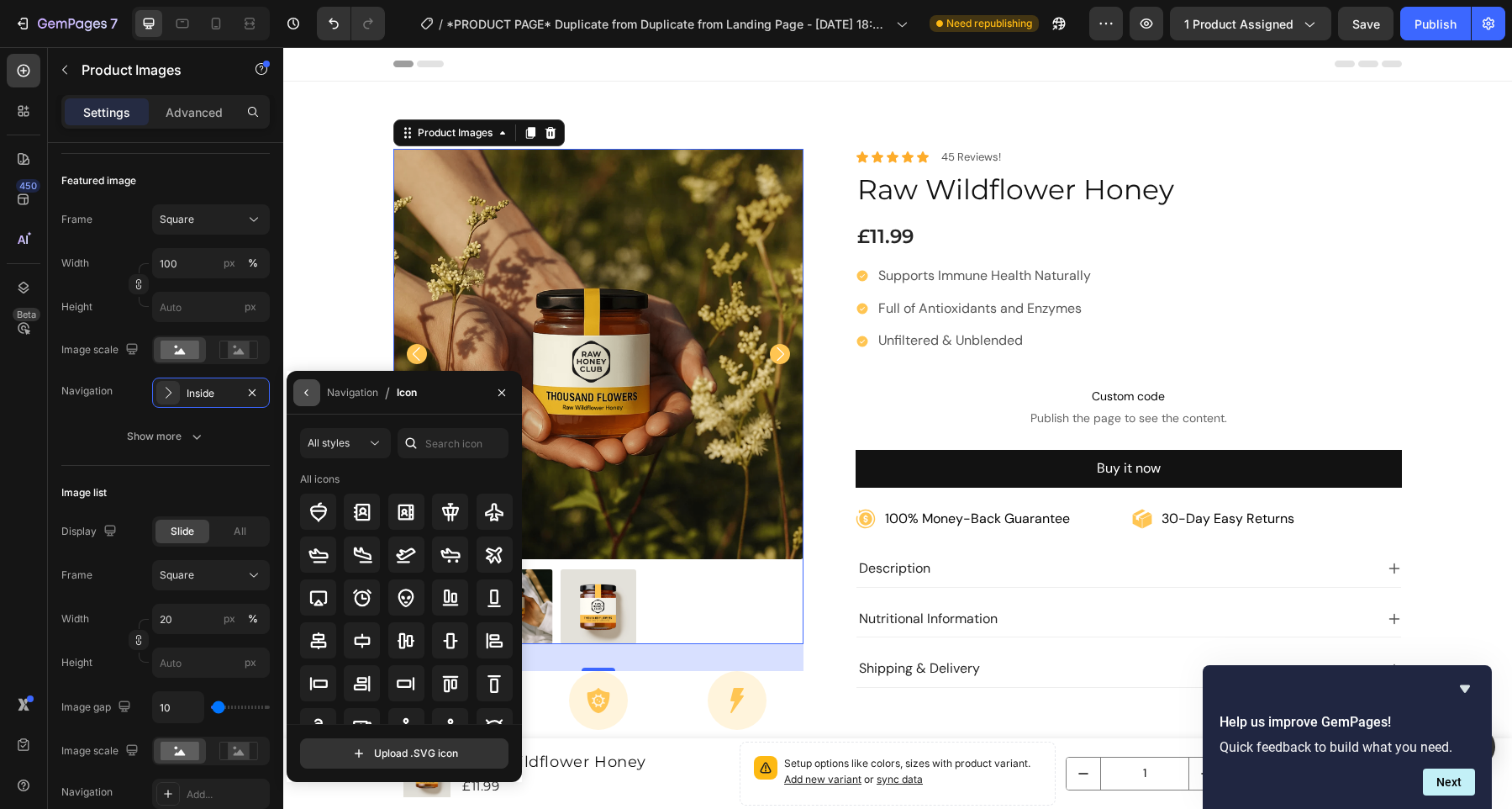
click at [305, 395] on icon "button" at bounding box center [306, 392] width 14 height 14
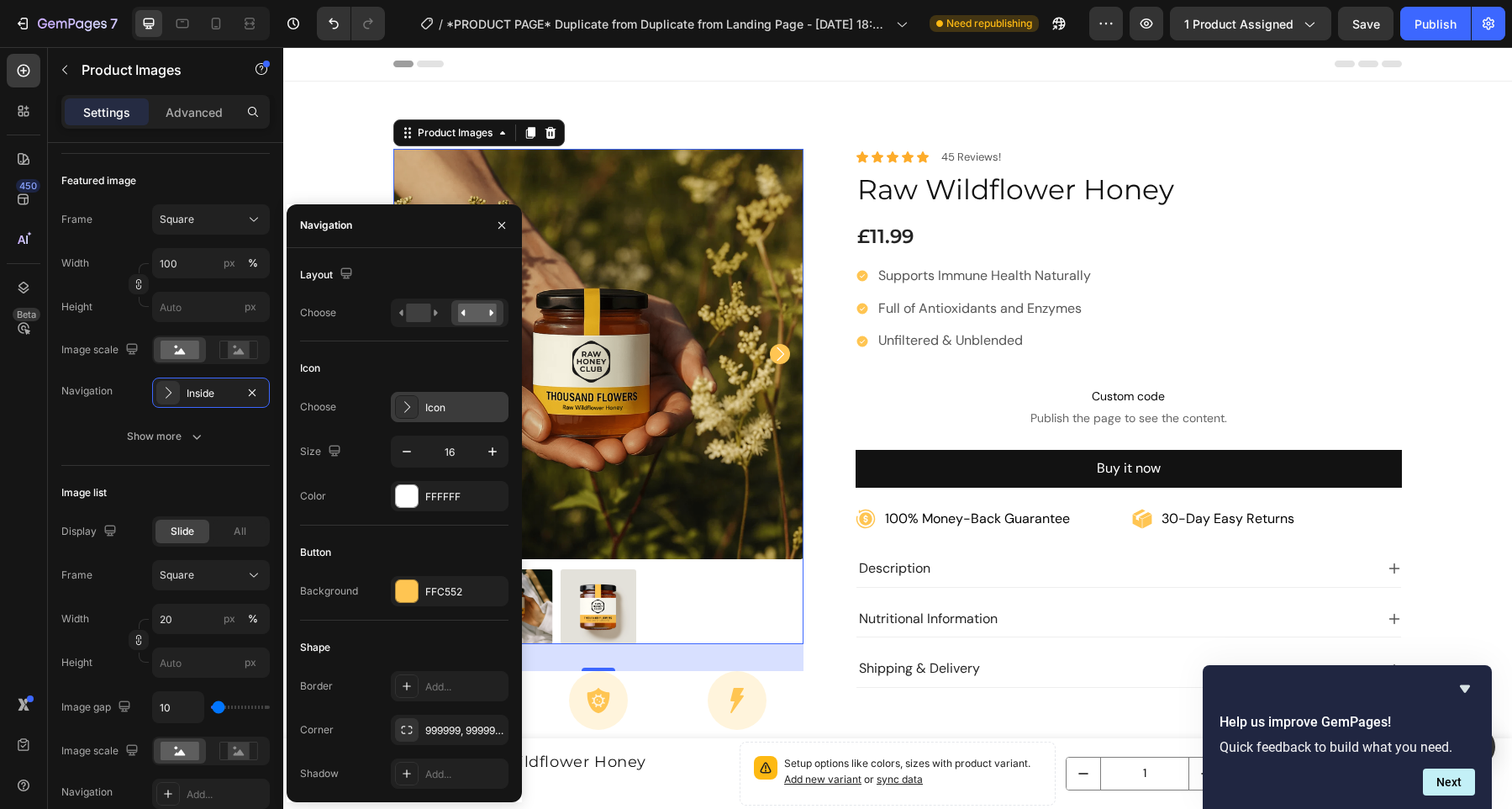
click at [421, 411] on div "Icon" at bounding box center [449, 407] width 118 height 31
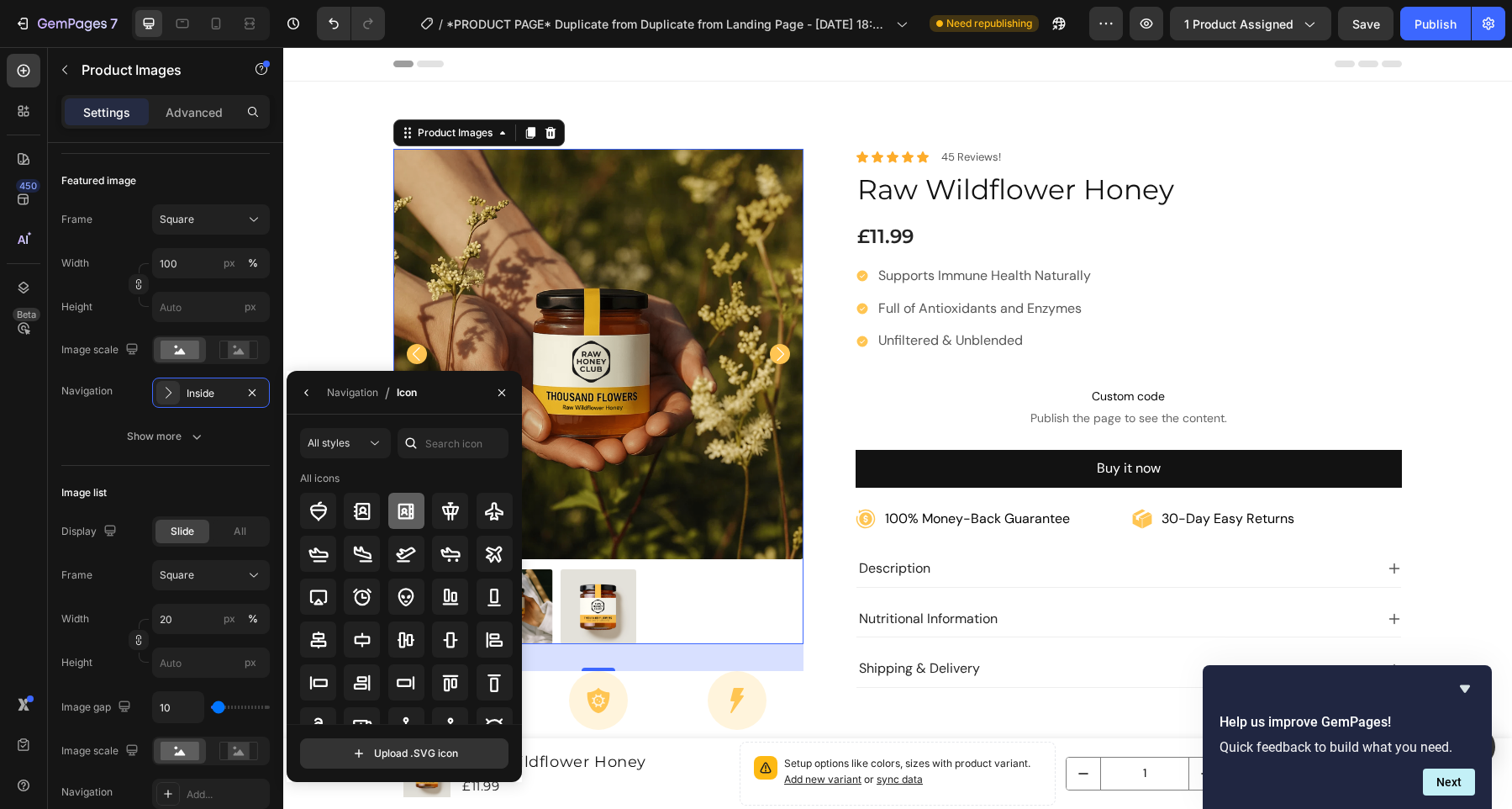
scroll to position [0, 0]
click at [367, 437] on icon at bounding box center [375, 443] width 17 height 17
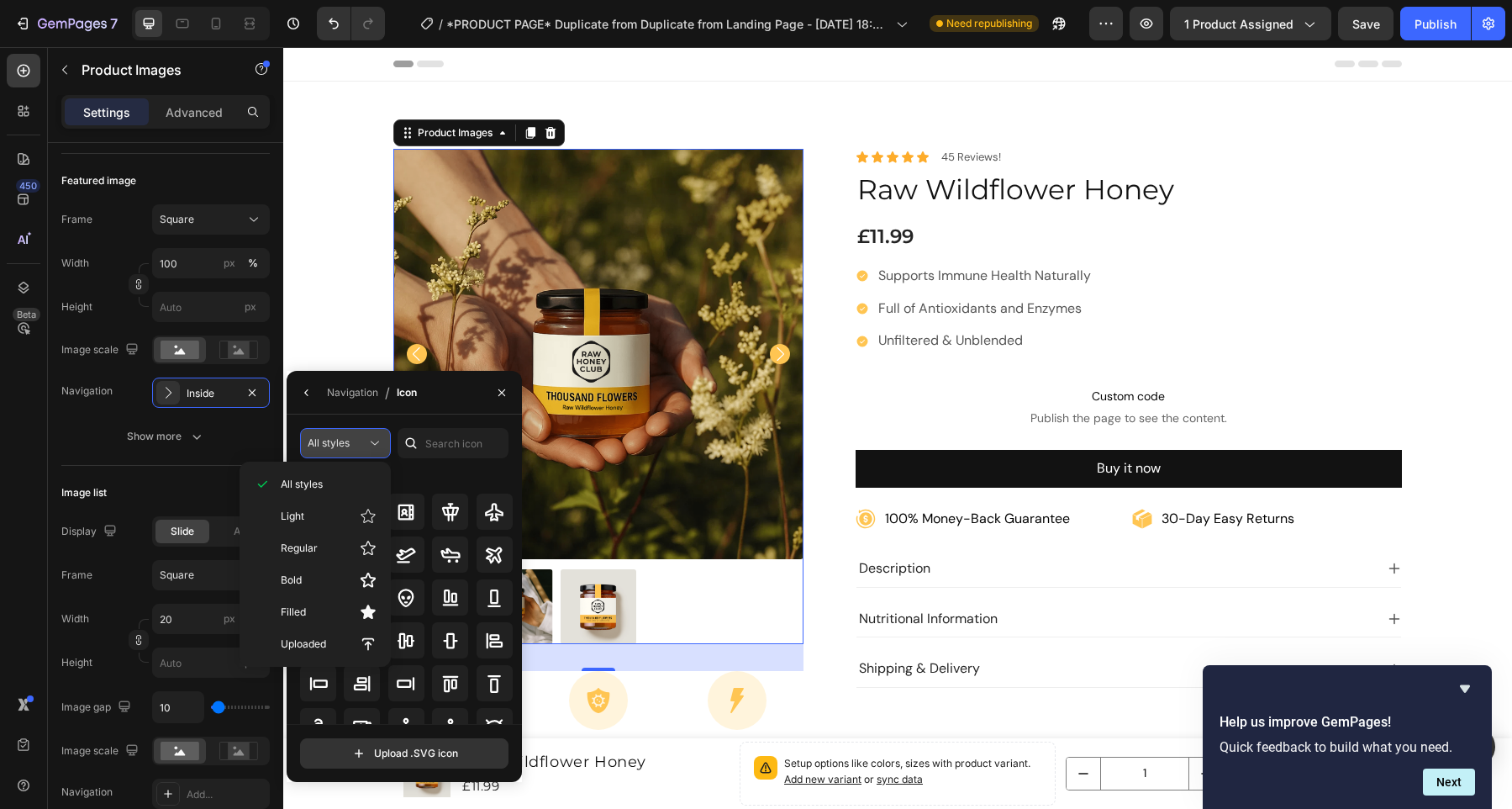
click at [367, 437] on icon at bounding box center [375, 443] width 17 height 17
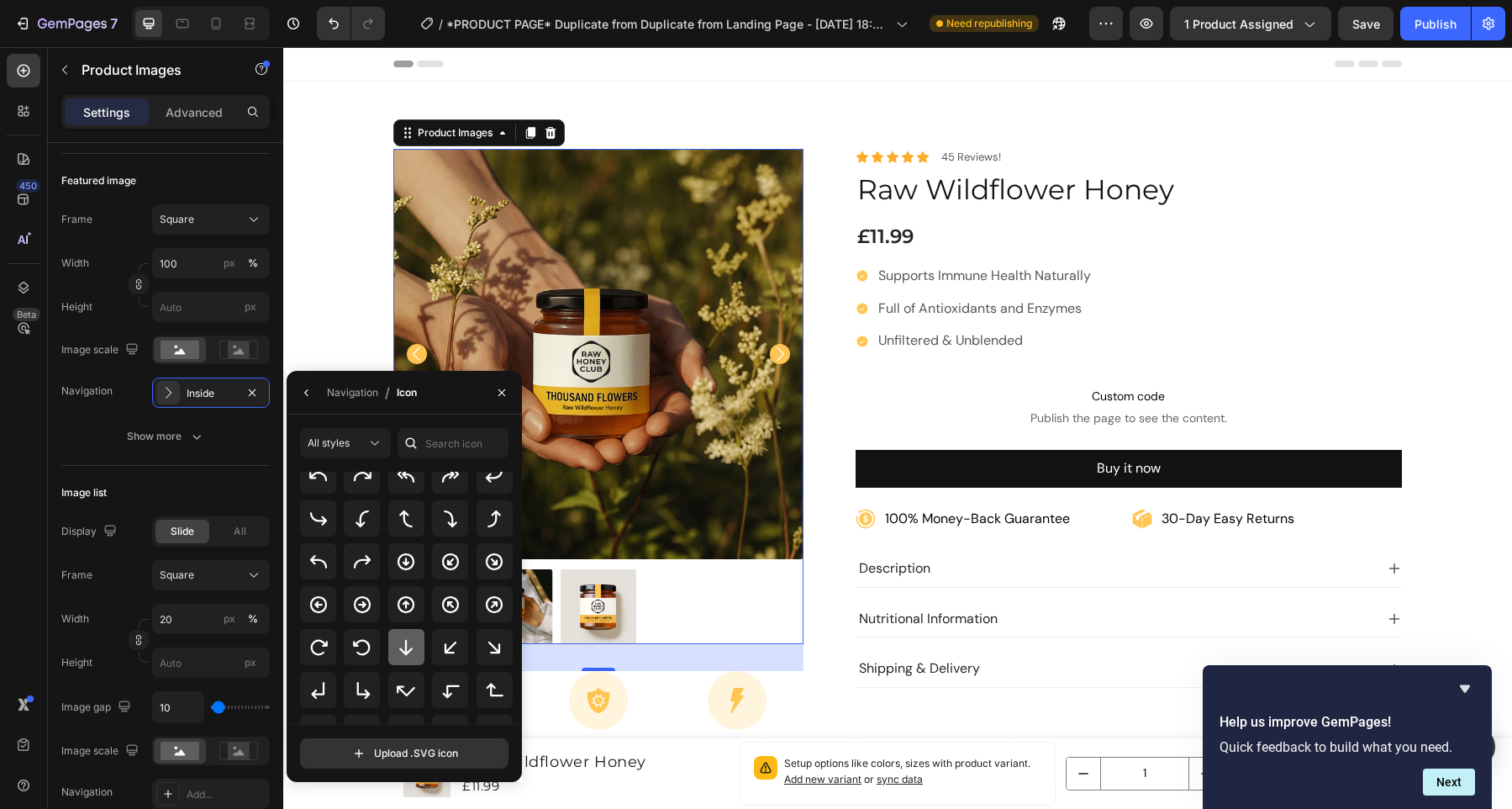
scroll to position [356, 0]
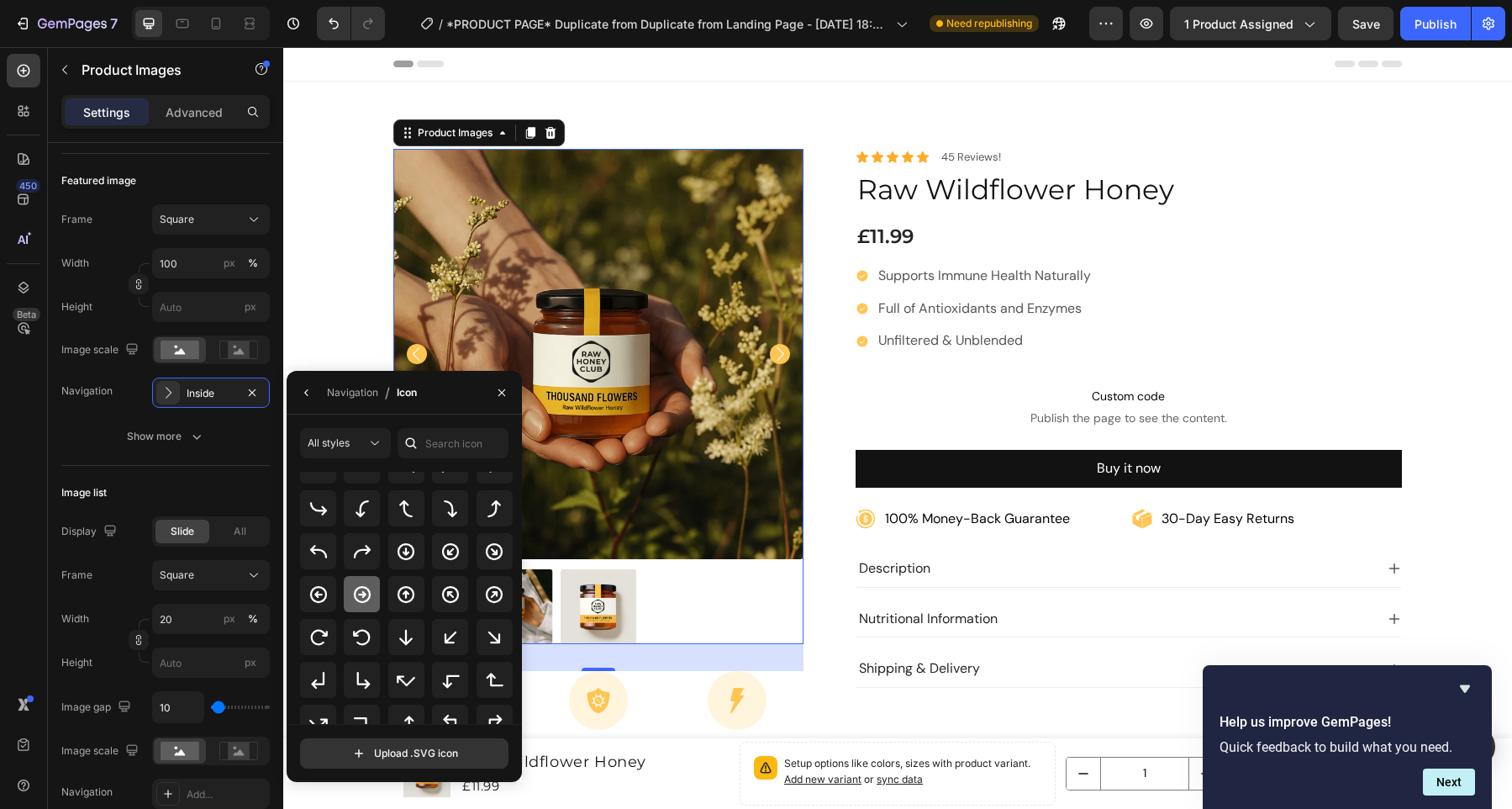
click at [365, 592] on icon at bounding box center [362, 595] width 20 height 20
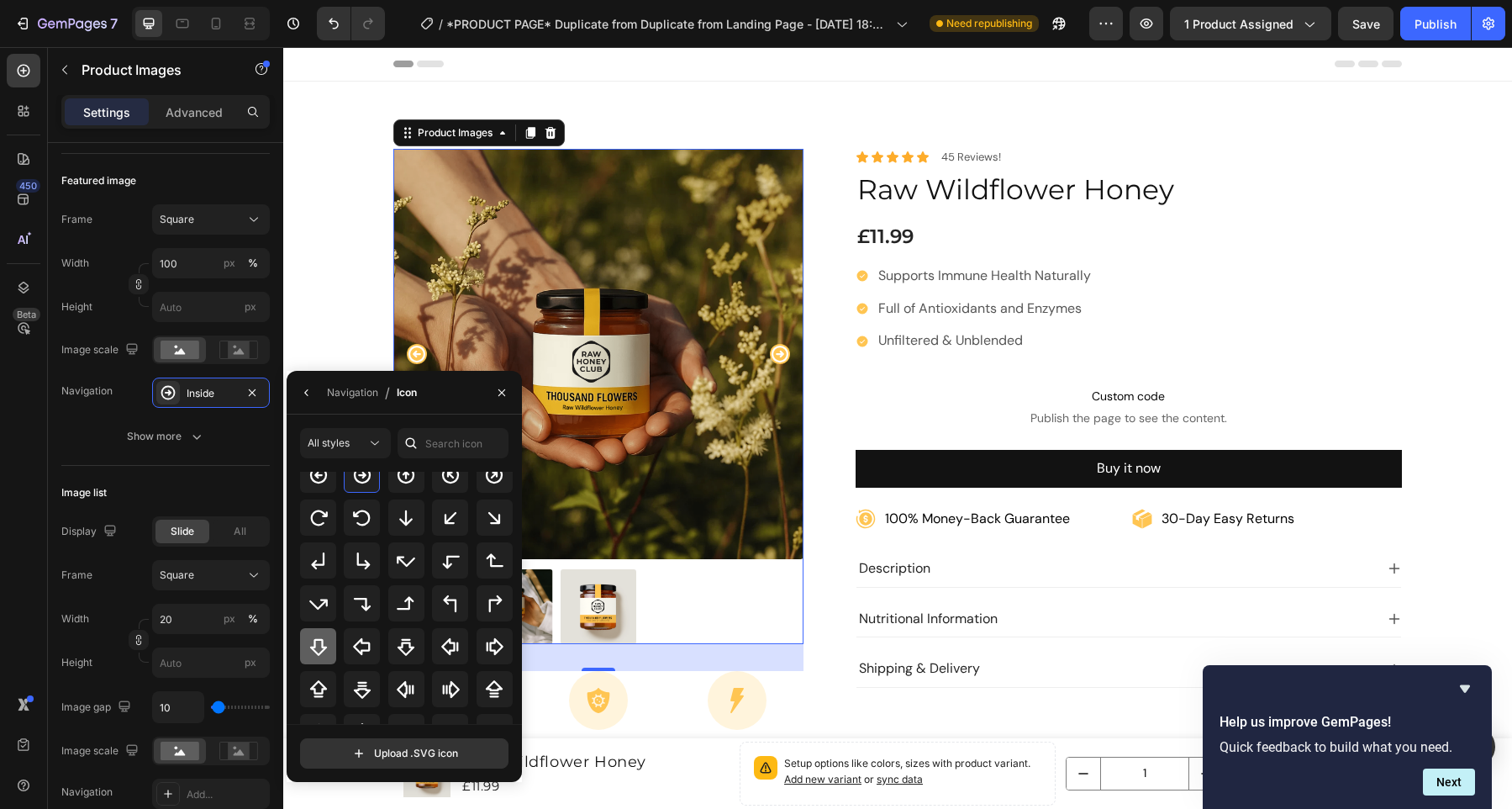
scroll to position [459, 0]
click at [365, 644] on icon at bounding box center [362, 643] width 20 height 20
click at [487, 639] on icon at bounding box center [494, 642] width 17 height 17
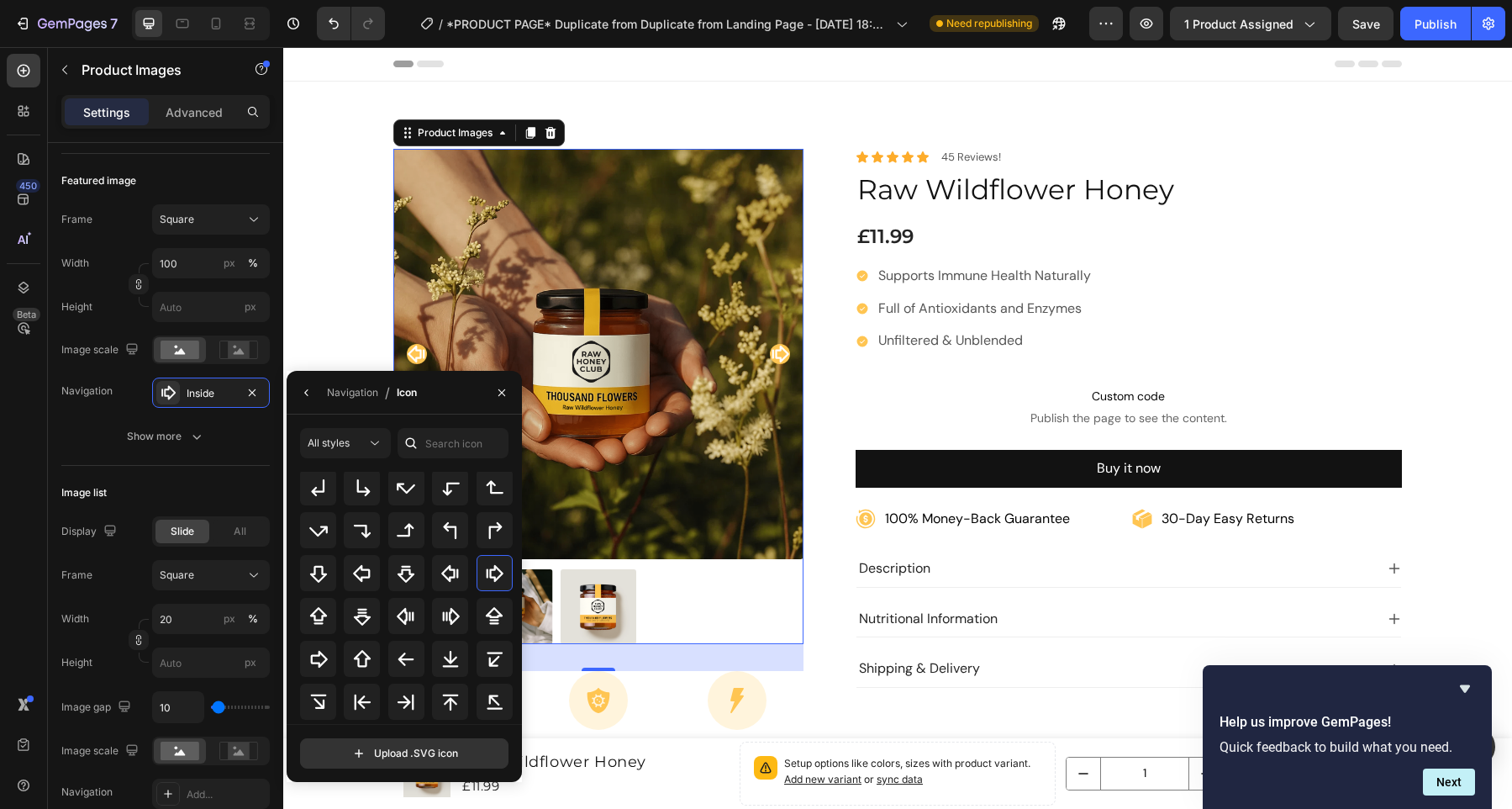
scroll to position [547, 0]
click at [402, 623] on icon at bounding box center [406, 620] width 16 height 14
click at [367, 706] on icon at bounding box center [363, 706] width 16 height 14
click at [356, 385] on div "Navigation" at bounding box center [352, 392] width 51 height 15
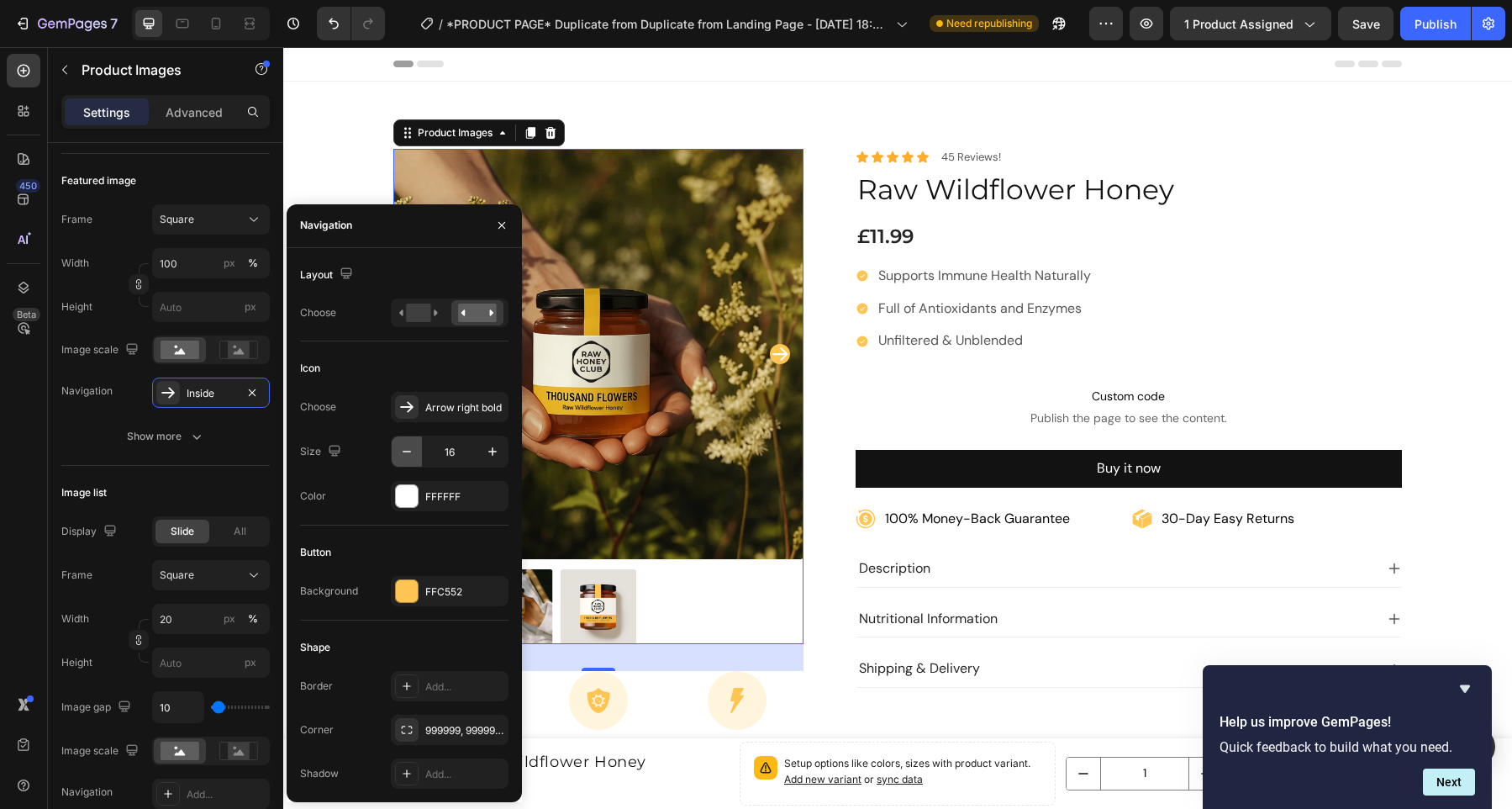
click at [408, 449] on icon "button" at bounding box center [406, 451] width 17 height 17
click at [492, 452] on icon "button" at bounding box center [492, 451] width 8 height 8
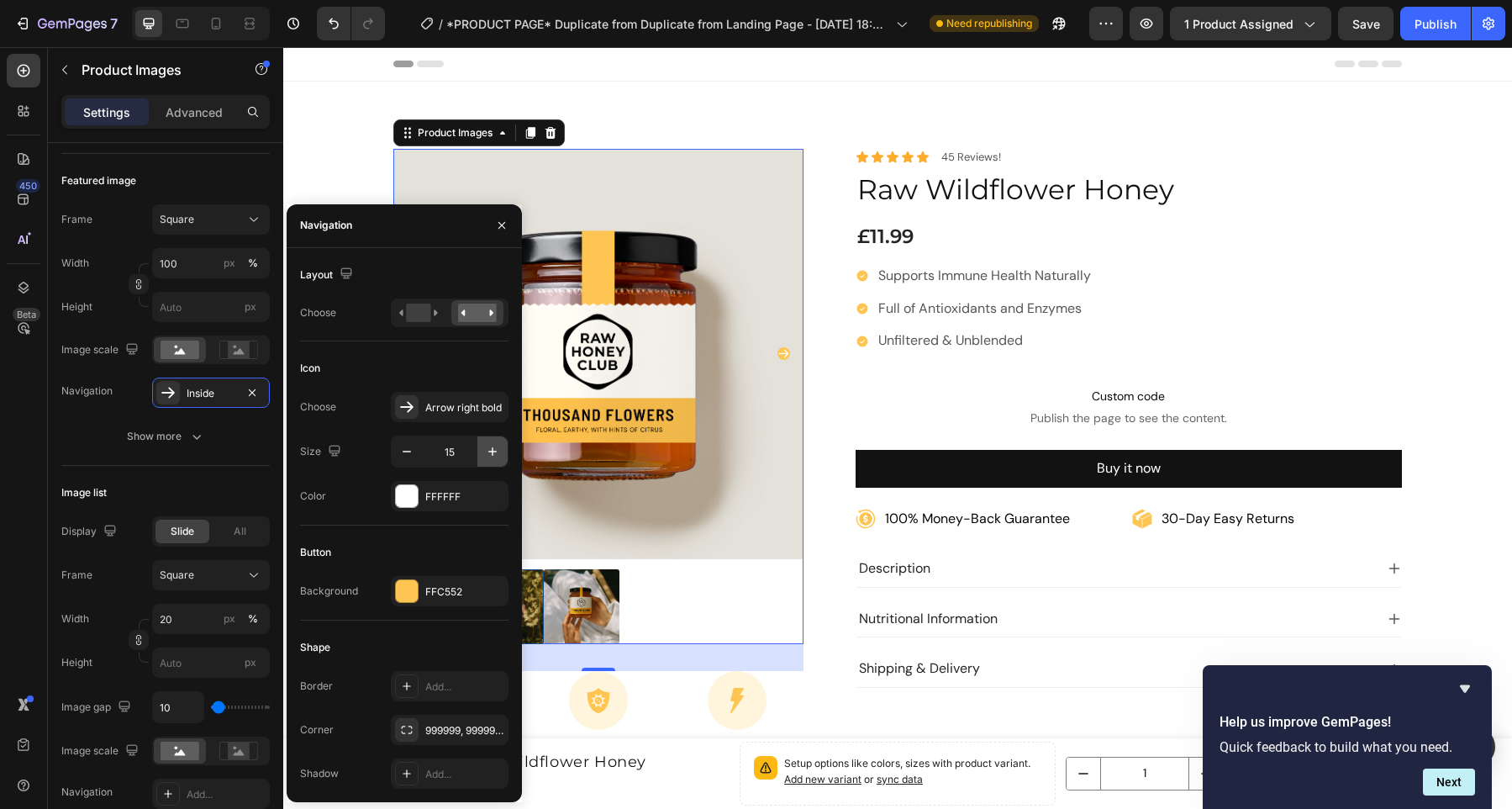
click at [492, 452] on icon "button" at bounding box center [492, 451] width 8 height 8
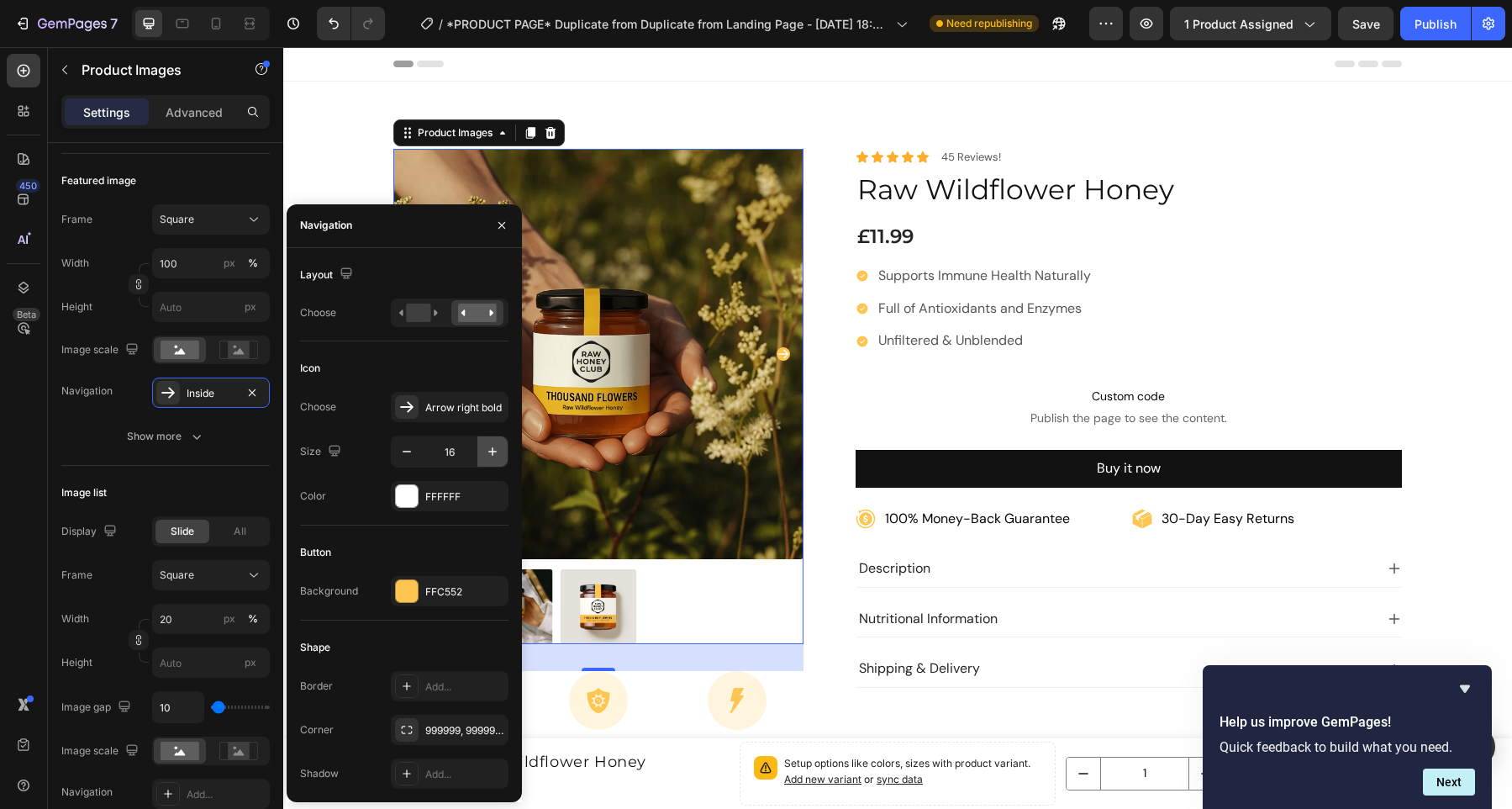
click at [492, 452] on icon "button" at bounding box center [492, 451] width 8 height 8
type input "20"
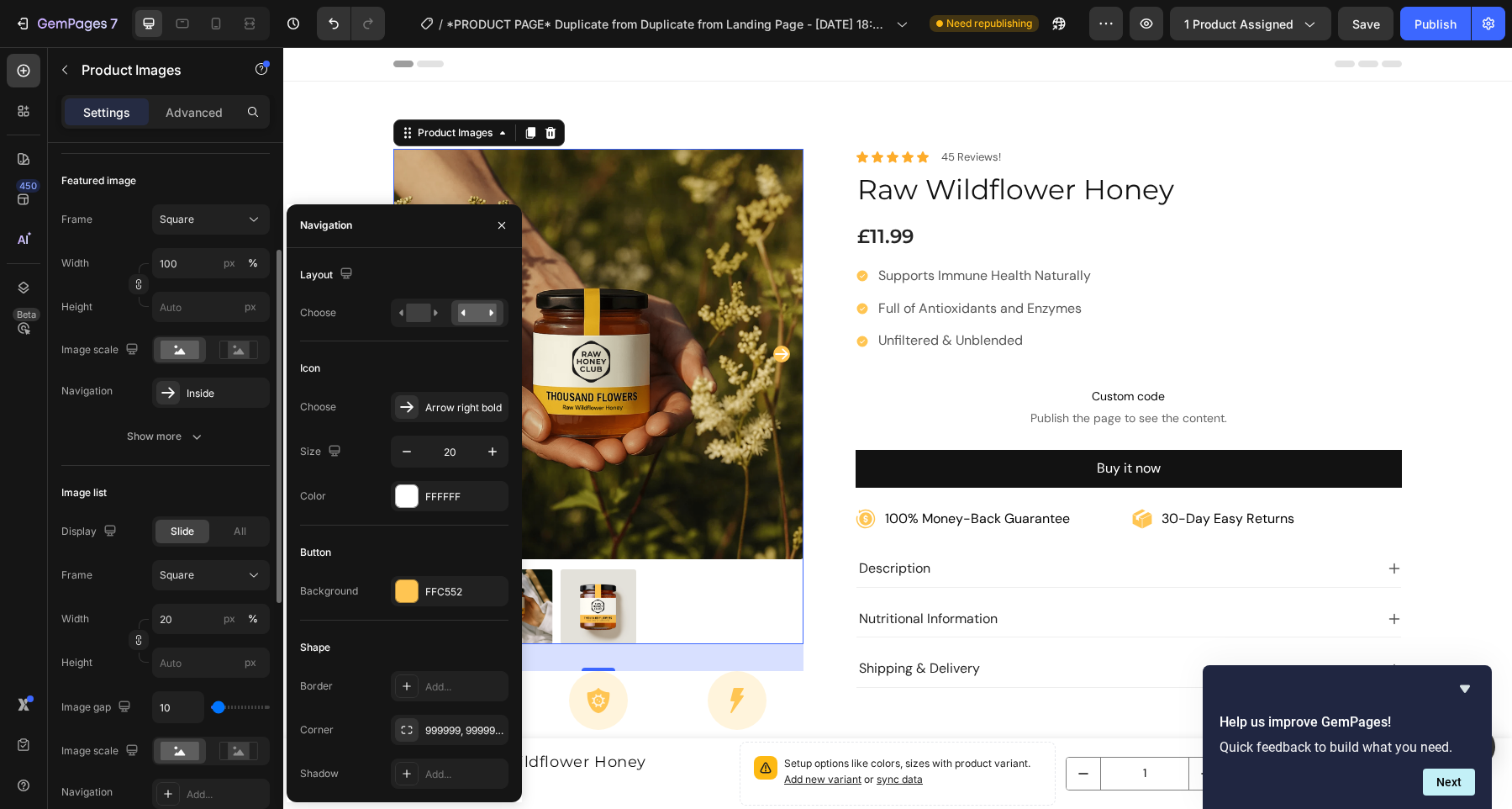
click at [90, 413] on div "Frame Square Width 100 px % Height px Image scale Navigation Inside Show more" at bounding box center [165, 328] width 208 height 247
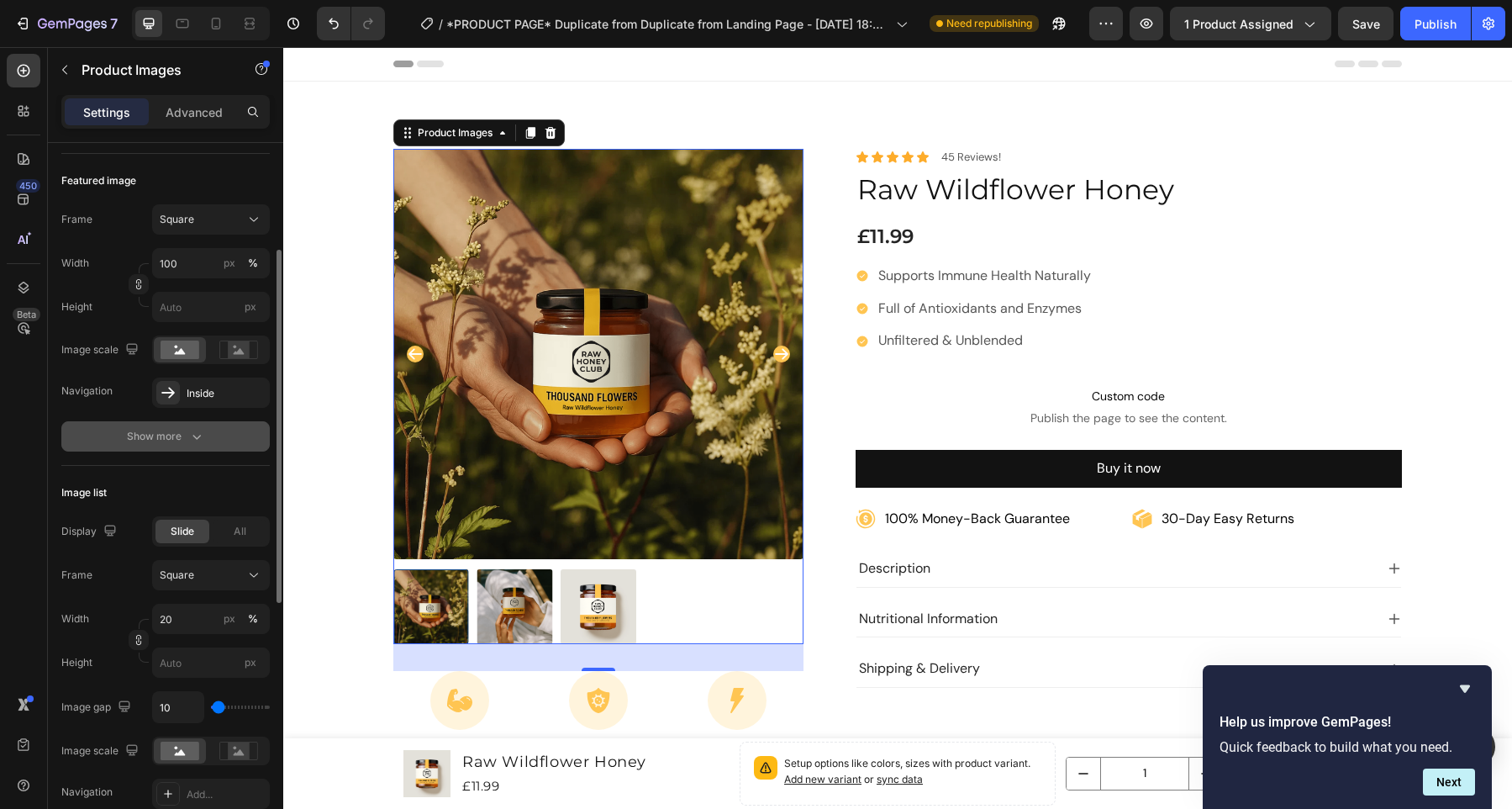
click at [145, 441] on div "Show more" at bounding box center [166, 436] width 78 height 17
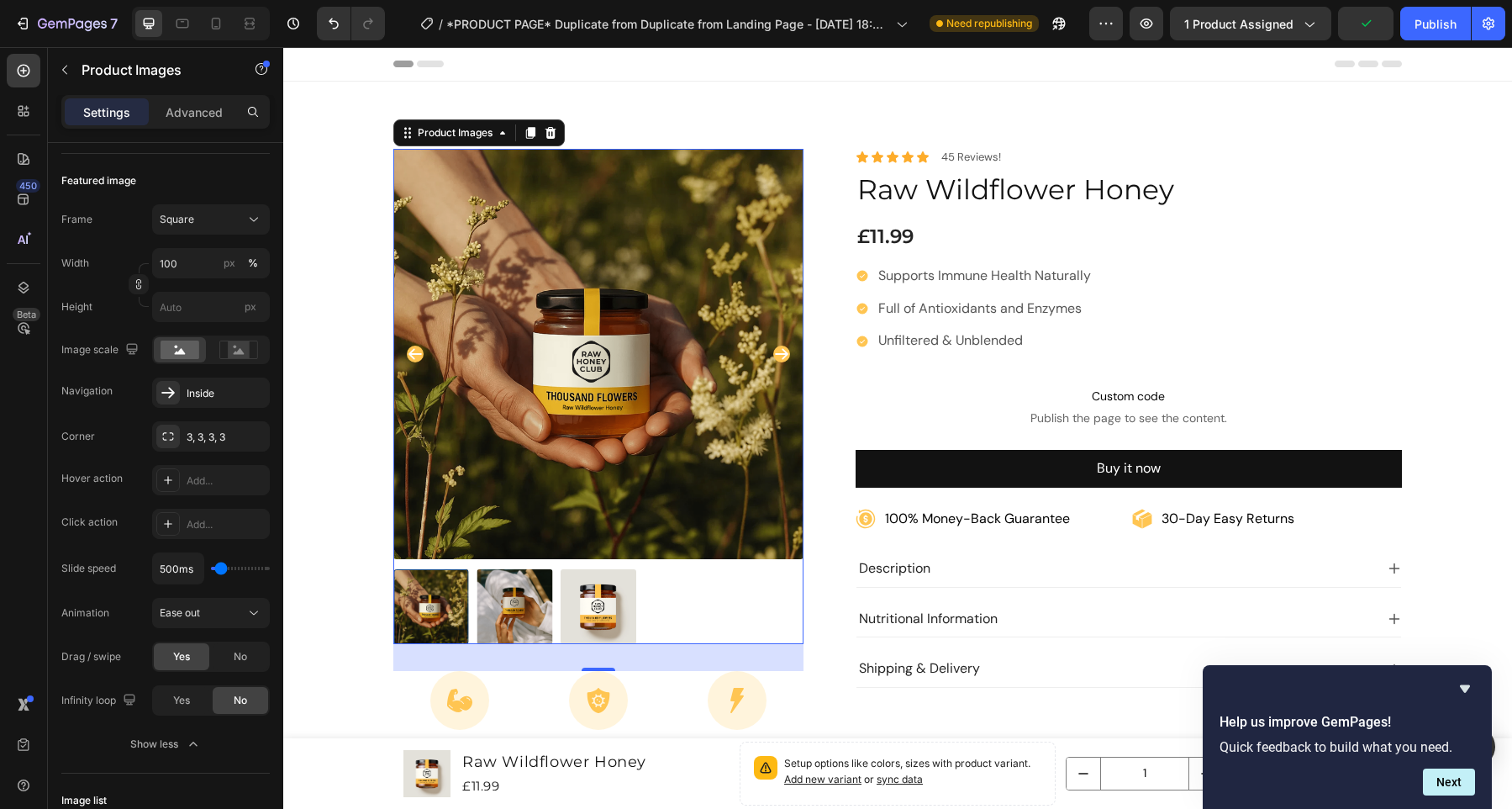
click at [774, 357] on icon "Carousel Next Arrow" at bounding box center [782, 354] width 17 height 17
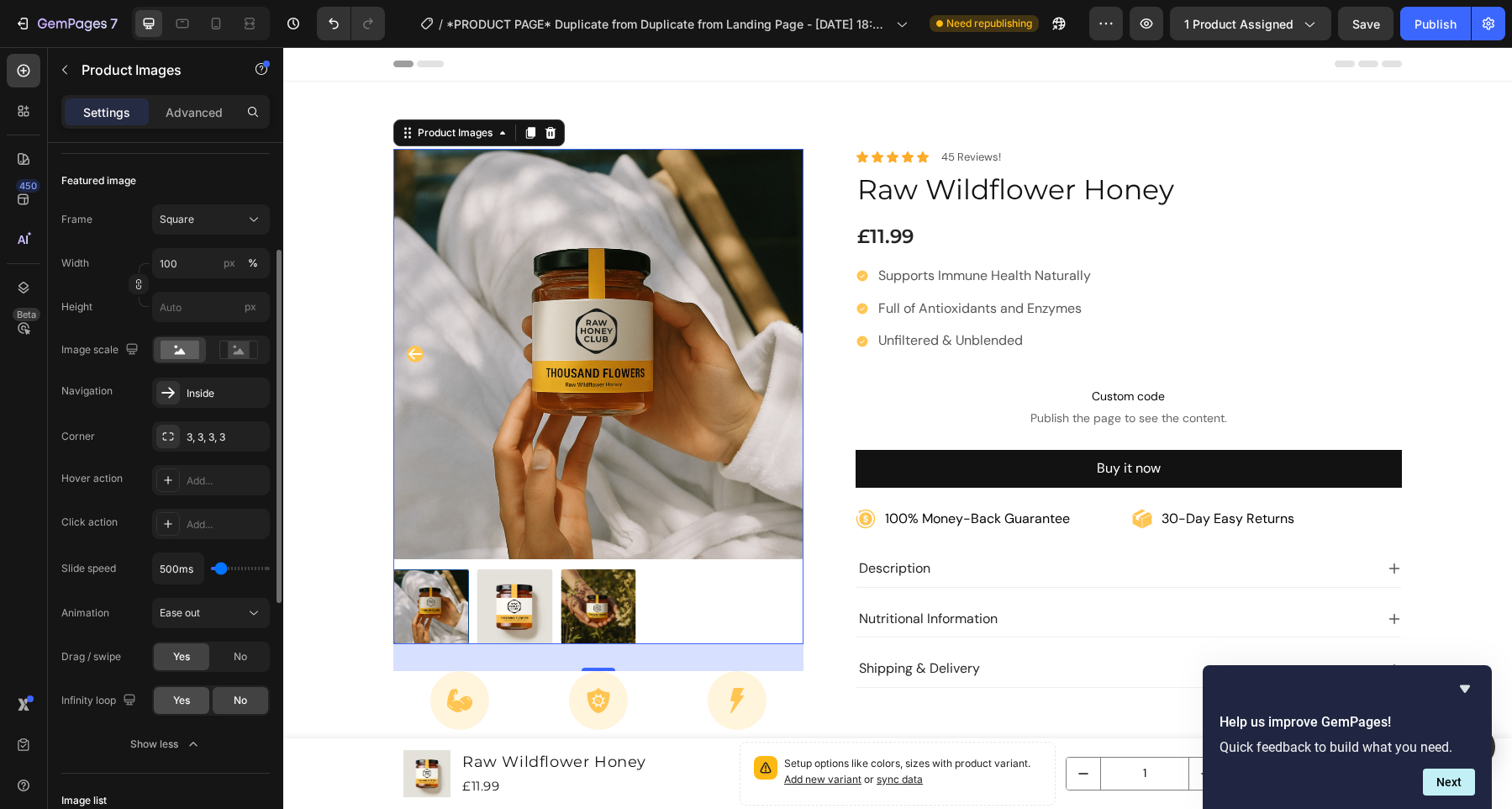
click at [188, 700] on span "Yes" at bounding box center [181, 700] width 17 height 15
click at [779, 354] on icon "Carousel Next Arrow" at bounding box center [782, 353] width 14 height 11
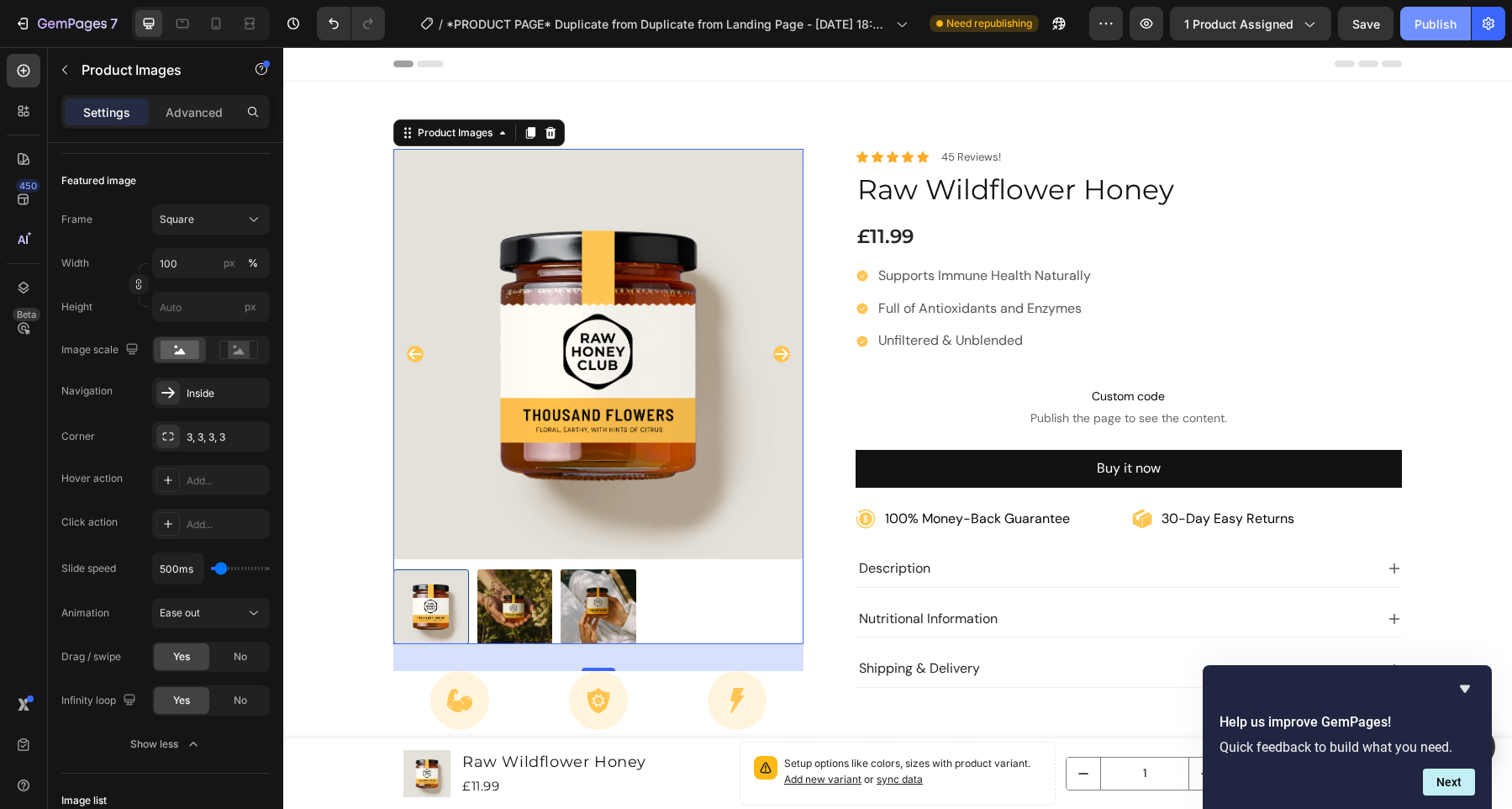
click at [1421, 26] on div "Publish" at bounding box center [1435, 24] width 42 height 18
